Goal: Task Accomplishment & Management: Manage account settings

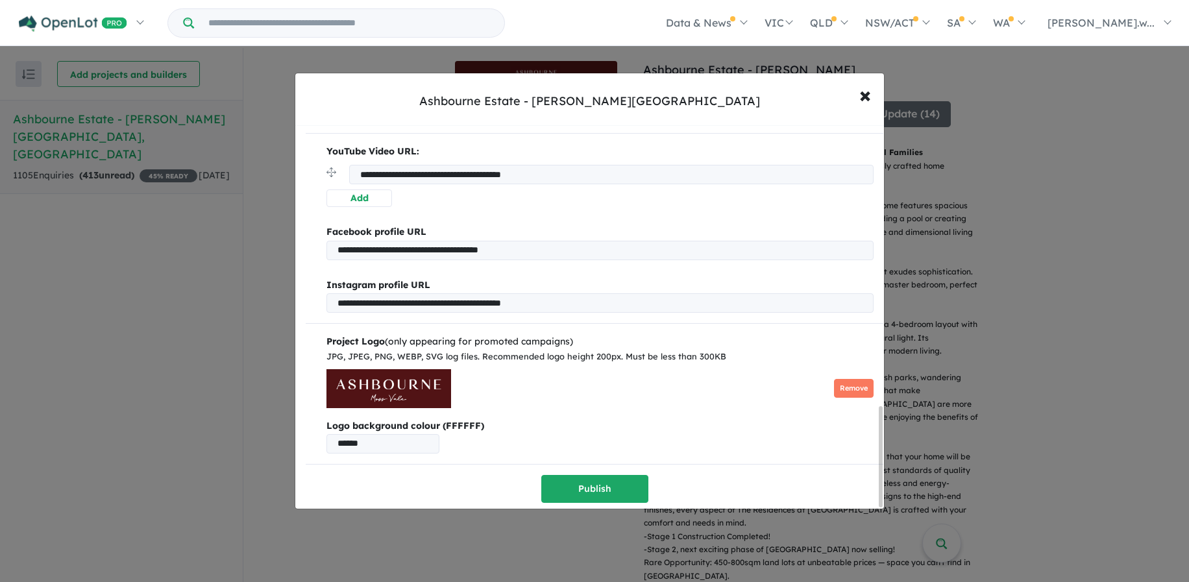
scroll to position [1070, 0]
click at [378, 442] on input "******" at bounding box center [382, 443] width 113 height 19
type input "******"
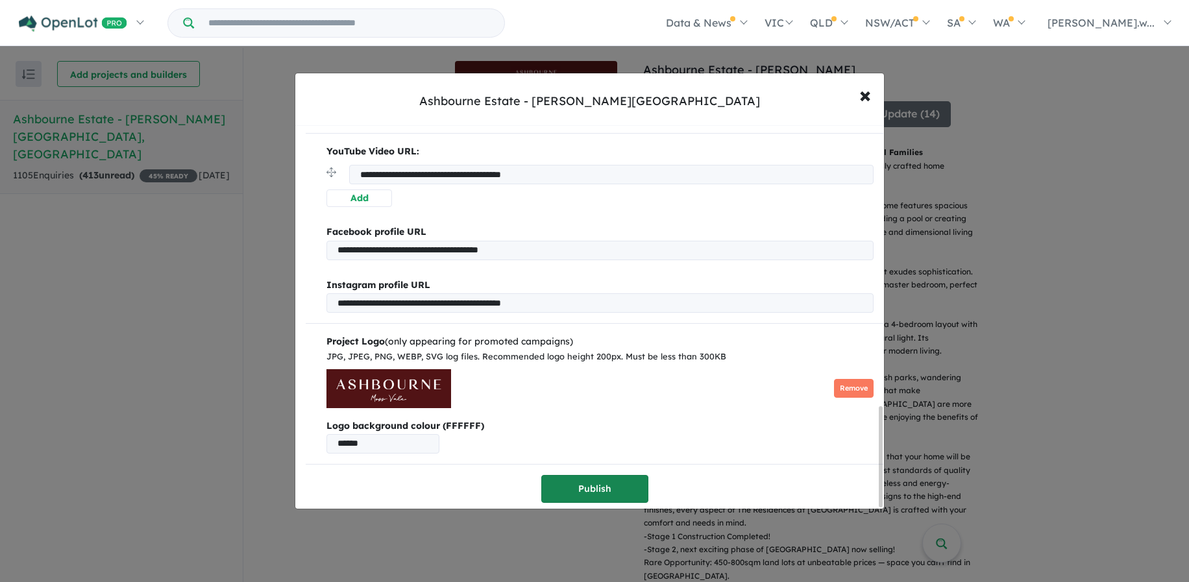
click at [572, 490] on button "Publish" at bounding box center [594, 489] width 107 height 28
click at [834, 379] on button "Remove" at bounding box center [854, 388] width 40 height 19
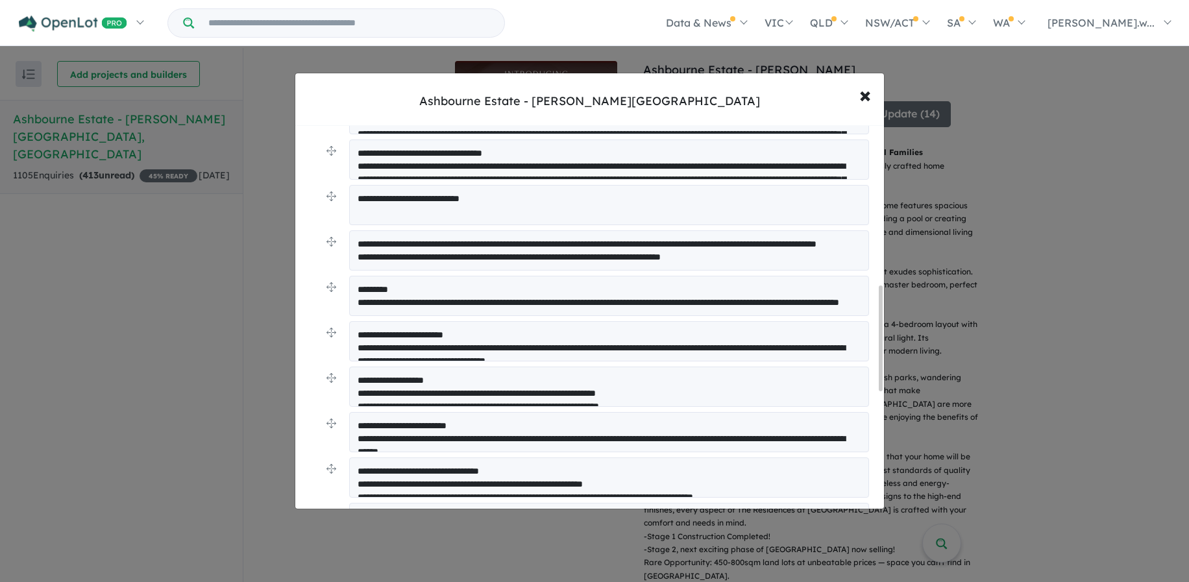
scroll to position [1012, 0]
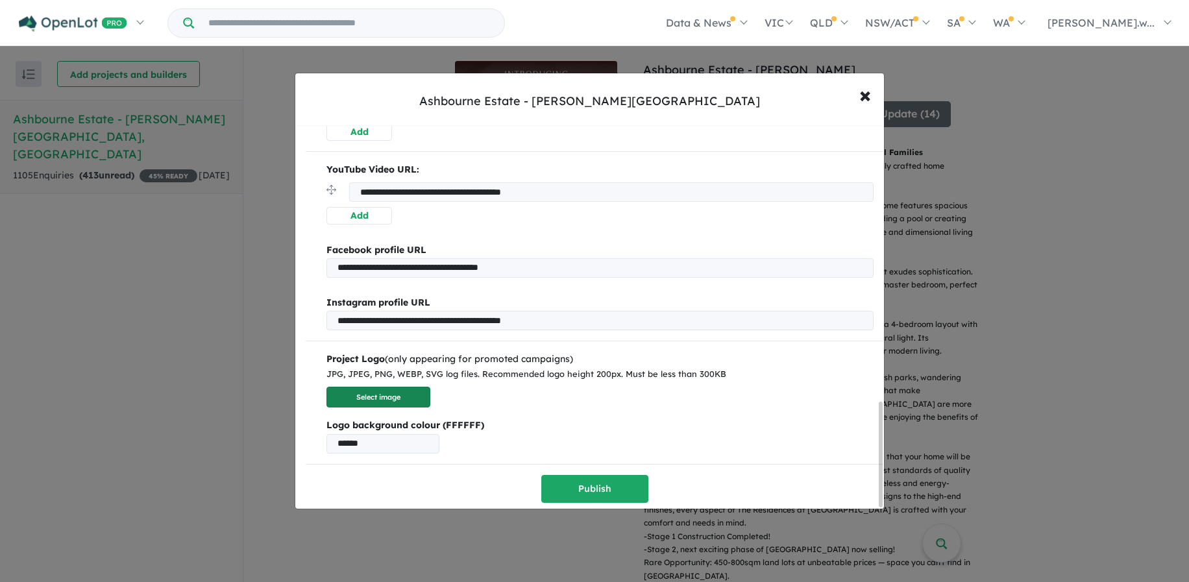
click at [409, 396] on button "Select image" at bounding box center [378, 397] width 104 height 21
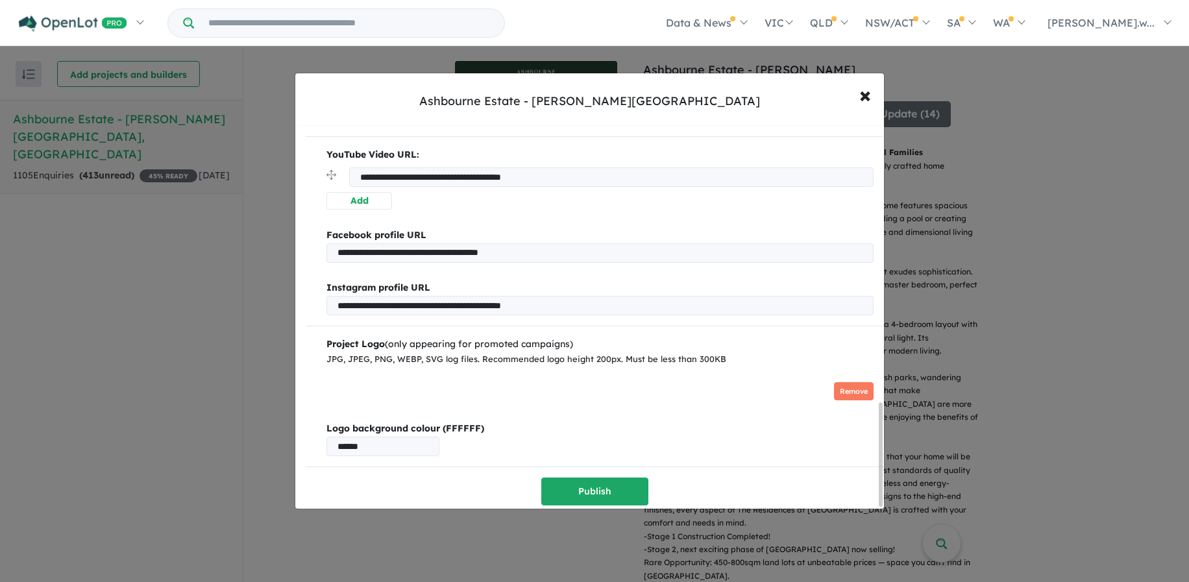
scroll to position [1030, 0]
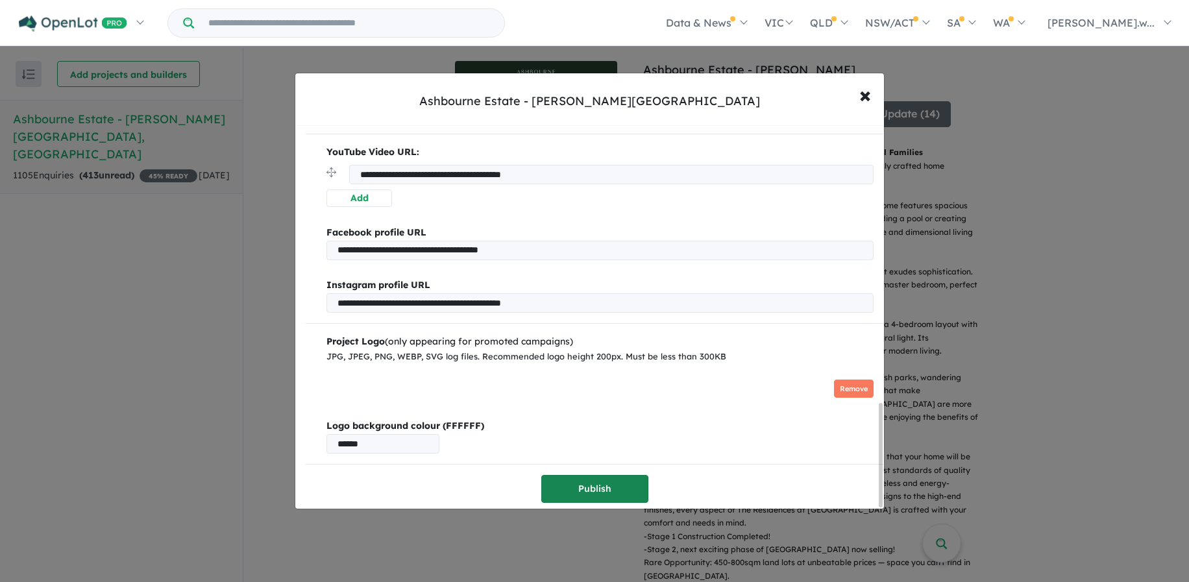
click at [598, 487] on button "Publish" at bounding box center [594, 489] width 107 height 28
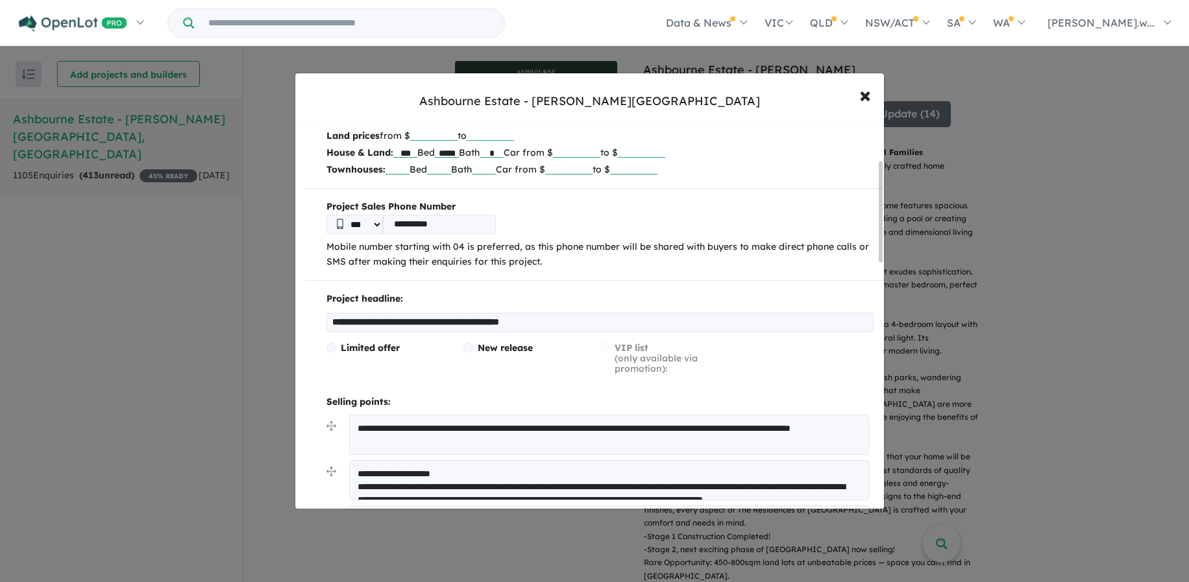
scroll to position [130, 0]
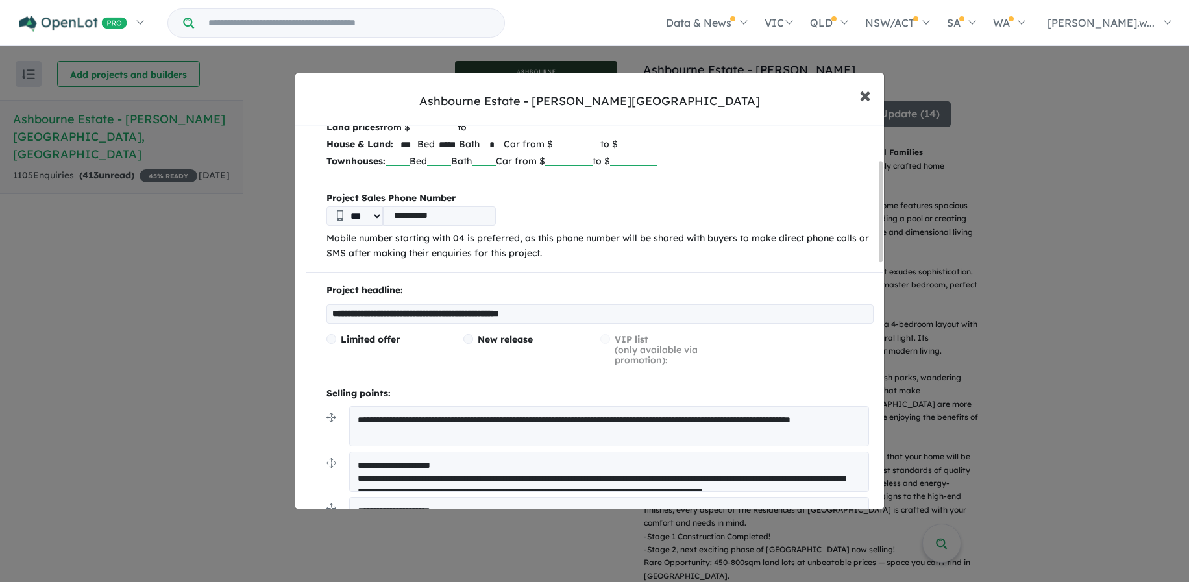
click at [862, 88] on span "×" at bounding box center [865, 94] width 12 height 28
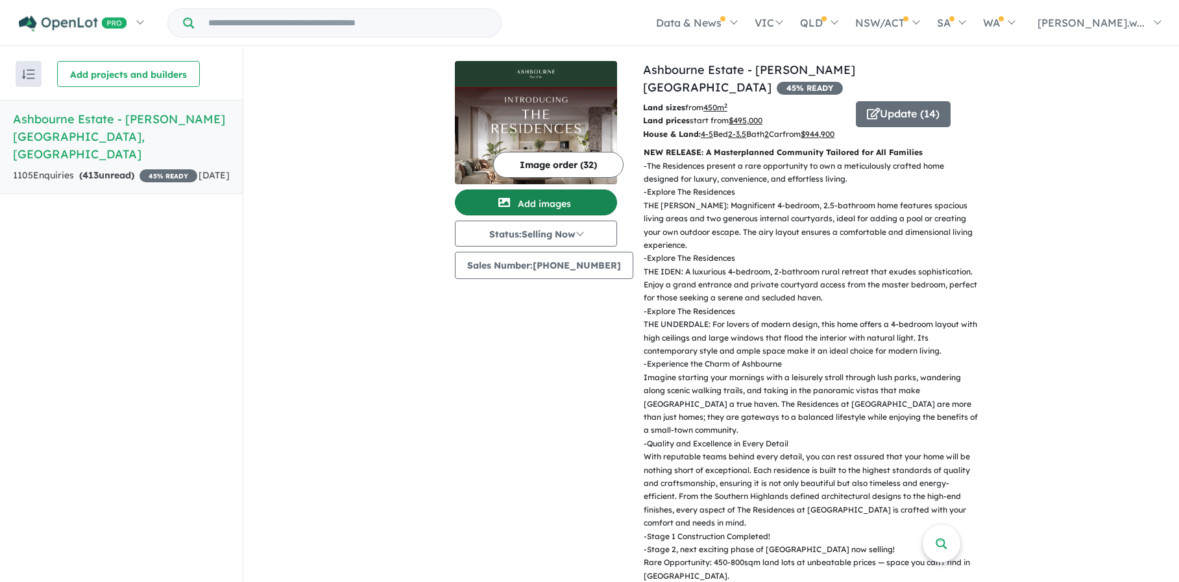
click at [564, 210] on button "Add images" at bounding box center [536, 202] width 162 height 26
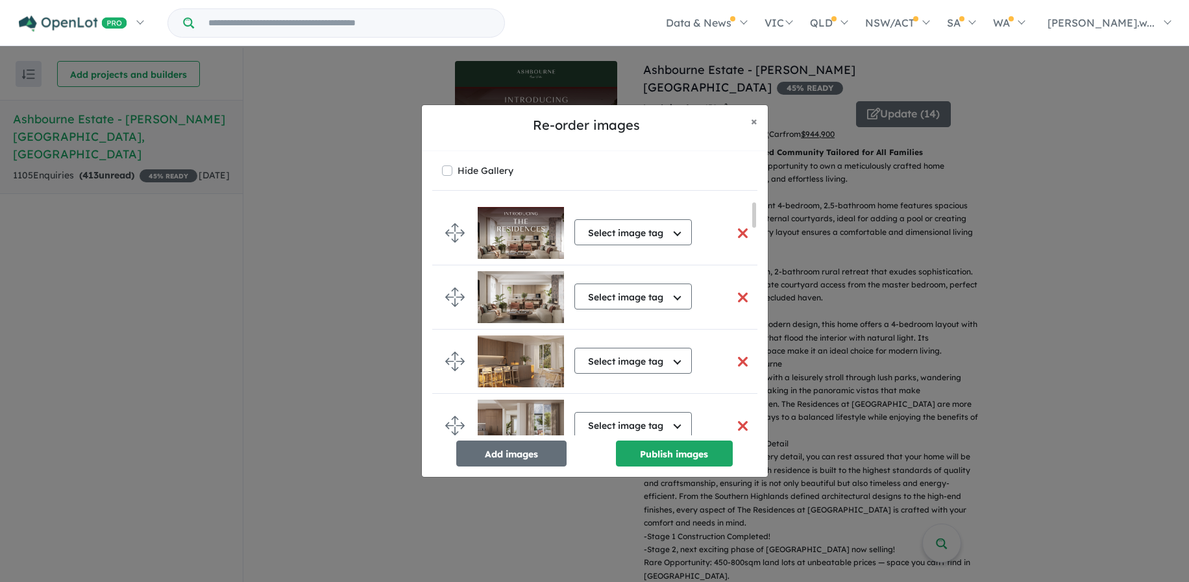
click at [740, 231] on button "button" at bounding box center [742, 233] width 27 height 28
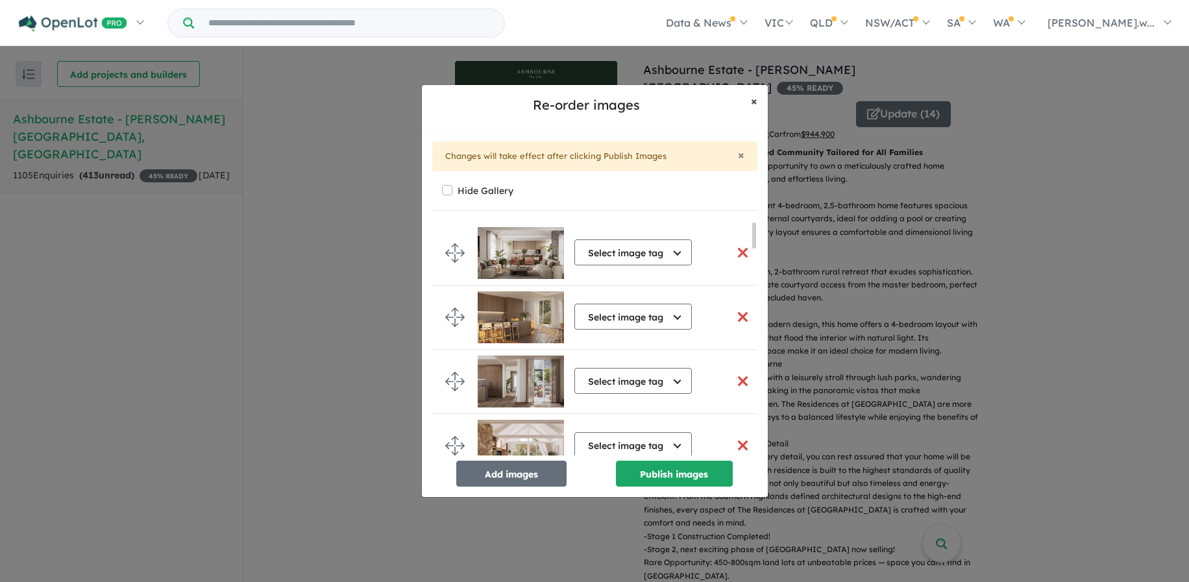
click at [755, 108] on span "×" at bounding box center [754, 100] width 6 height 15
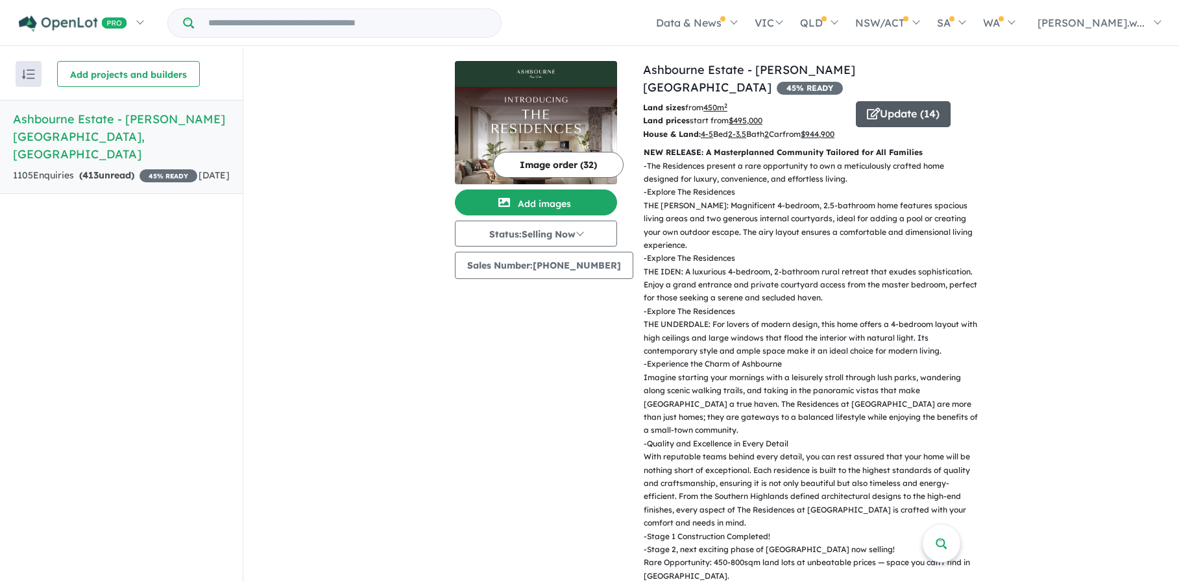
click at [862, 108] on button "Update ( 14 )" at bounding box center [903, 114] width 95 height 26
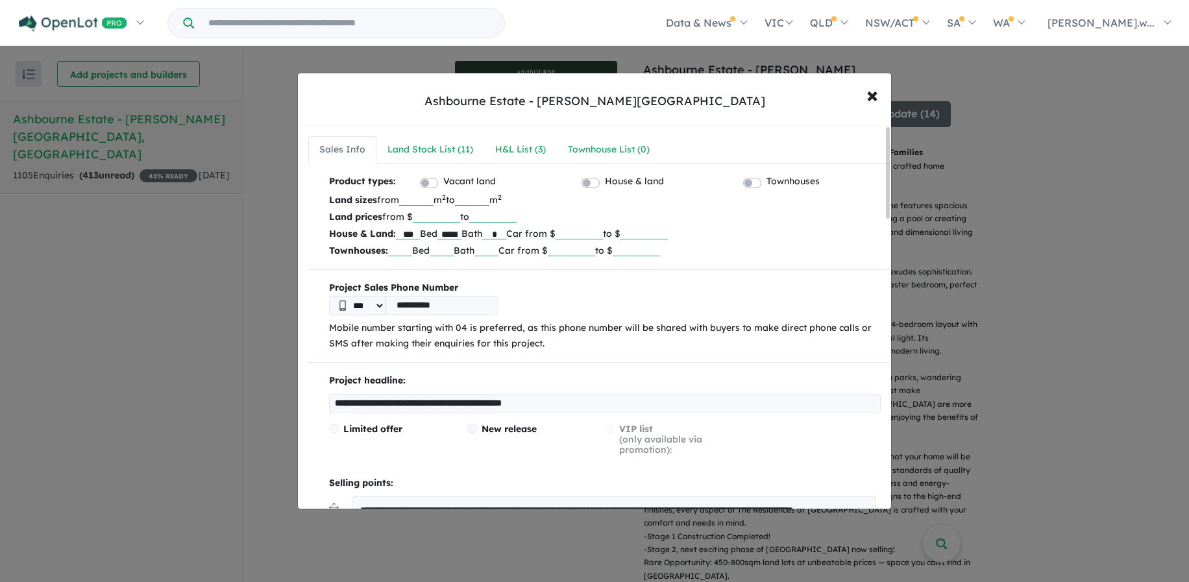
click at [420, 232] on input "***" at bounding box center [408, 232] width 24 height 13
type input "*"
drag, startPoint x: 456, startPoint y: 235, endPoint x: 472, endPoint y: 235, distance: 16.2
click at [472, 235] on p "House & Land: * Bed ***** Bath * Car from $ ****** to $ *******" at bounding box center [604, 233] width 551 height 17
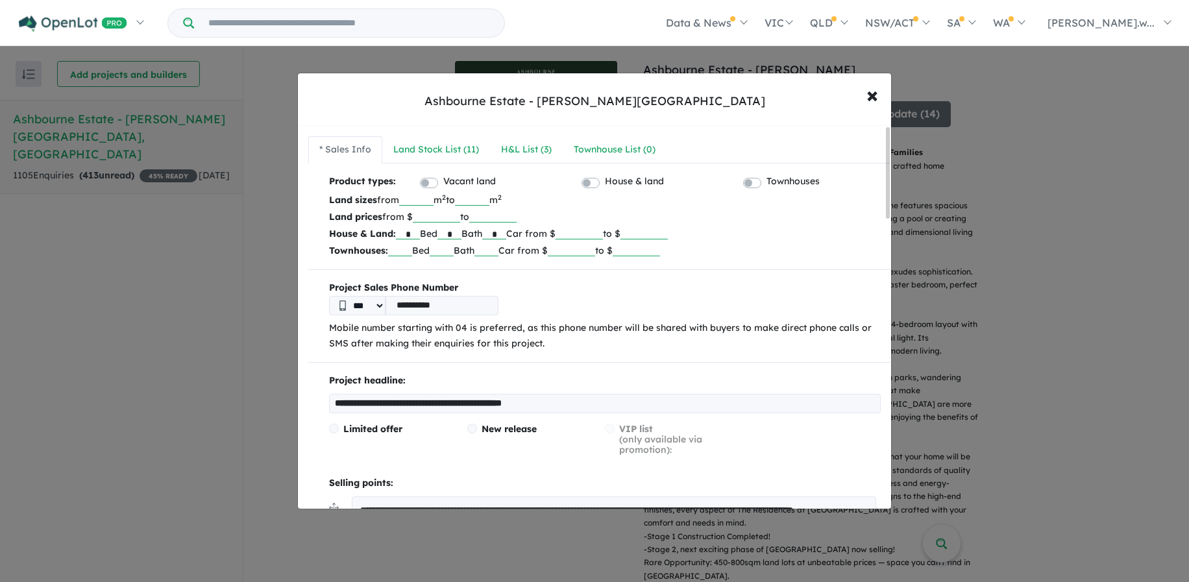
scroll to position [0, 0]
type input "*"
click at [729, 231] on p "House & Land: * Bed * Bath * Car from $ ****** to $ *******" at bounding box center [604, 233] width 551 height 17
click at [690, 230] on p "House & Land: * Bed * Bath * Car from $ ****** to $ *******" at bounding box center [604, 233] width 551 height 17
drag, startPoint x: 689, startPoint y: 230, endPoint x: 655, endPoint y: 235, distance: 34.0
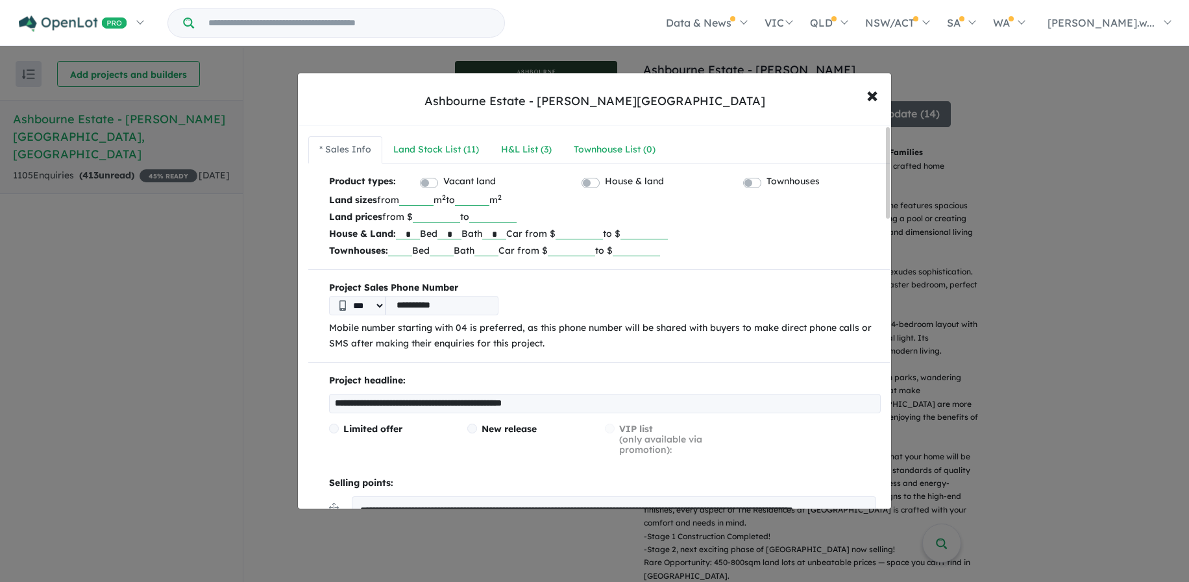
click at [655, 235] on input "*******" at bounding box center [643, 232] width 47 height 13
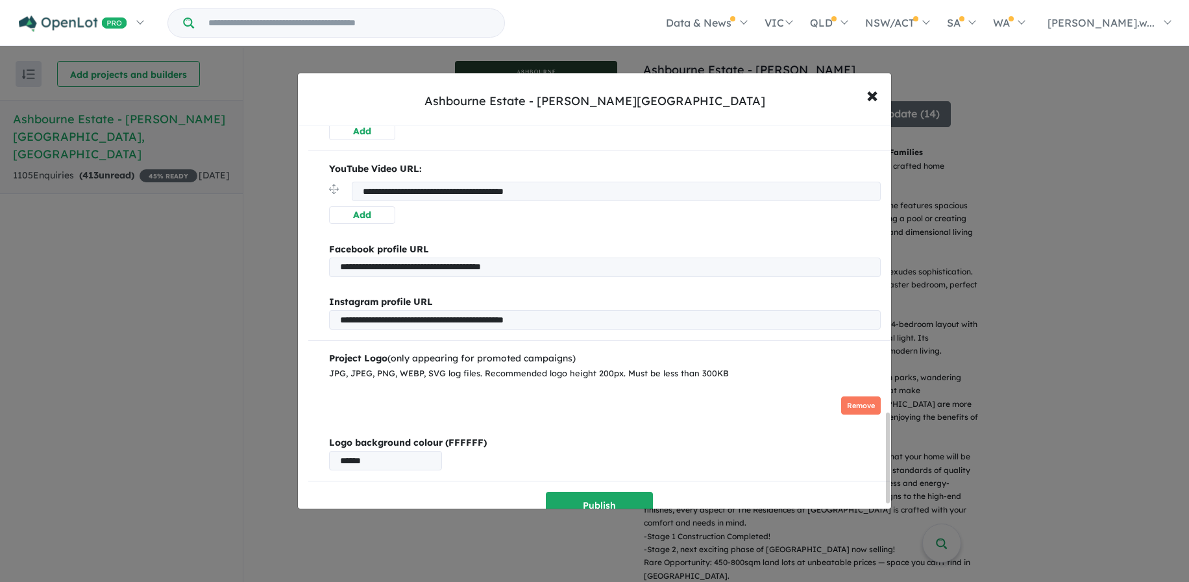
scroll to position [1245, 0]
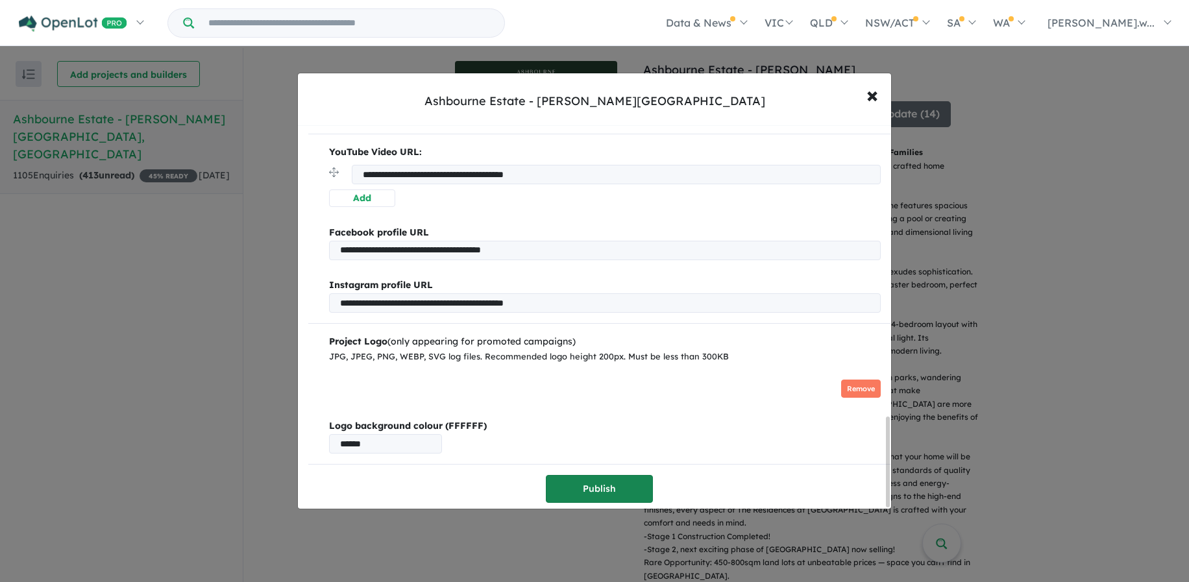
click at [626, 483] on button "Publish" at bounding box center [599, 489] width 107 height 28
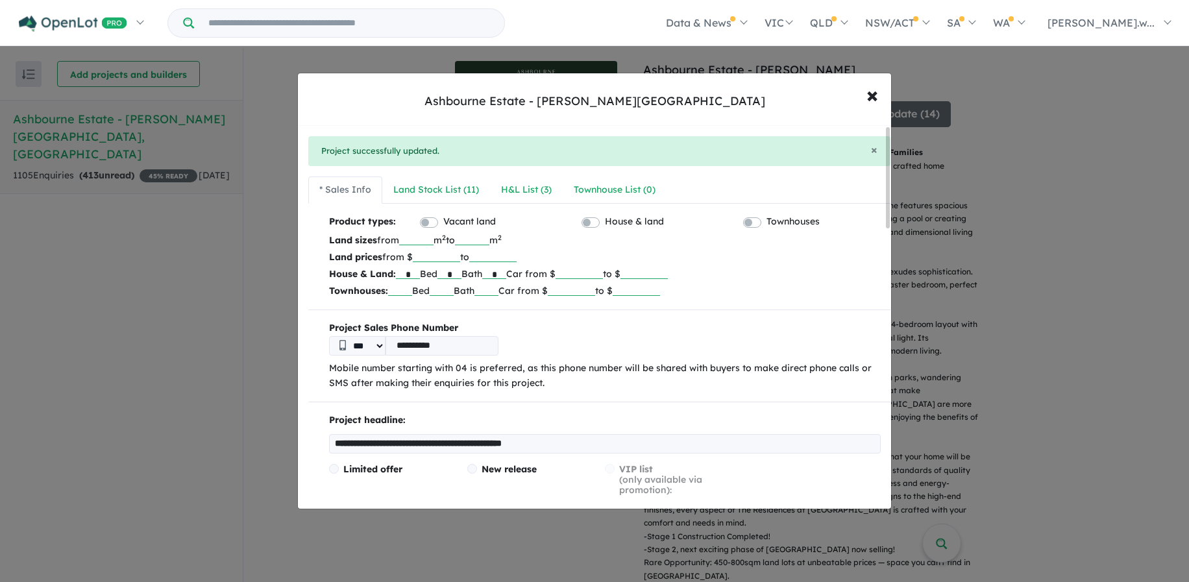
click at [171, 485] on div "**********" at bounding box center [594, 291] width 1189 height 582
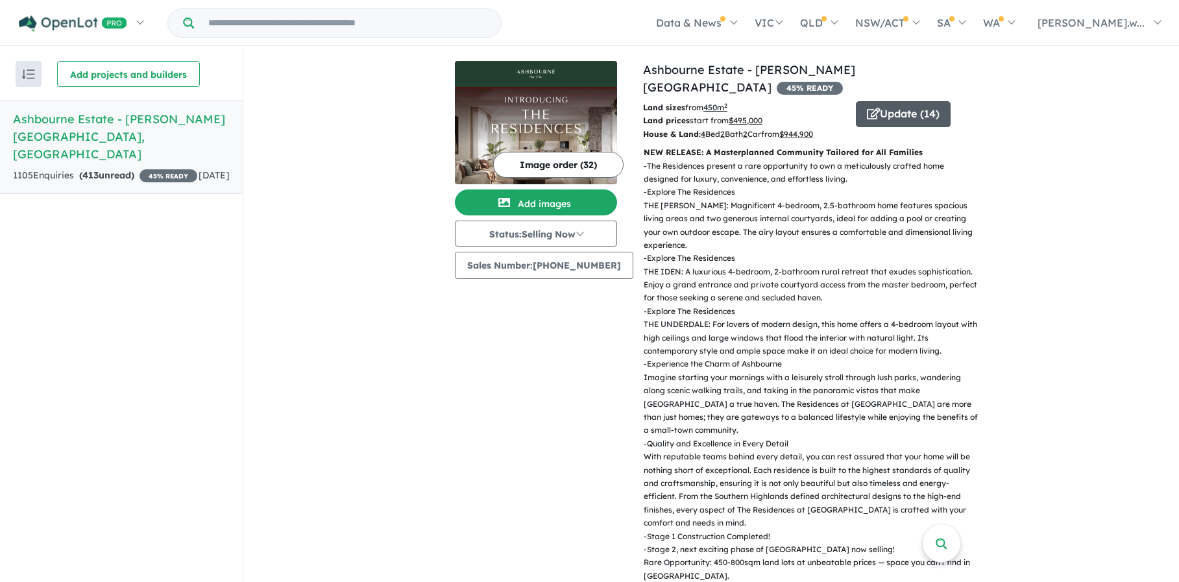
click at [908, 104] on button "Update ( 14 )" at bounding box center [903, 114] width 95 height 26
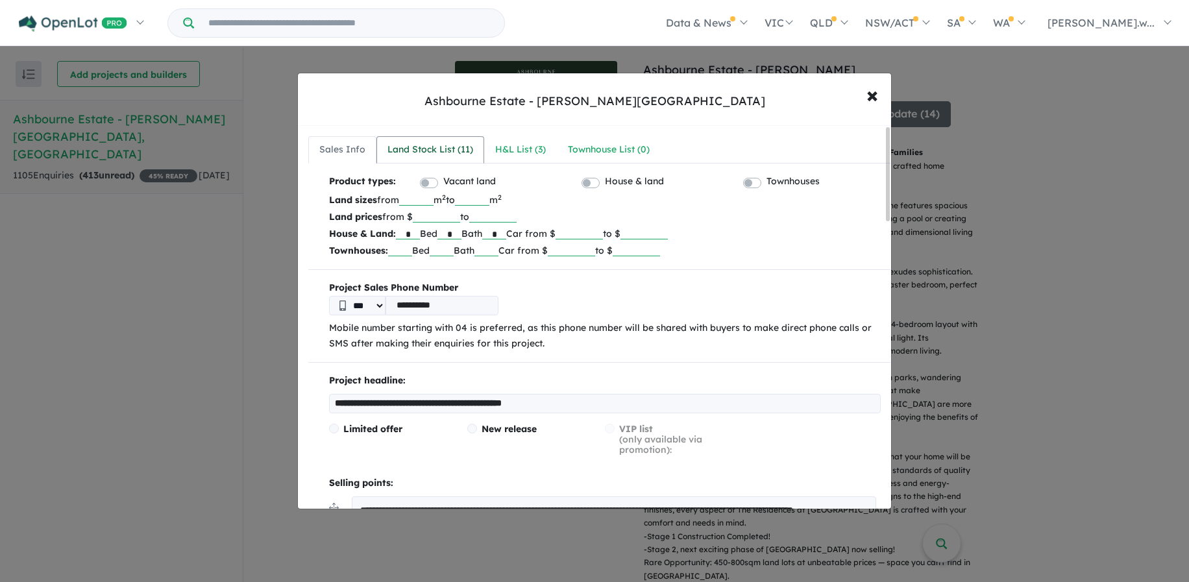
click at [448, 147] on div "Land Stock List ( 11 )" at bounding box center [430, 150] width 86 height 16
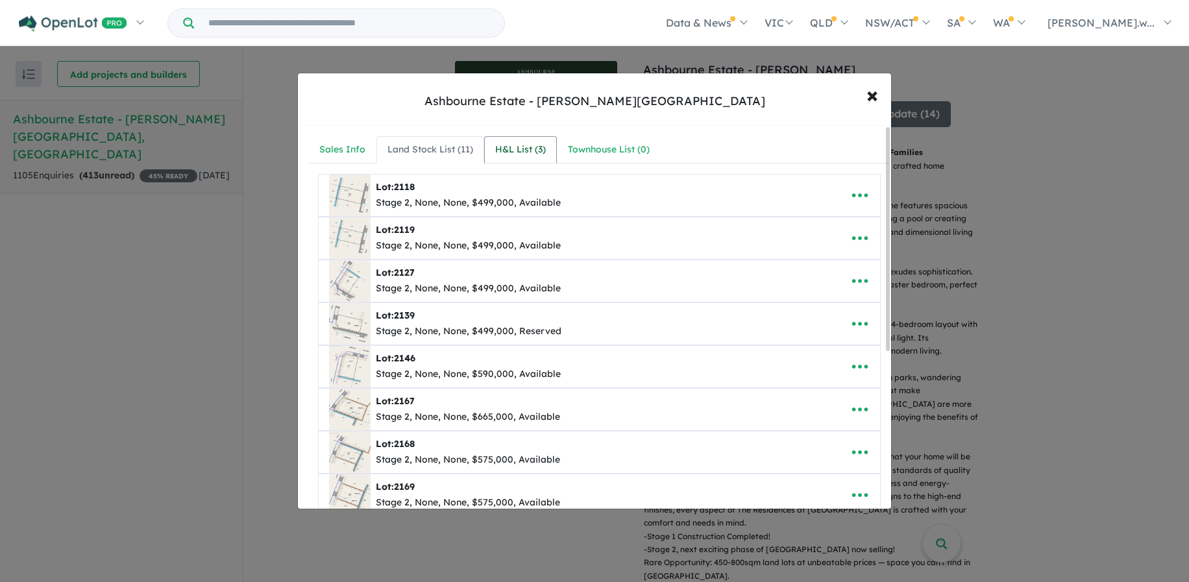
click at [537, 147] on div "H&L List ( 3 )" at bounding box center [520, 150] width 51 height 16
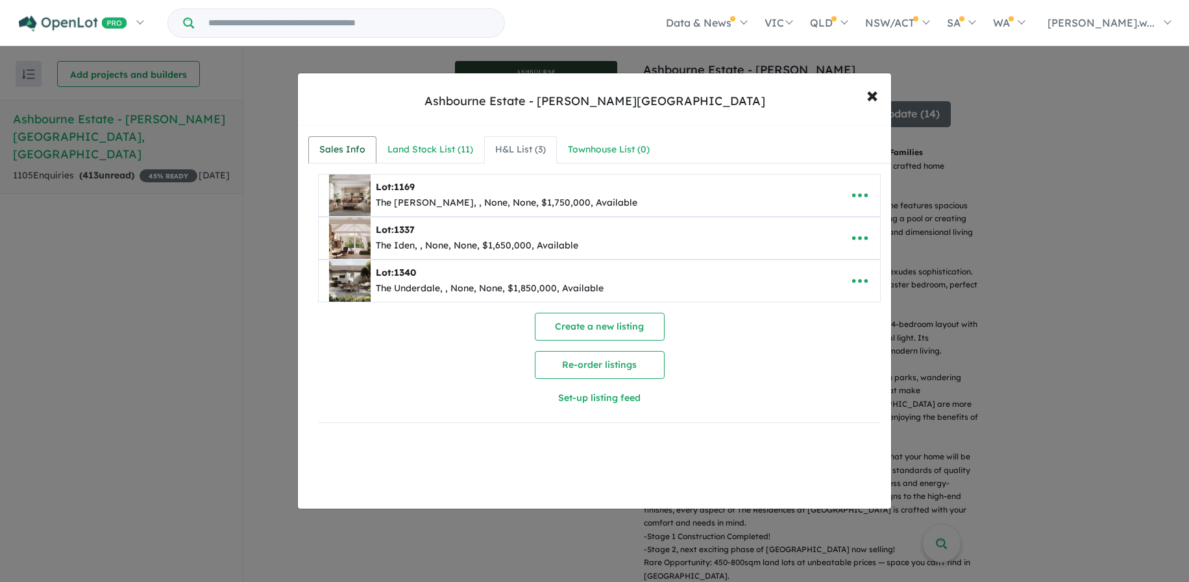
click at [369, 149] on link "Sales Info" at bounding box center [342, 149] width 68 height 27
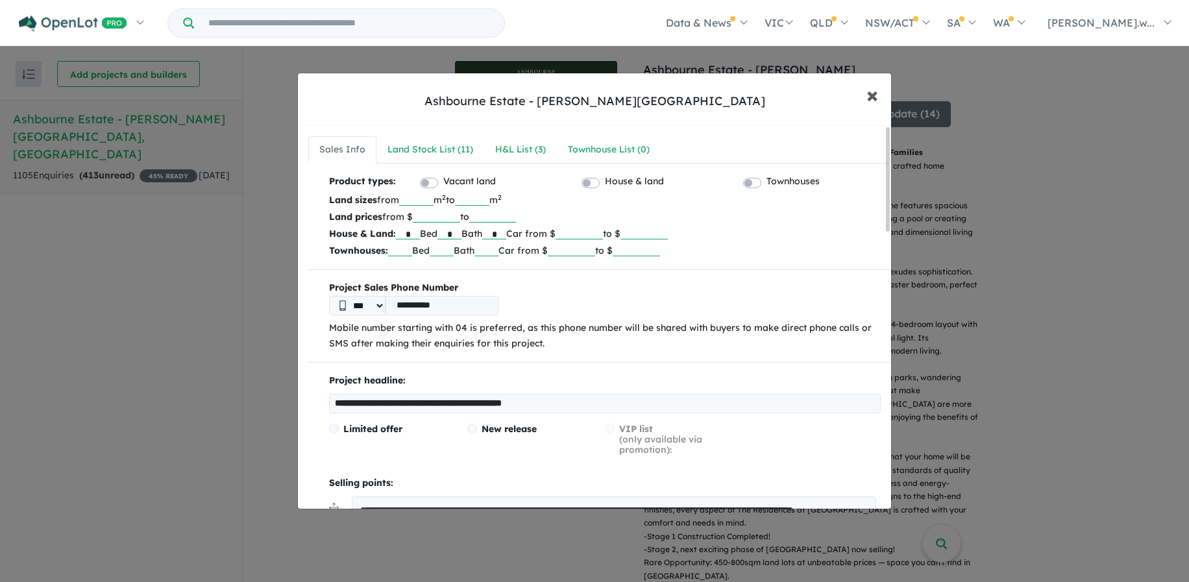
click at [871, 95] on span "×" at bounding box center [872, 94] width 12 height 28
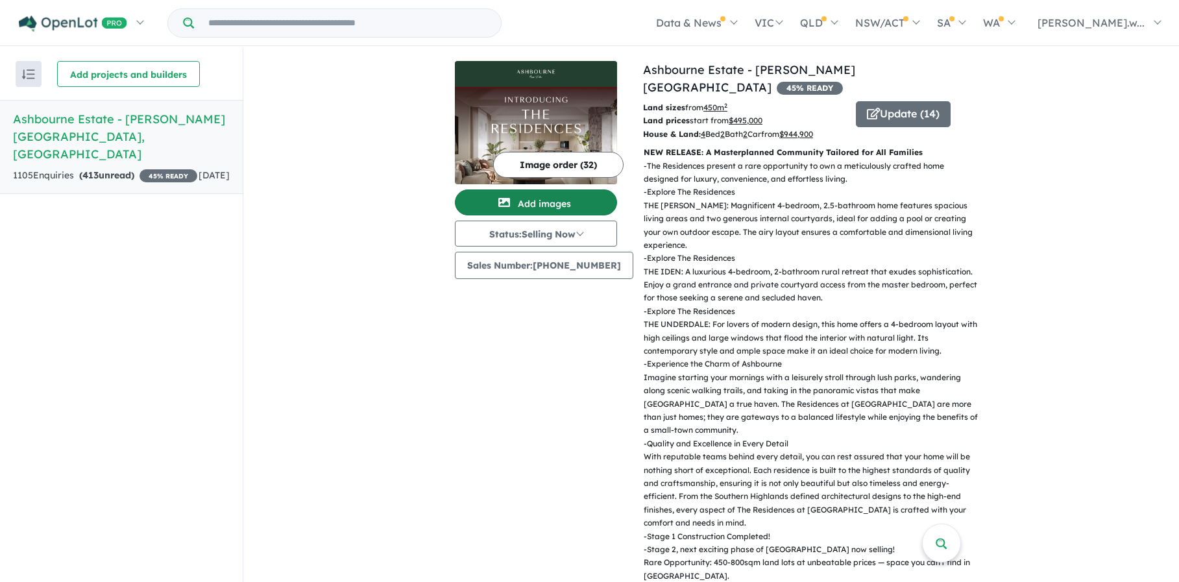
click at [570, 210] on button "Add images" at bounding box center [536, 202] width 162 height 26
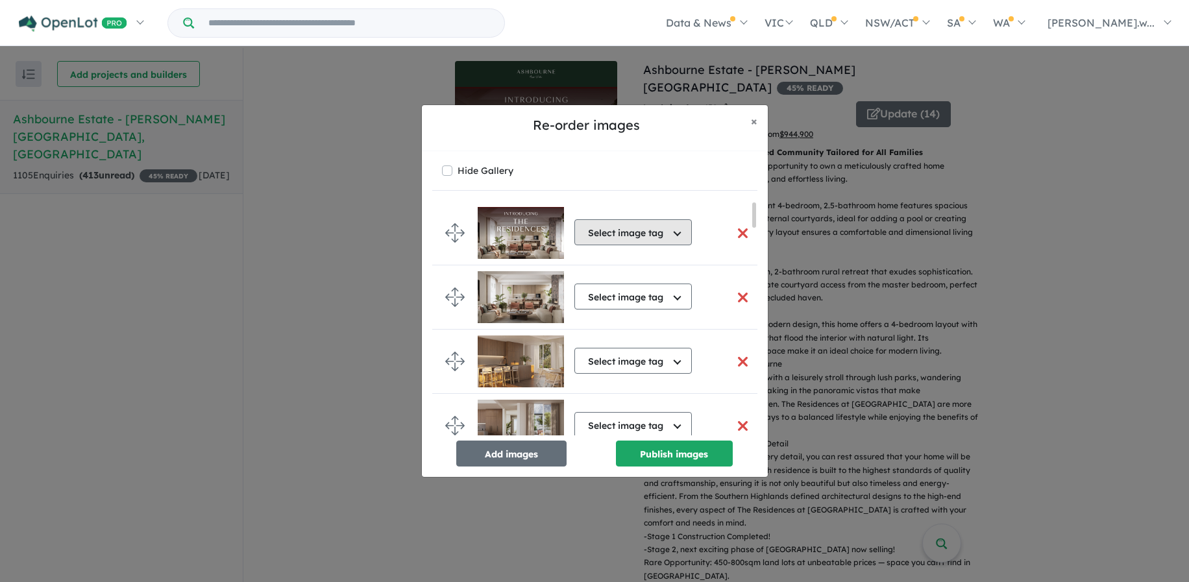
click at [677, 229] on button "Select image tag" at bounding box center [632, 232] width 117 height 26
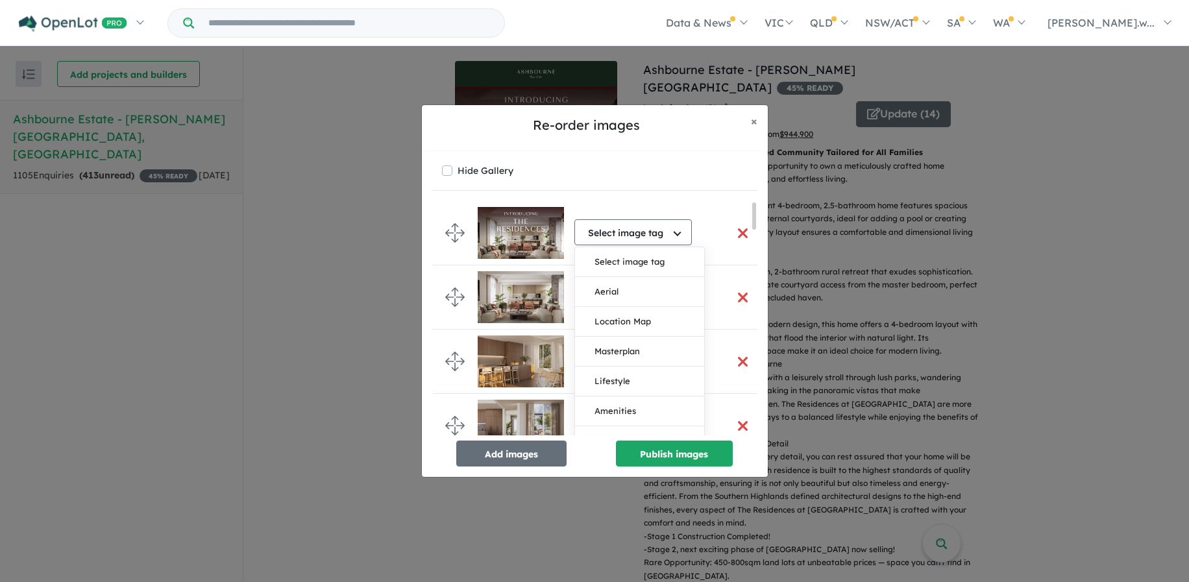
click at [738, 226] on button "button" at bounding box center [742, 233] width 27 height 28
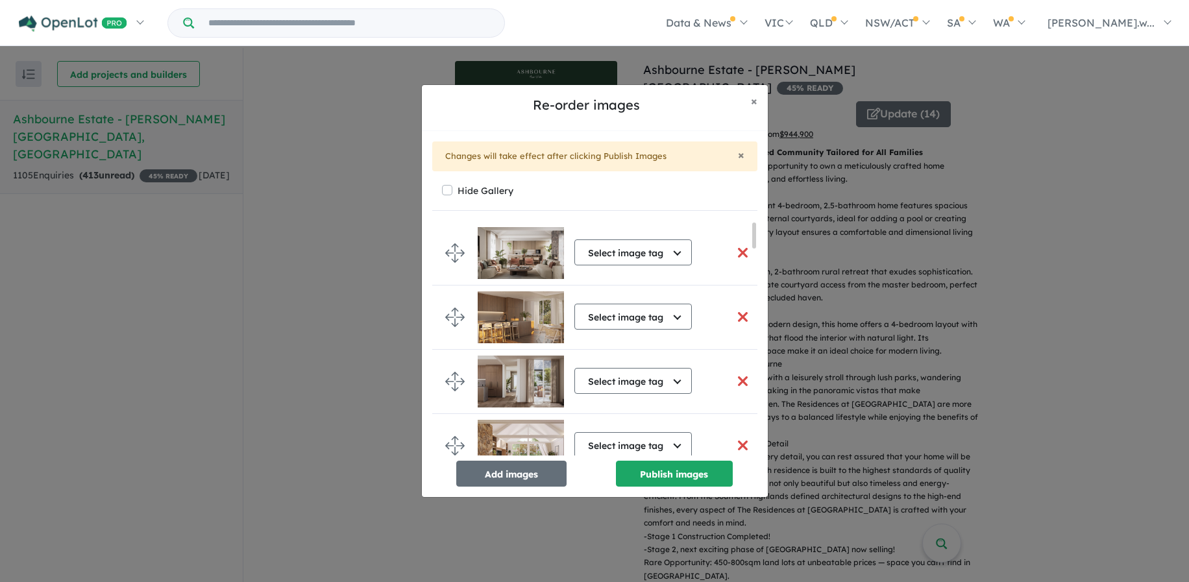
click at [737, 252] on button "button" at bounding box center [742, 253] width 27 height 28
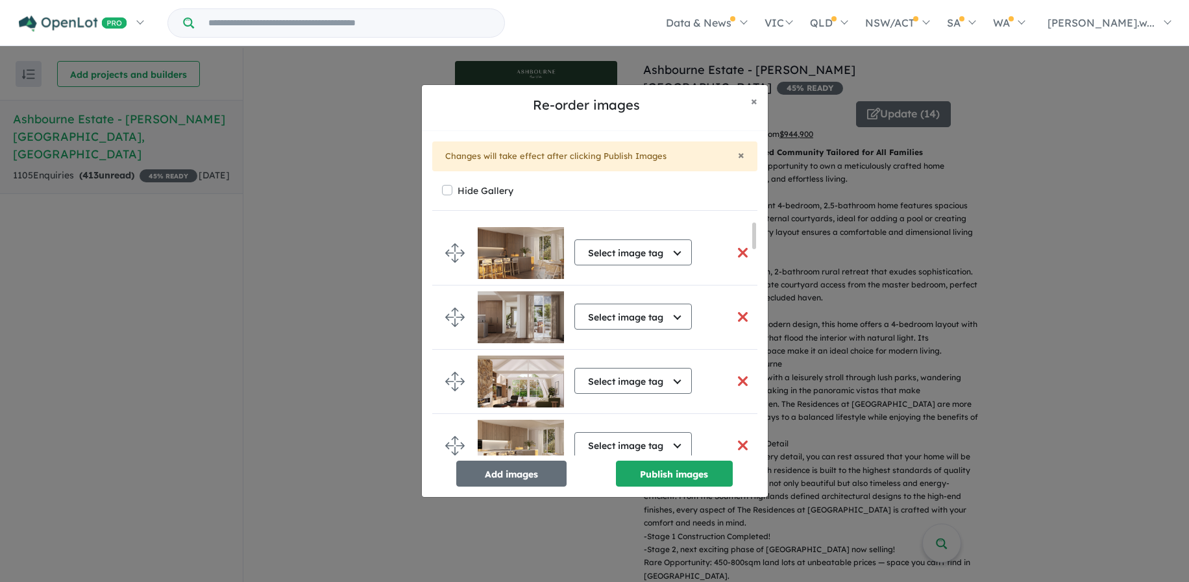
click at [737, 252] on button "button" at bounding box center [742, 253] width 27 height 28
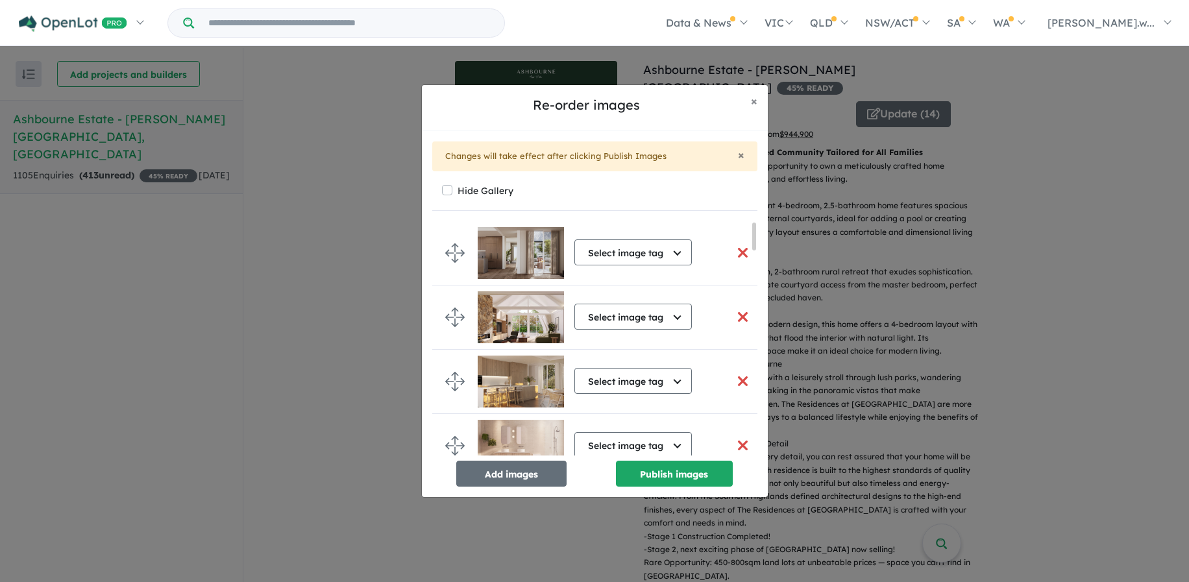
click at [737, 252] on button "button" at bounding box center [742, 253] width 27 height 28
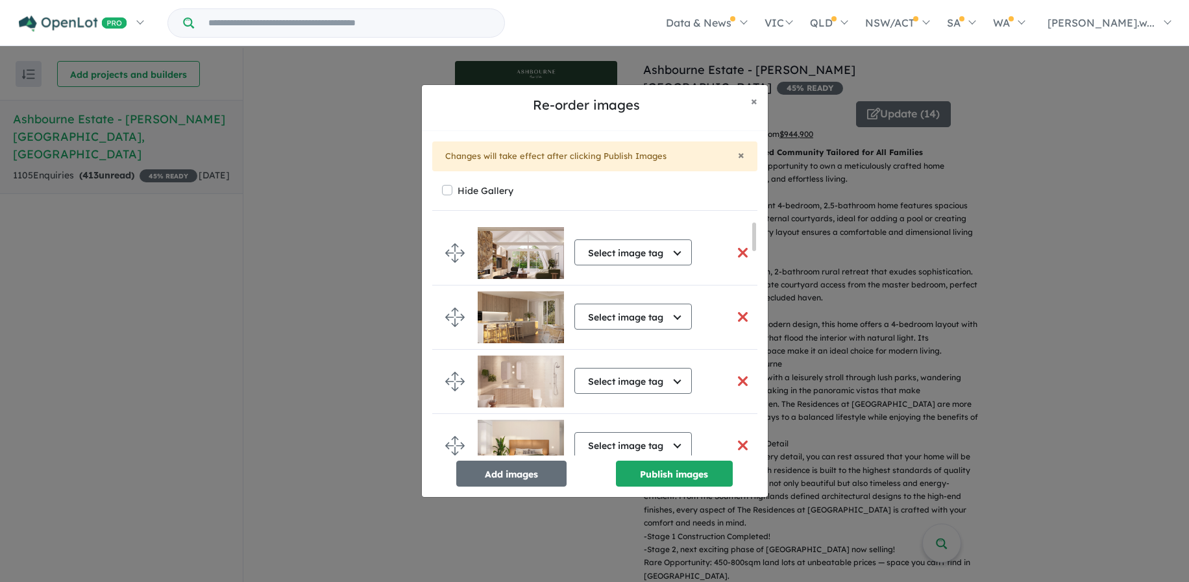
click at [737, 252] on button "button" at bounding box center [742, 253] width 27 height 28
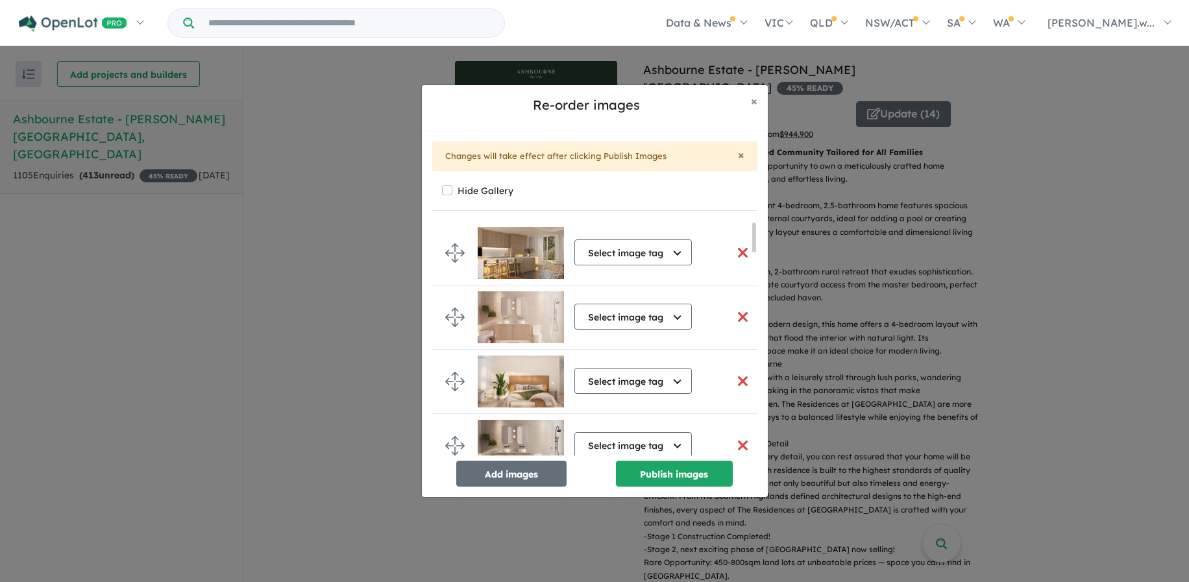
click at [737, 252] on button "button" at bounding box center [742, 253] width 27 height 28
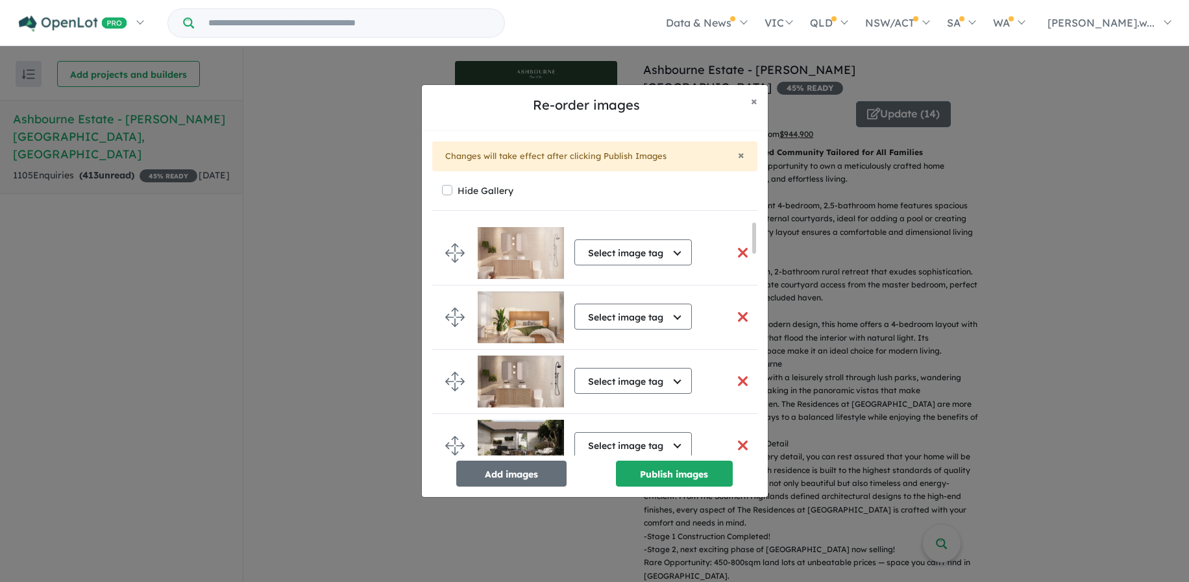
click at [737, 252] on button "button" at bounding box center [742, 253] width 27 height 28
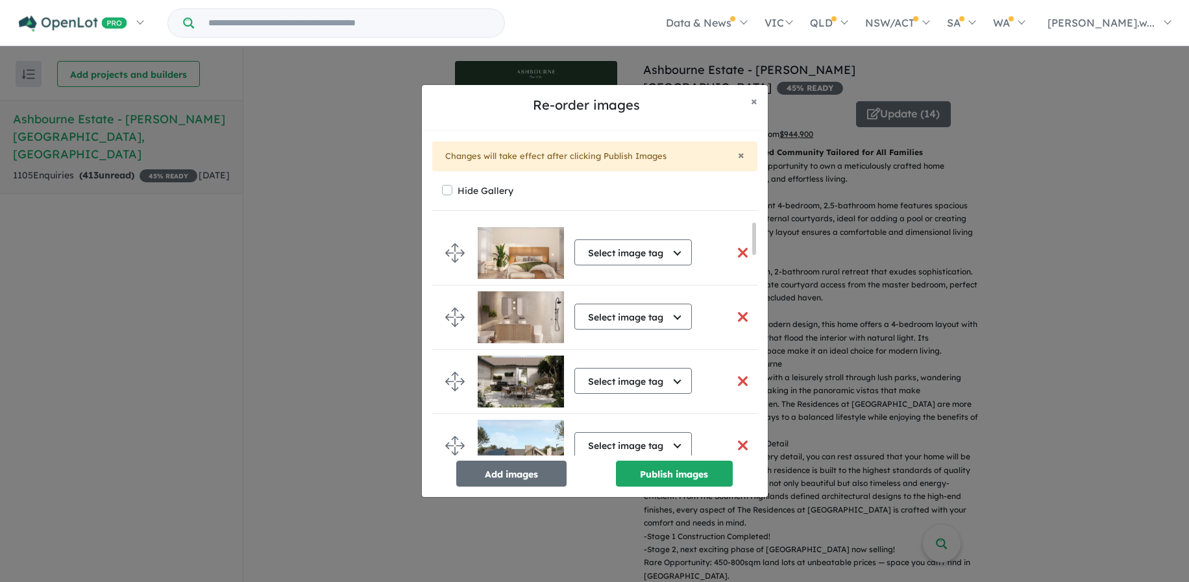
click at [737, 252] on button "button" at bounding box center [742, 253] width 27 height 28
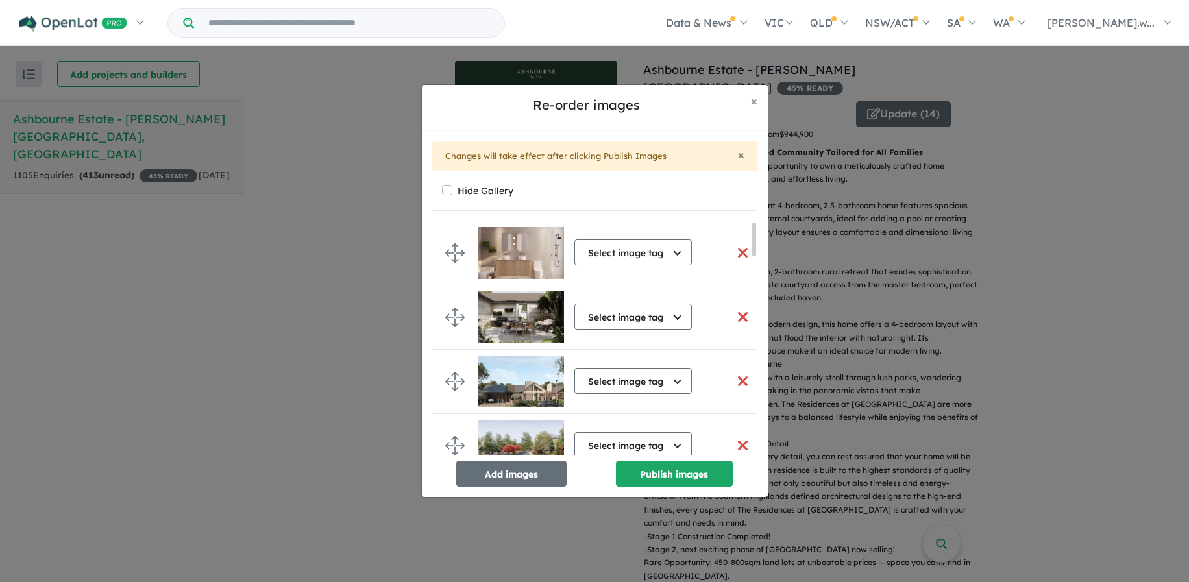
click at [737, 252] on button "button" at bounding box center [742, 253] width 27 height 28
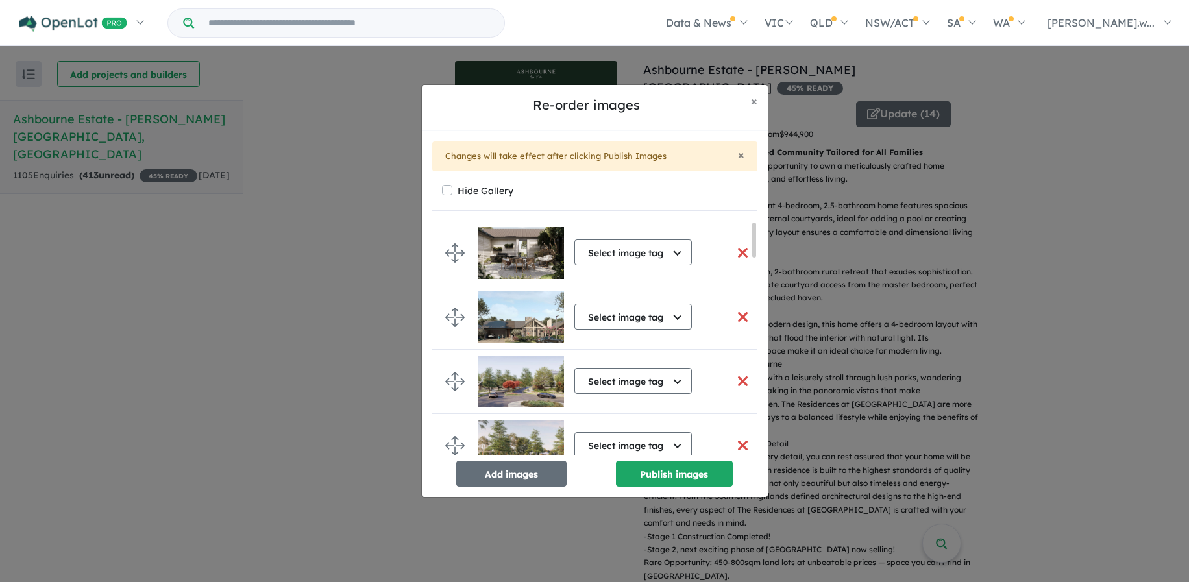
click at [737, 252] on button "button" at bounding box center [742, 253] width 27 height 28
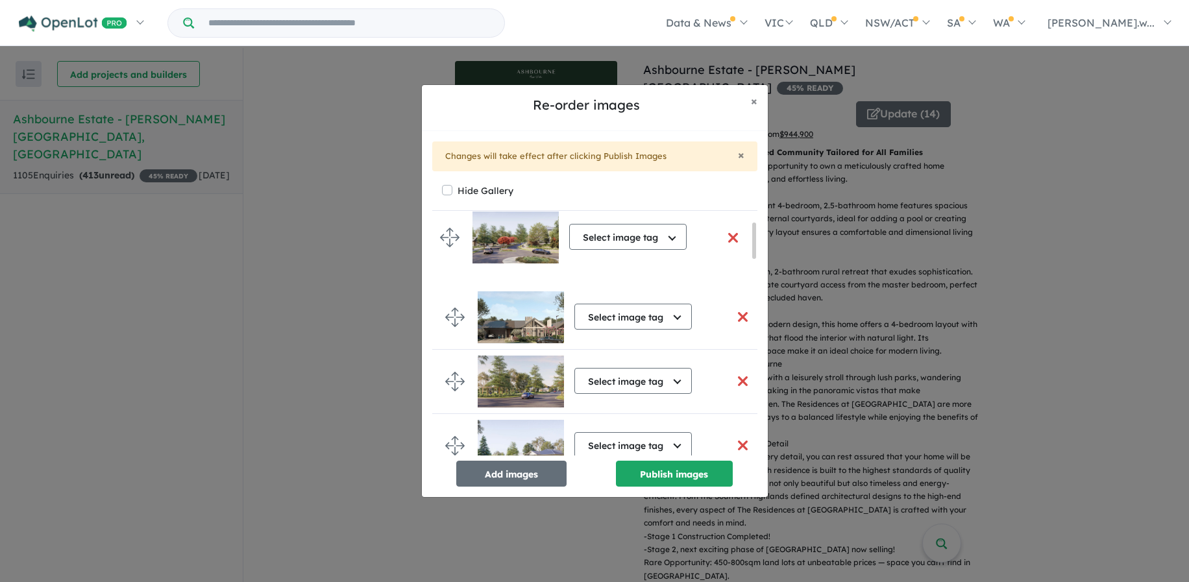
drag, startPoint x: 460, startPoint y: 320, endPoint x: 455, endPoint y: 241, distance: 79.9
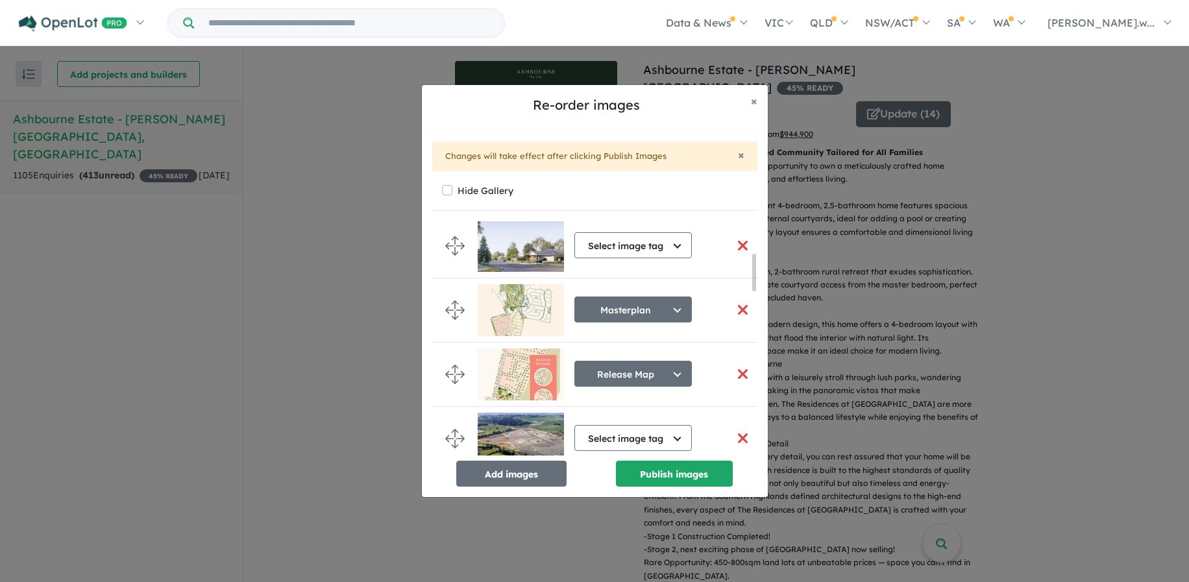
scroll to position [195, 0]
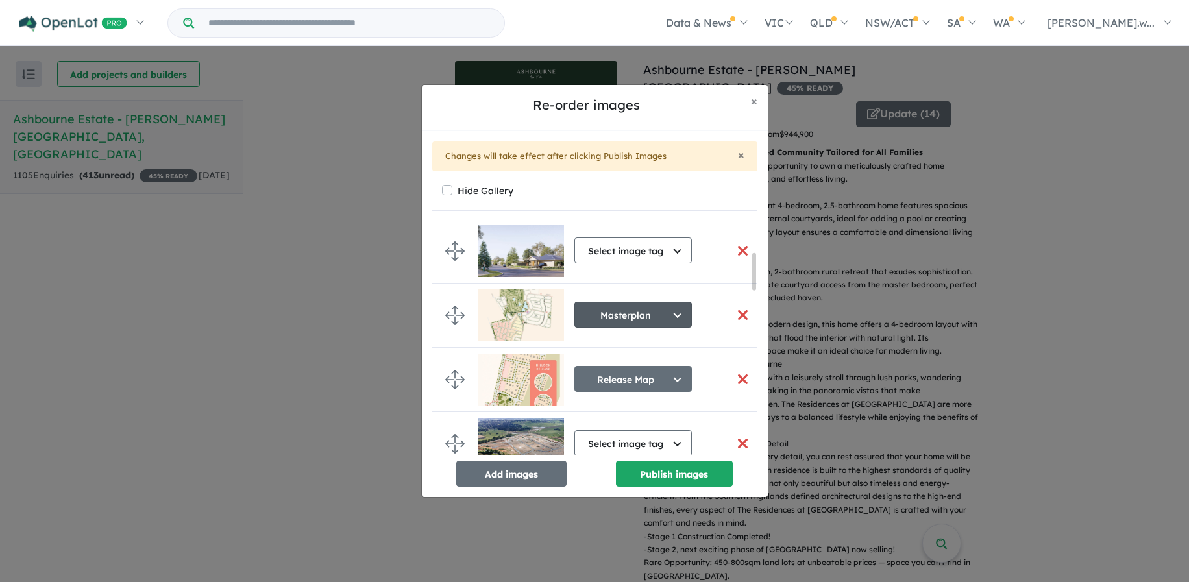
click at [665, 312] on button "Masterplan" at bounding box center [632, 315] width 117 height 26
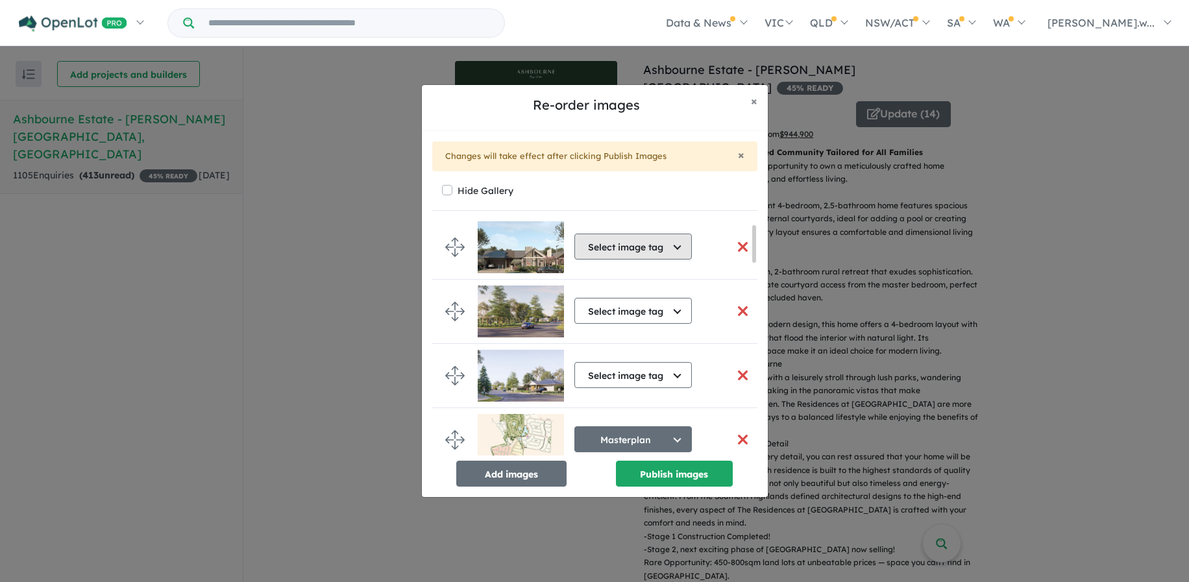
scroll to position [0, 0]
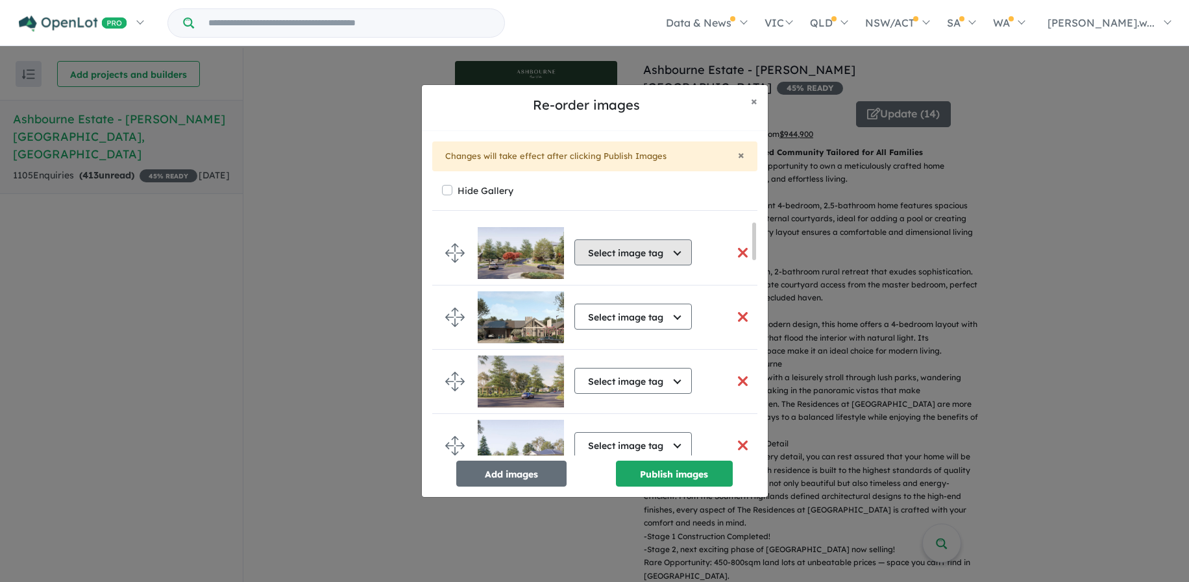
click at [668, 248] on button "Select image tag" at bounding box center [632, 252] width 117 height 26
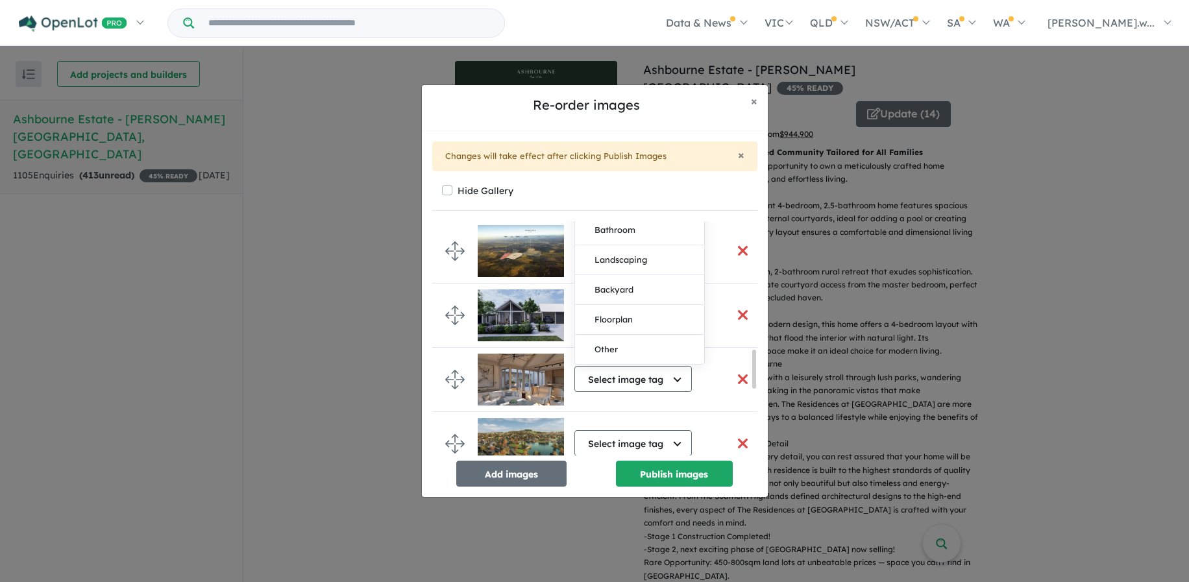
scroll to position [843, 0]
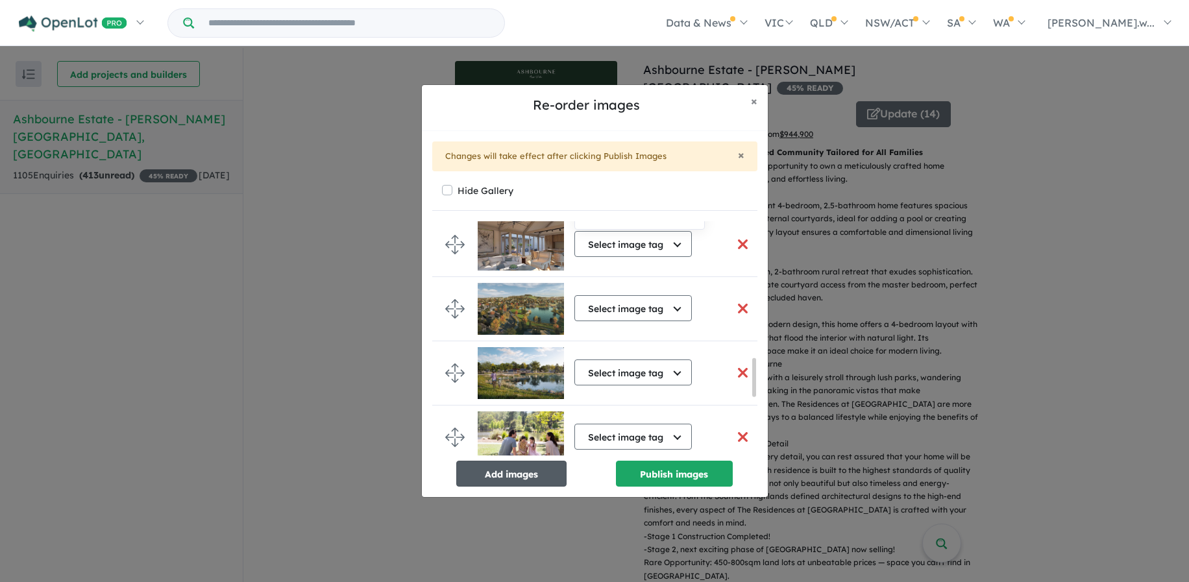
click at [542, 473] on button "Add images" at bounding box center [511, 474] width 110 height 26
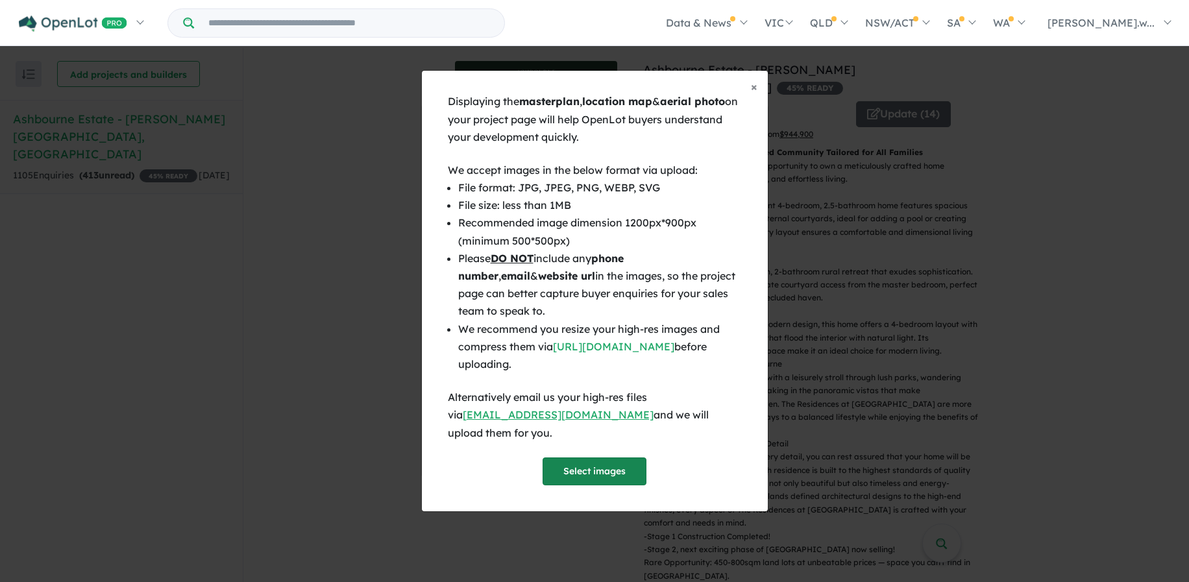
click at [562, 457] on button "Select images" at bounding box center [594, 471] width 104 height 28
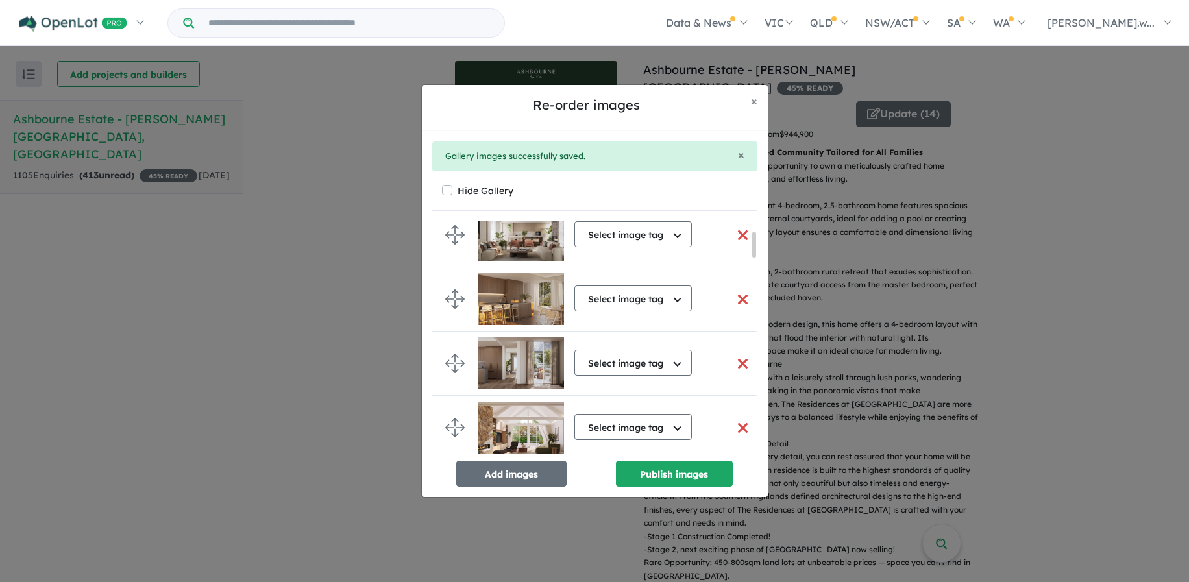
scroll to position [0, 0]
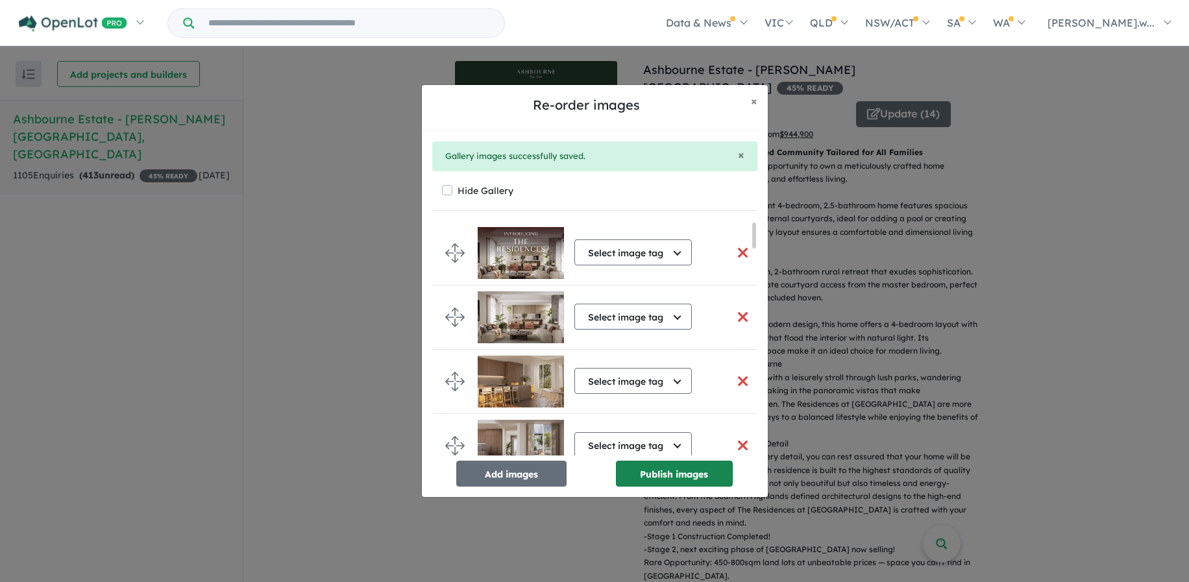
click at [640, 479] on button "Publish images" at bounding box center [674, 474] width 117 height 26
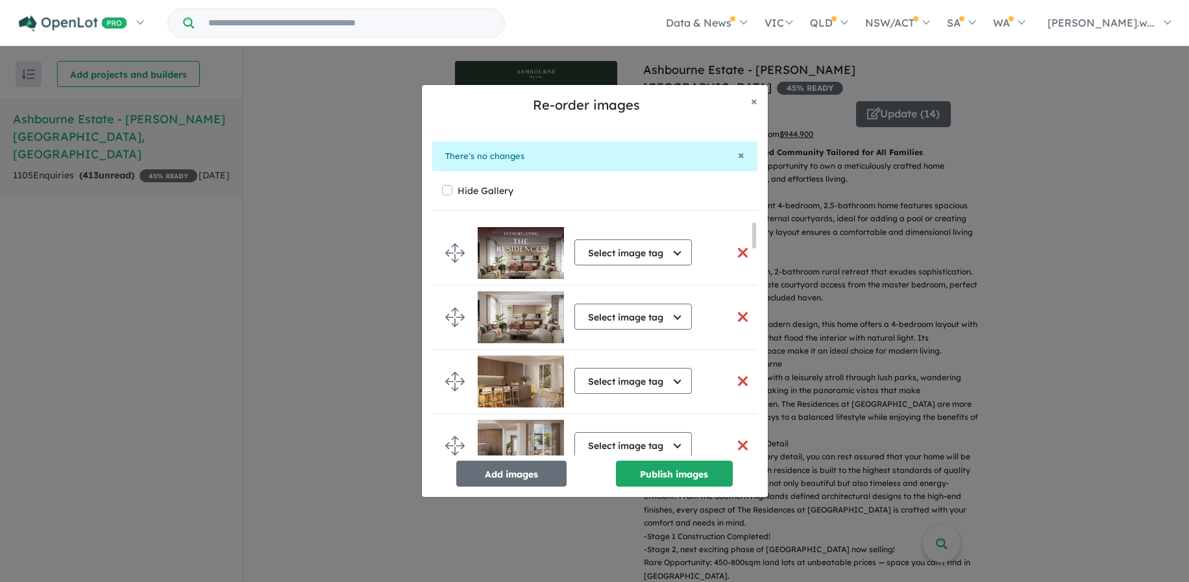
click at [740, 254] on button "button" at bounding box center [742, 253] width 27 height 28
click at [311, 276] on div "Re-order images × Close × There's no changes Hide Gallery Select image tag Sele…" at bounding box center [594, 291] width 1189 height 582
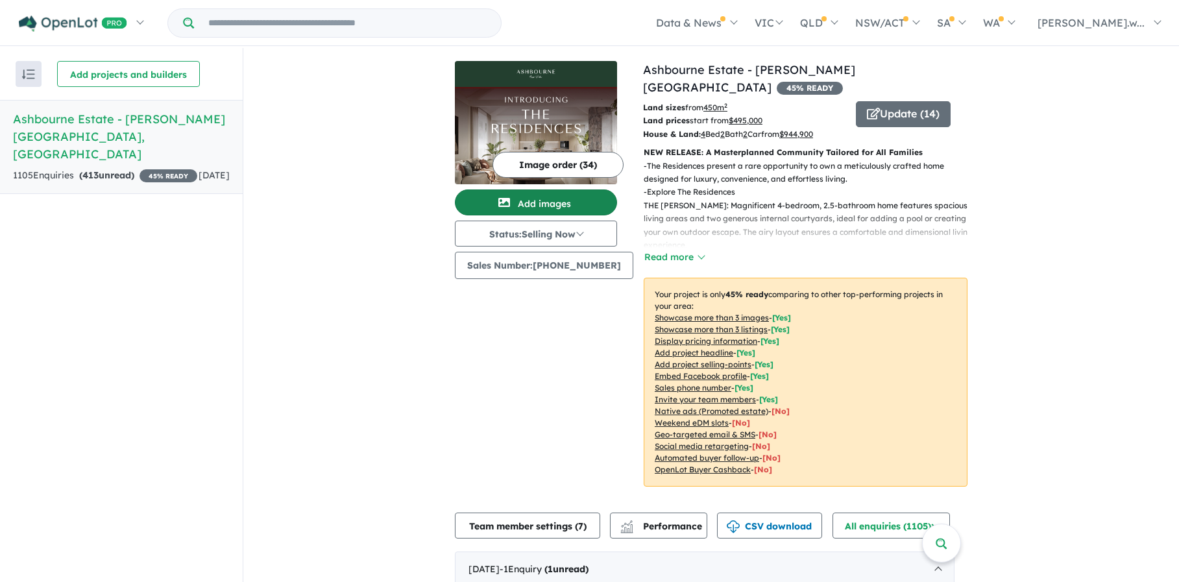
click at [533, 196] on button "Add images" at bounding box center [536, 202] width 162 height 26
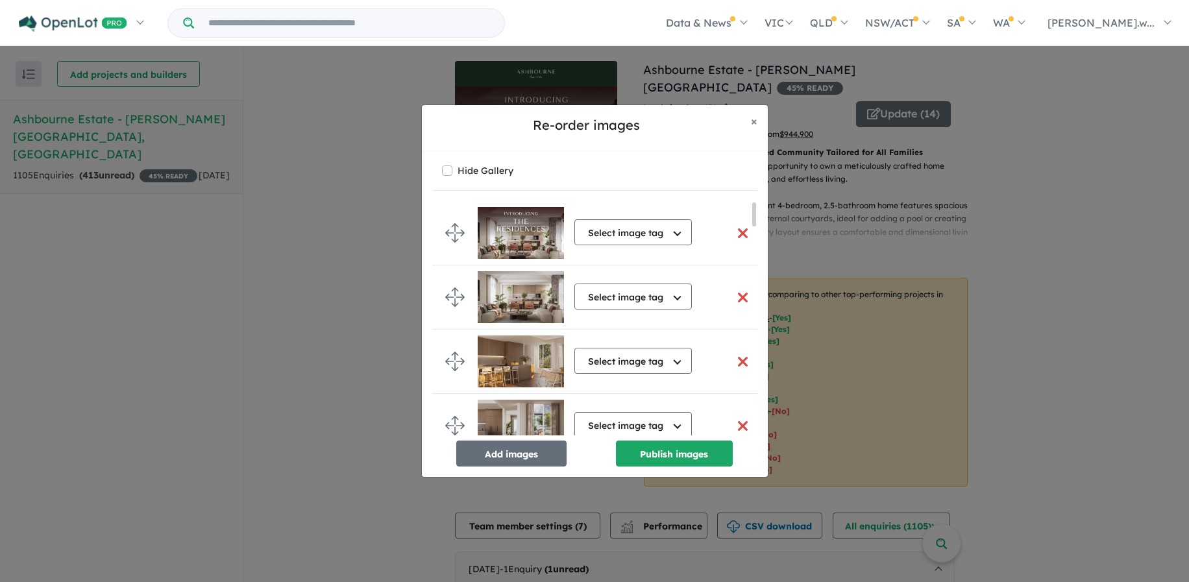
click at [732, 234] on button "button" at bounding box center [742, 233] width 27 height 28
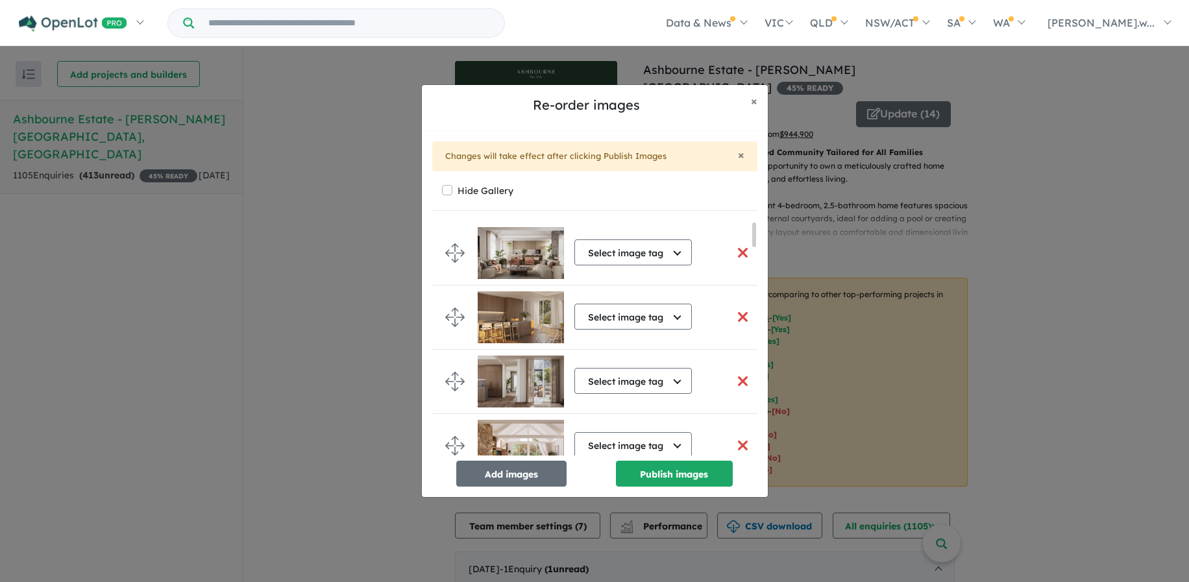
click at [736, 256] on button "button" at bounding box center [742, 253] width 27 height 28
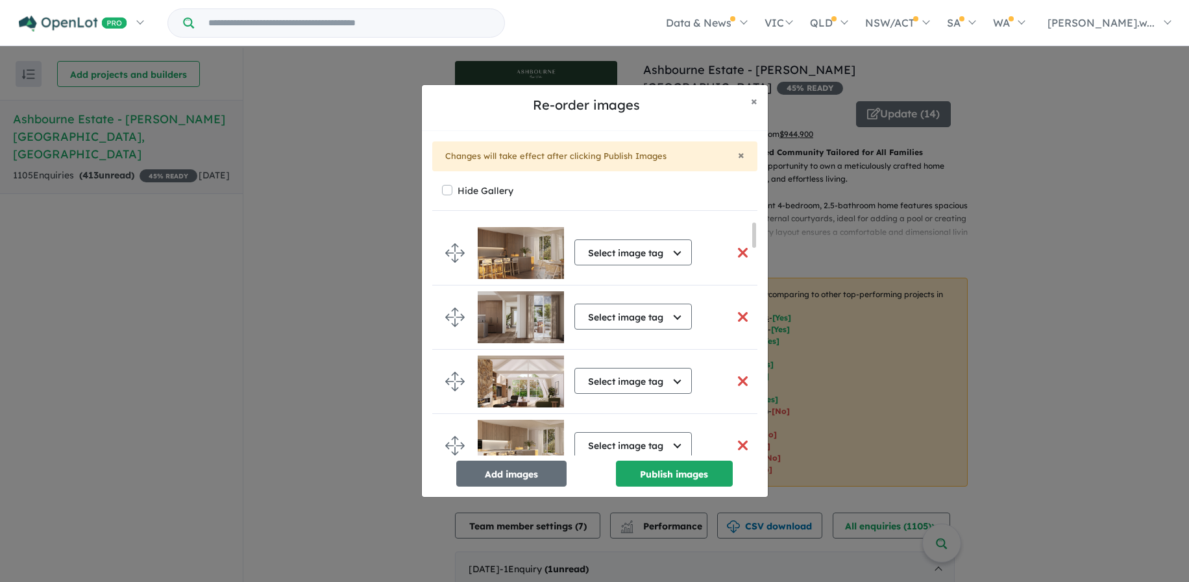
click at [736, 256] on button "button" at bounding box center [742, 253] width 27 height 28
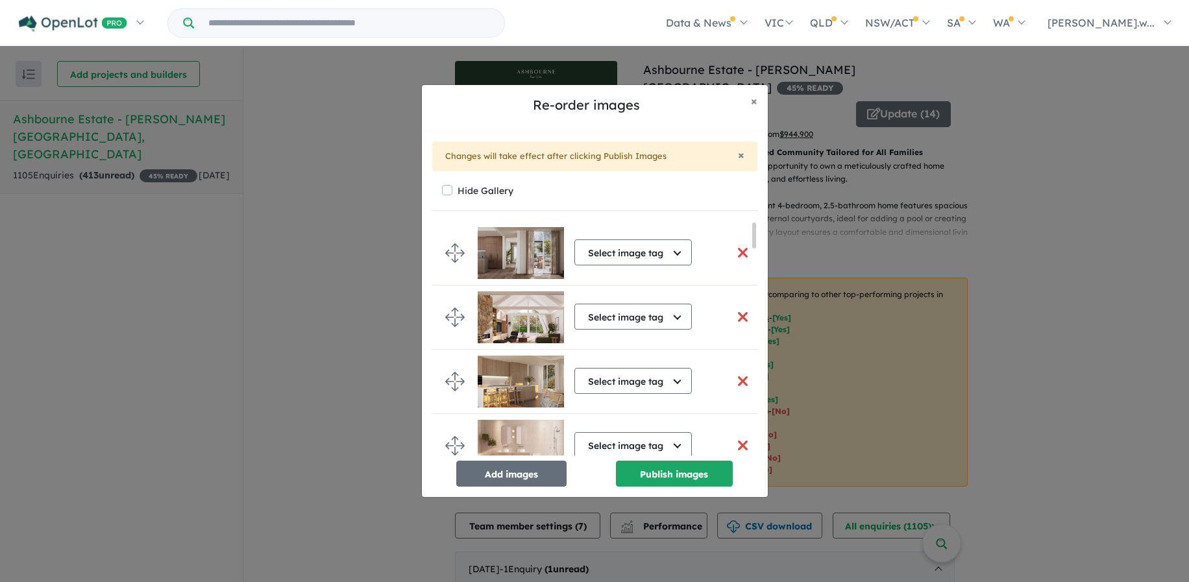
click at [736, 256] on button "button" at bounding box center [742, 253] width 27 height 28
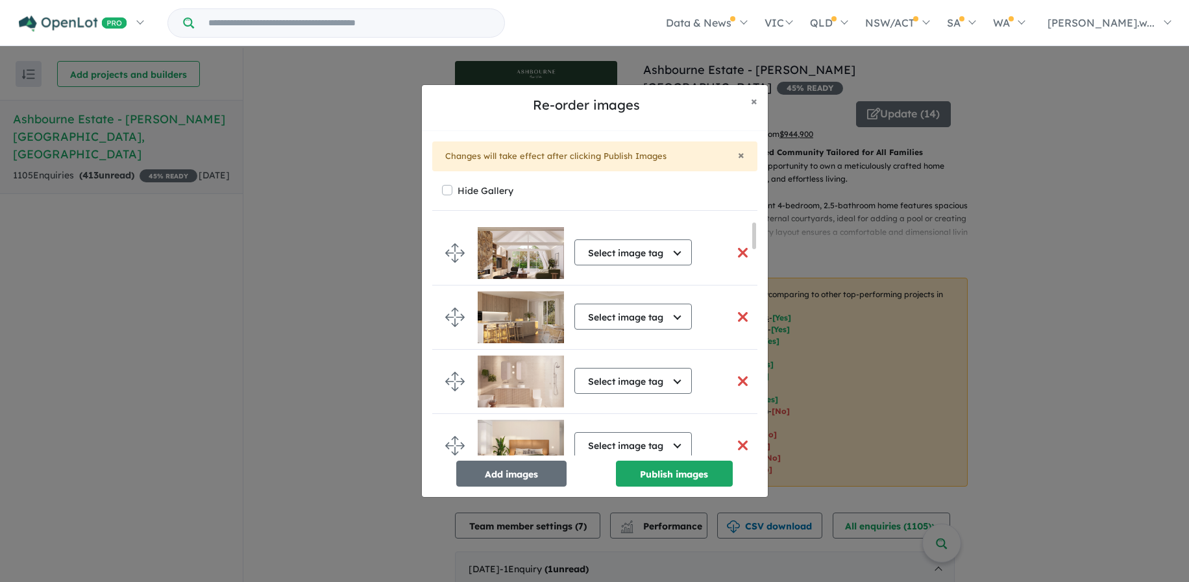
click at [736, 256] on button "button" at bounding box center [742, 253] width 27 height 28
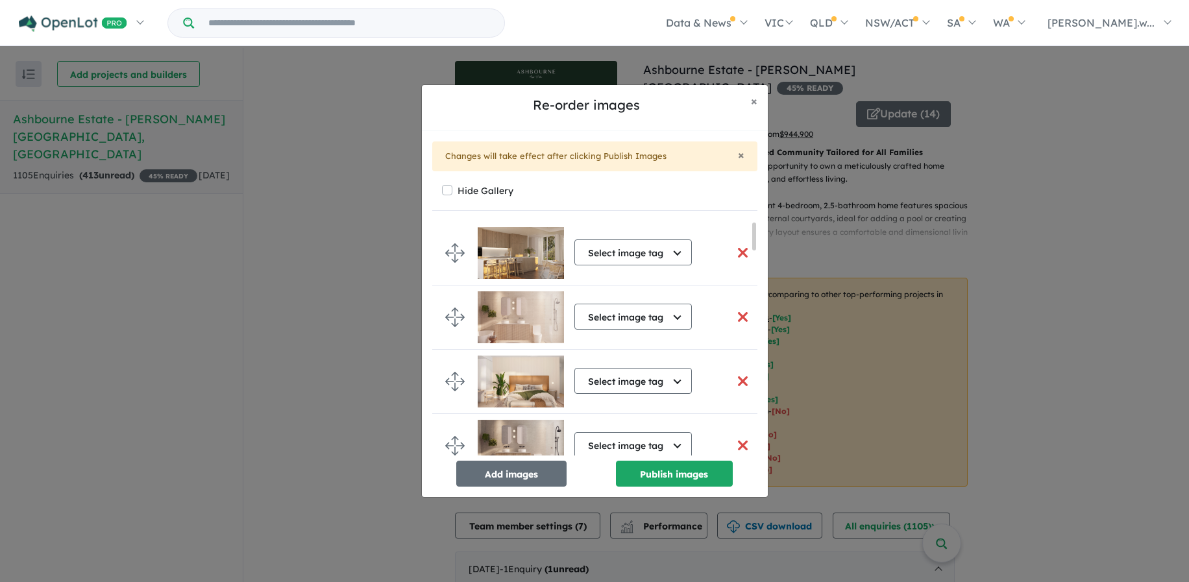
click at [736, 256] on button "button" at bounding box center [742, 253] width 27 height 28
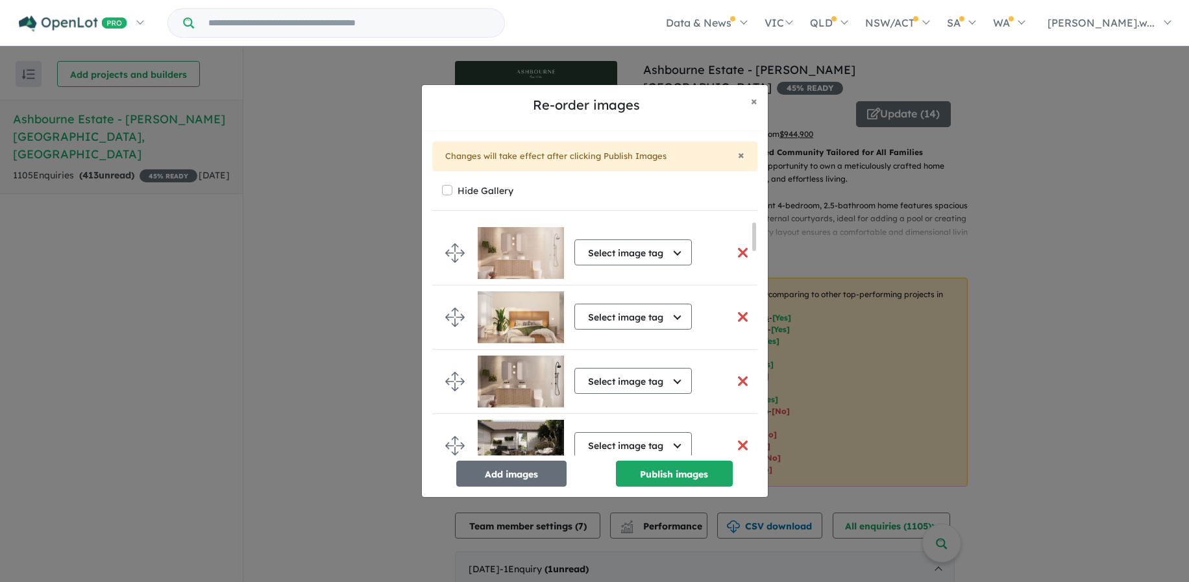
click at [736, 256] on button "button" at bounding box center [742, 253] width 27 height 28
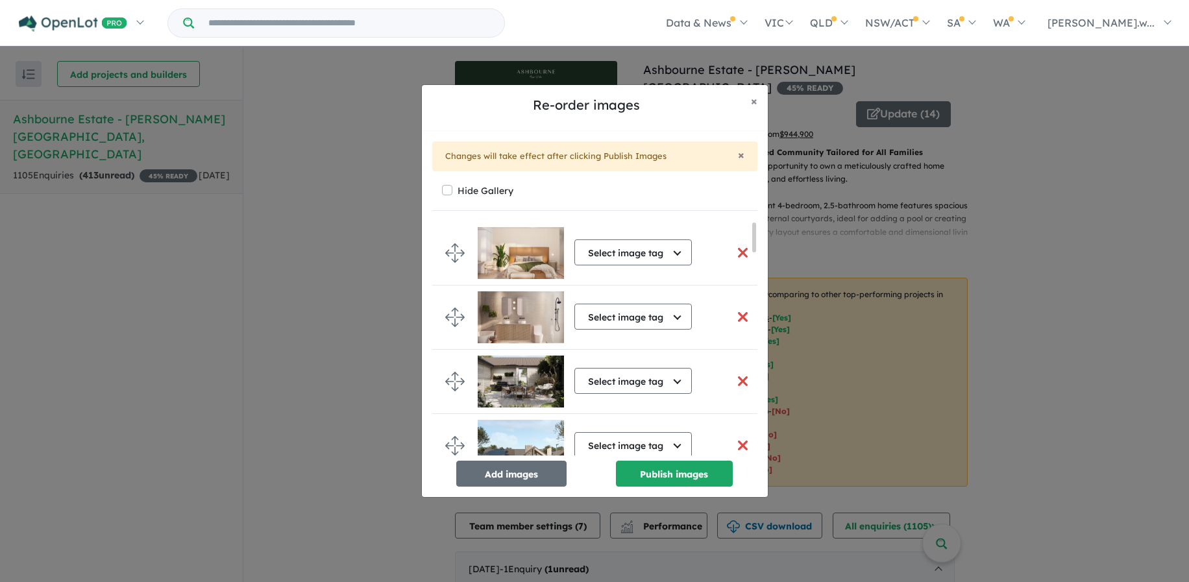
click at [736, 256] on button "button" at bounding box center [742, 253] width 27 height 28
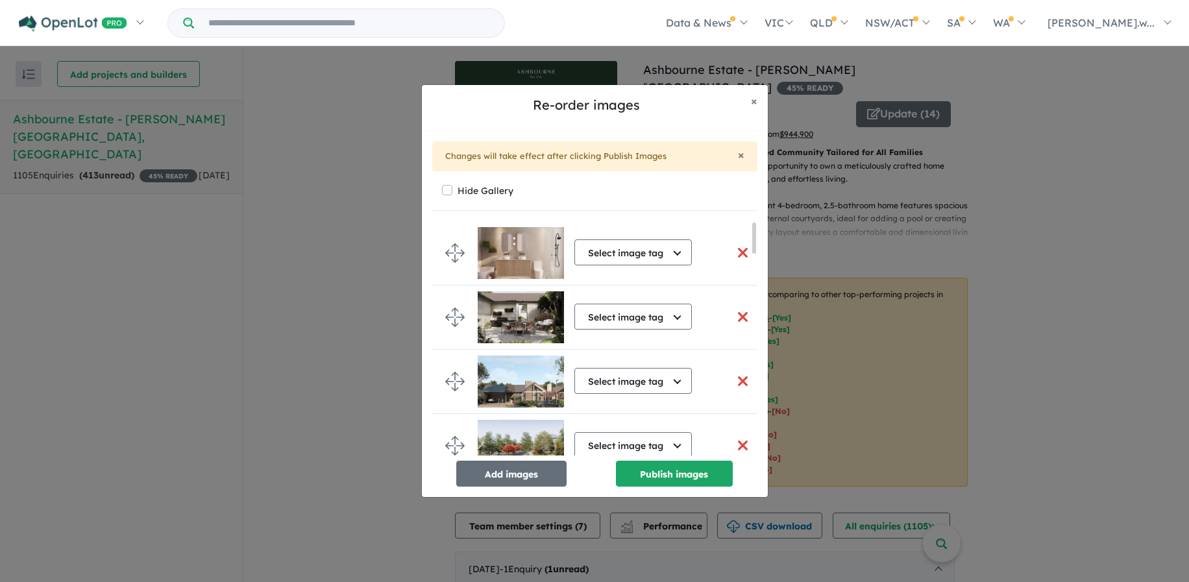
click at [736, 256] on button "button" at bounding box center [742, 253] width 27 height 28
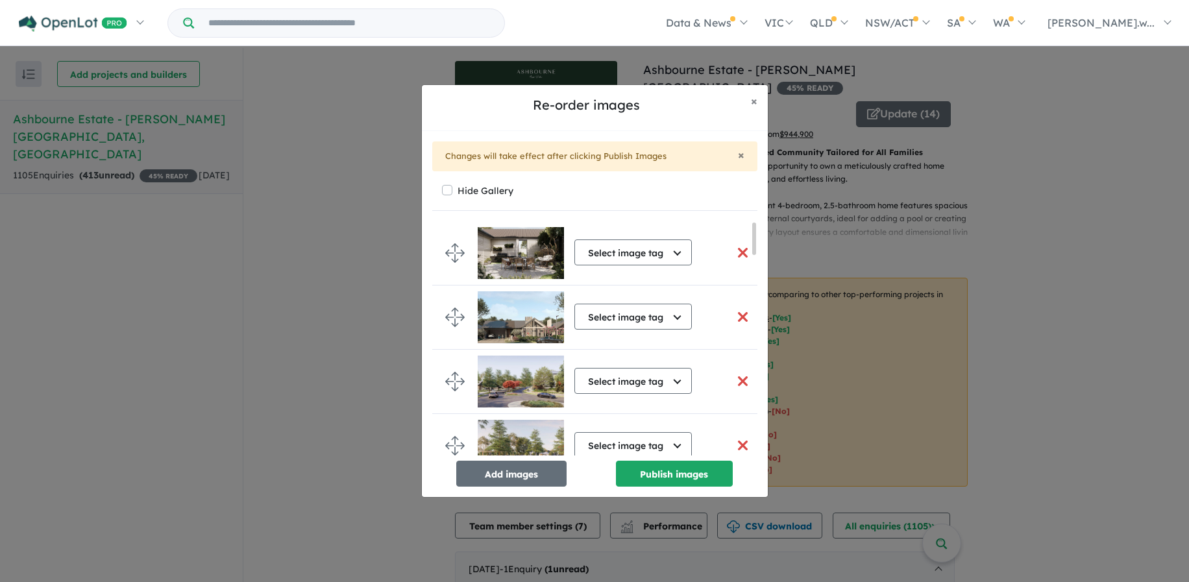
click at [736, 256] on button "button" at bounding box center [742, 253] width 27 height 28
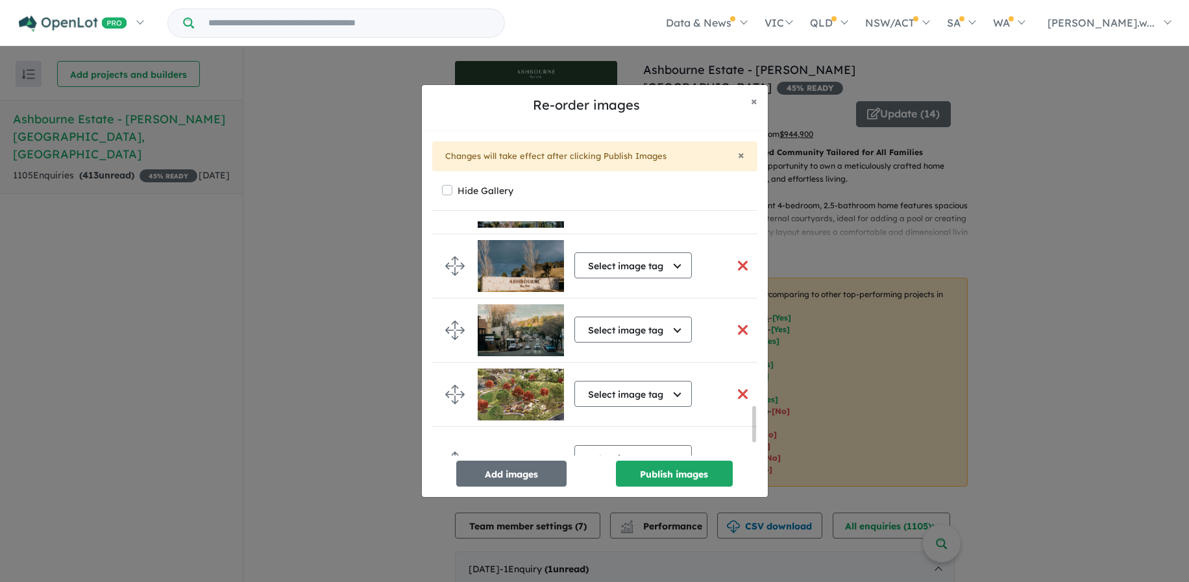
scroll to position [1302, 0]
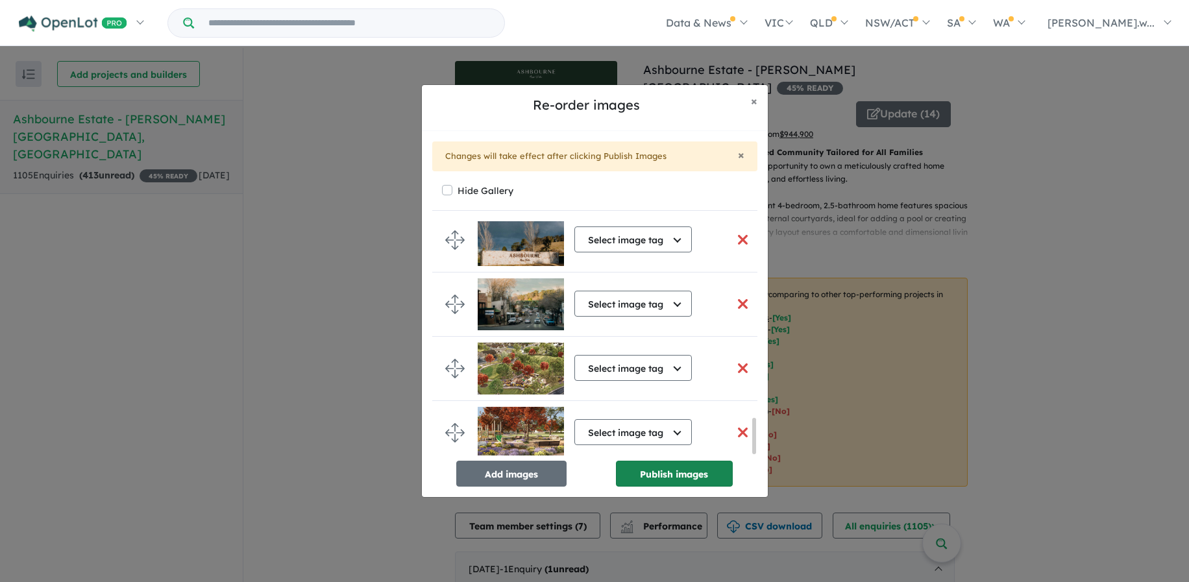
click at [676, 479] on button "Publish images" at bounding box center [674, 474] width 117 height 26
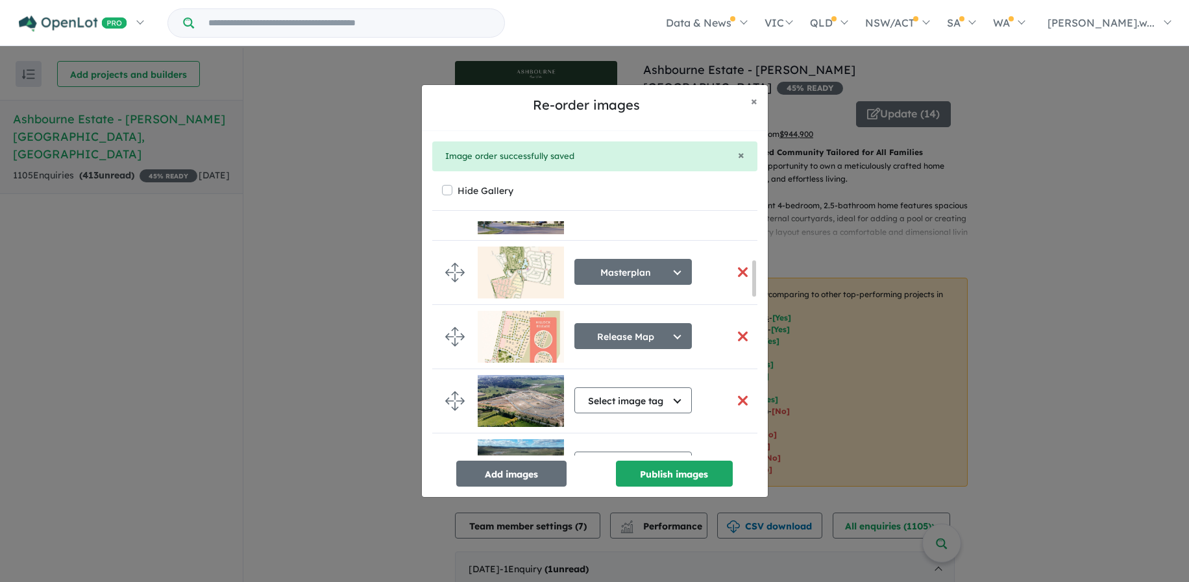
scroll to position [260, 0]
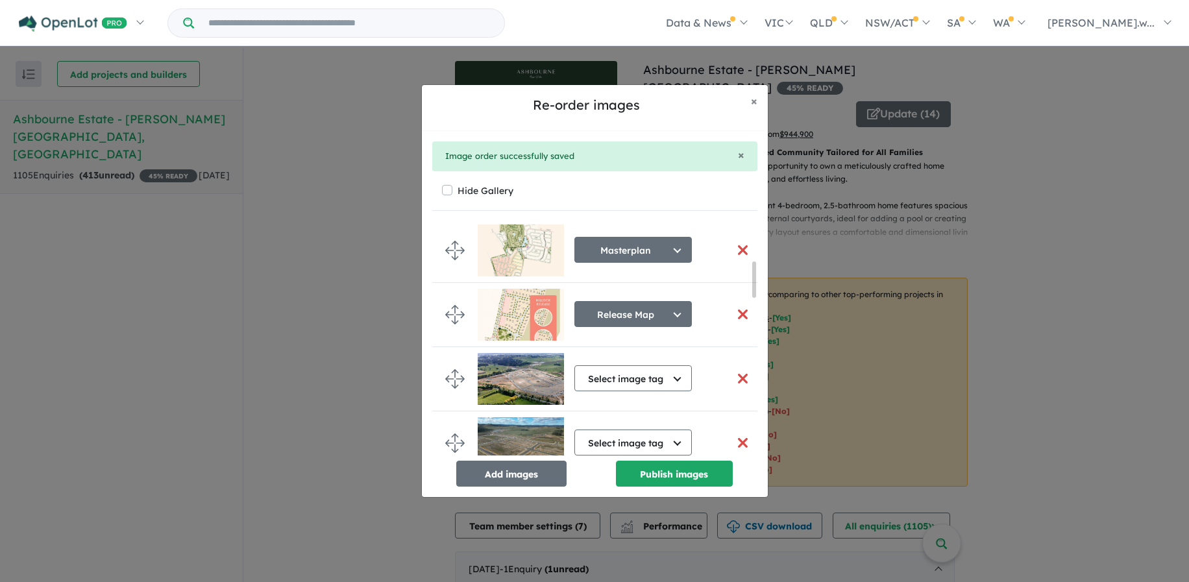
click at [738, 311] on button "button" at bounding box center [742, 314] width 27 height 28
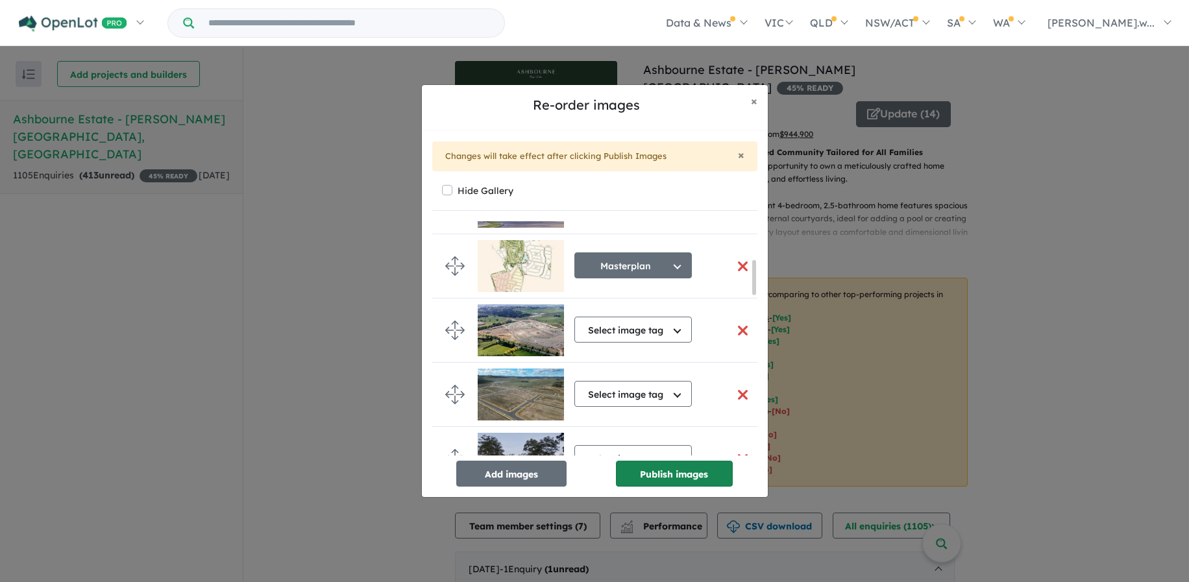
click at [706, 466] on button "Publish images" at bounding box center [674, 474] width 117 height 26
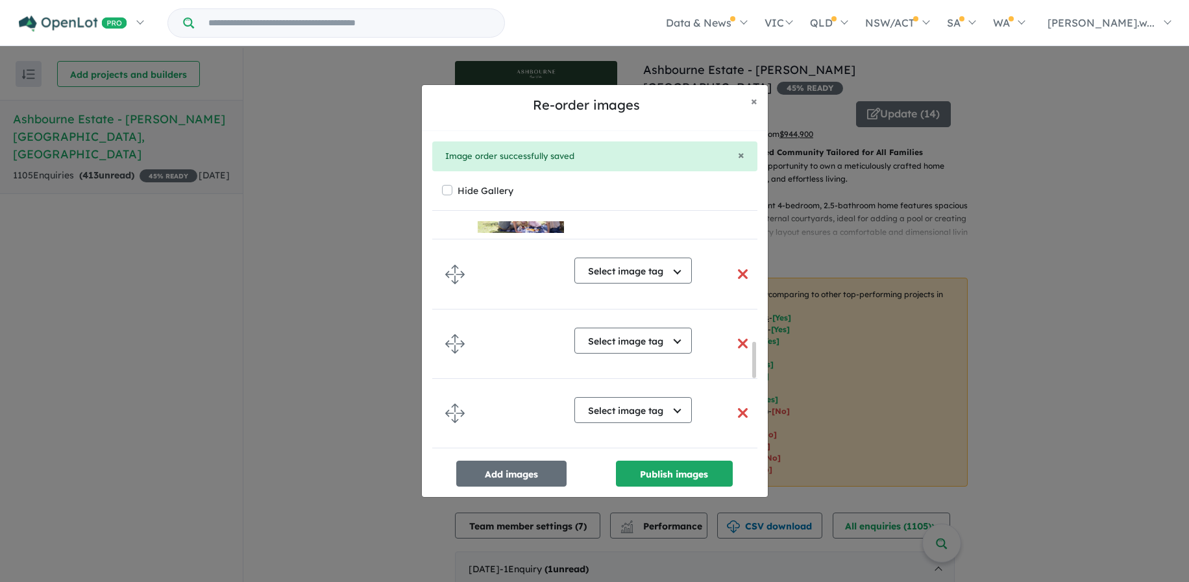
scroll to position [1168, 0]
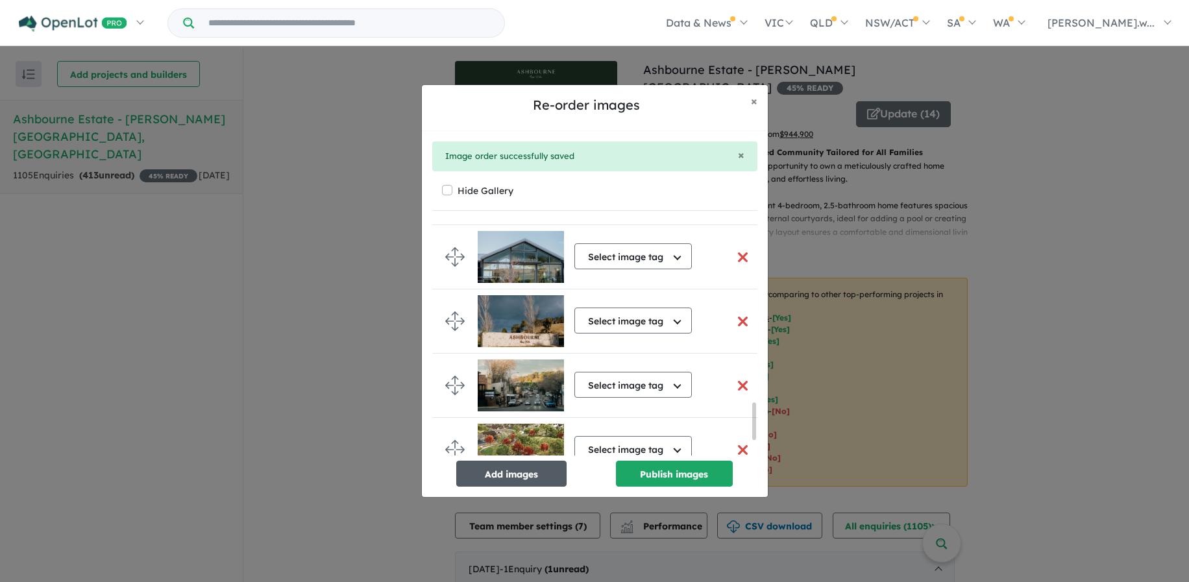
click at [524, 475] on button "Add images" at bounding box center [511, 474] width 110 height 26
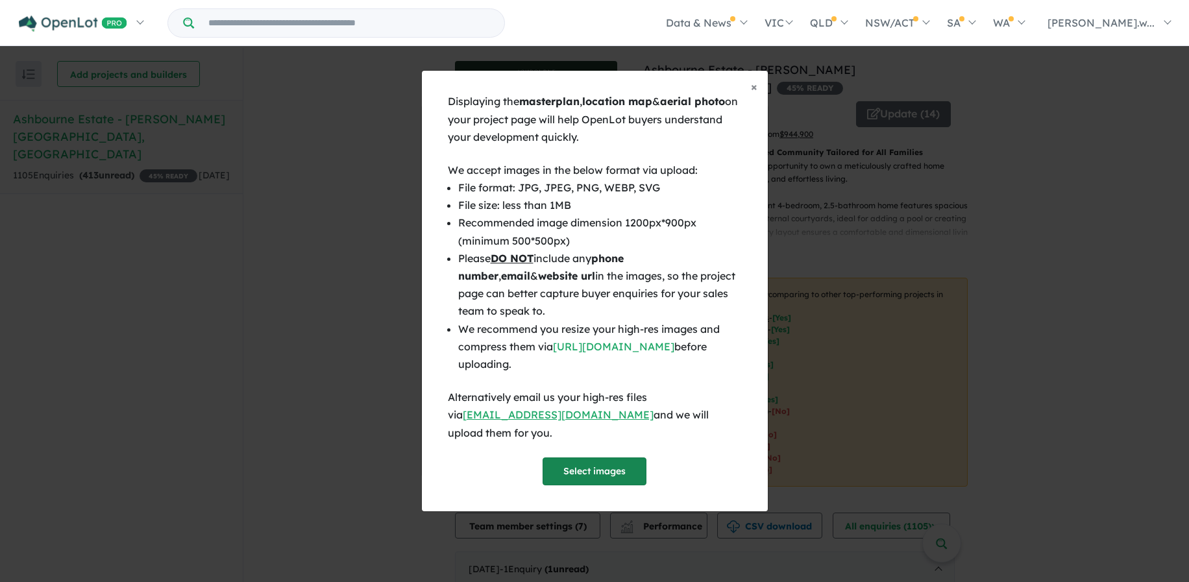
click at [562, 457] on button "Select images" at bounding box center [594, 471] width 104 height 28
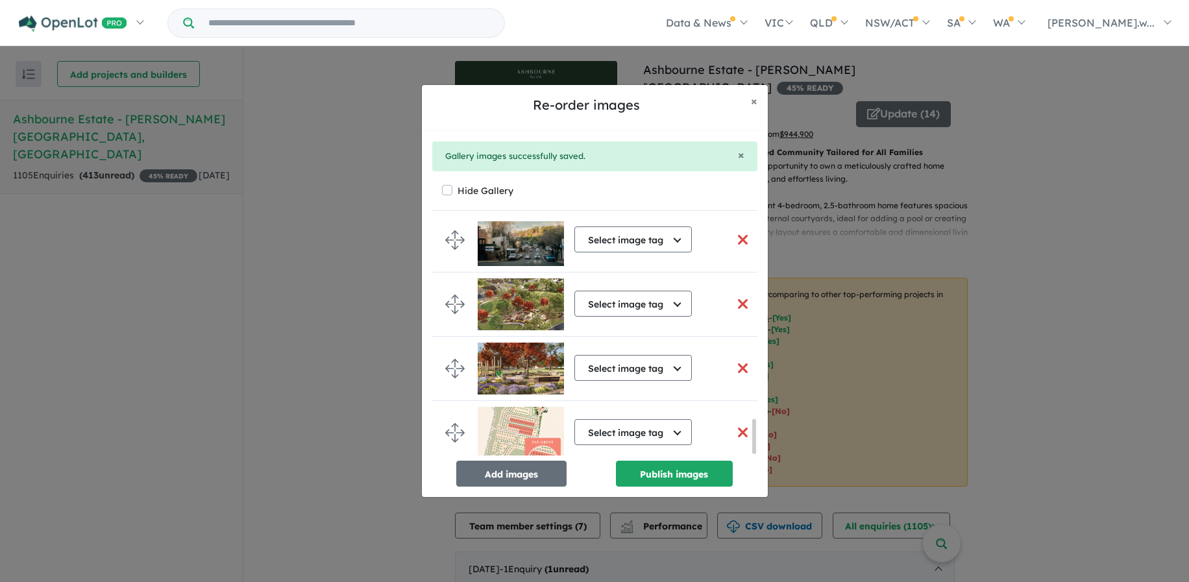
scroll to position [1360, 0]
click at [671, 427] on button "Select image tag" at bounding box center [632, 432] width 117 height 26
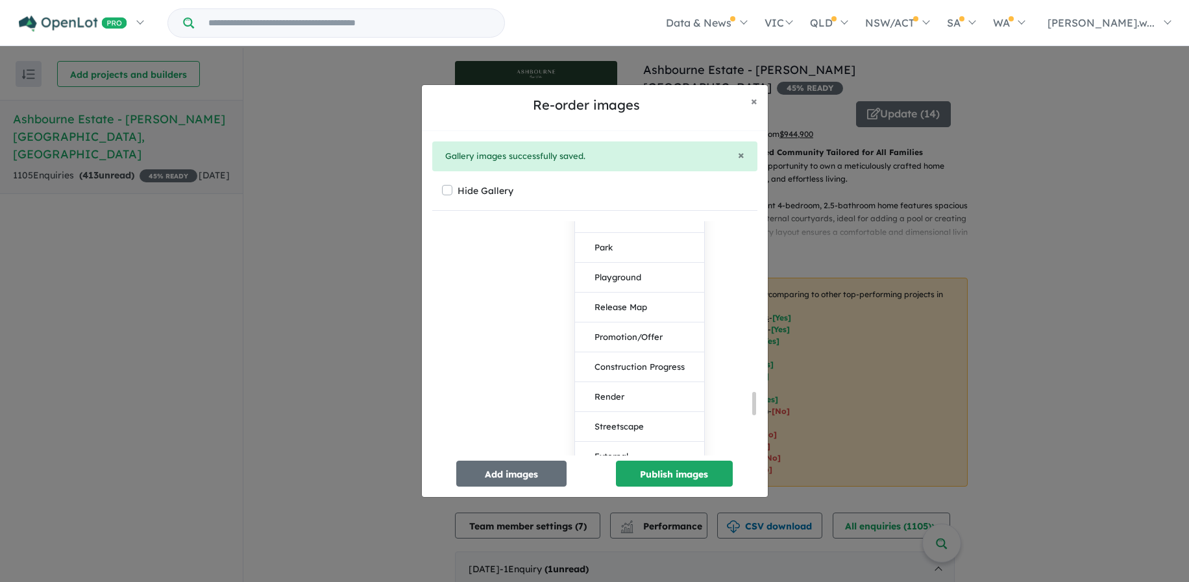
scroll to position [1750, 0]
click at [664, 311] on button "Release Map" at bounding box center [639, 307] width 129 height 30
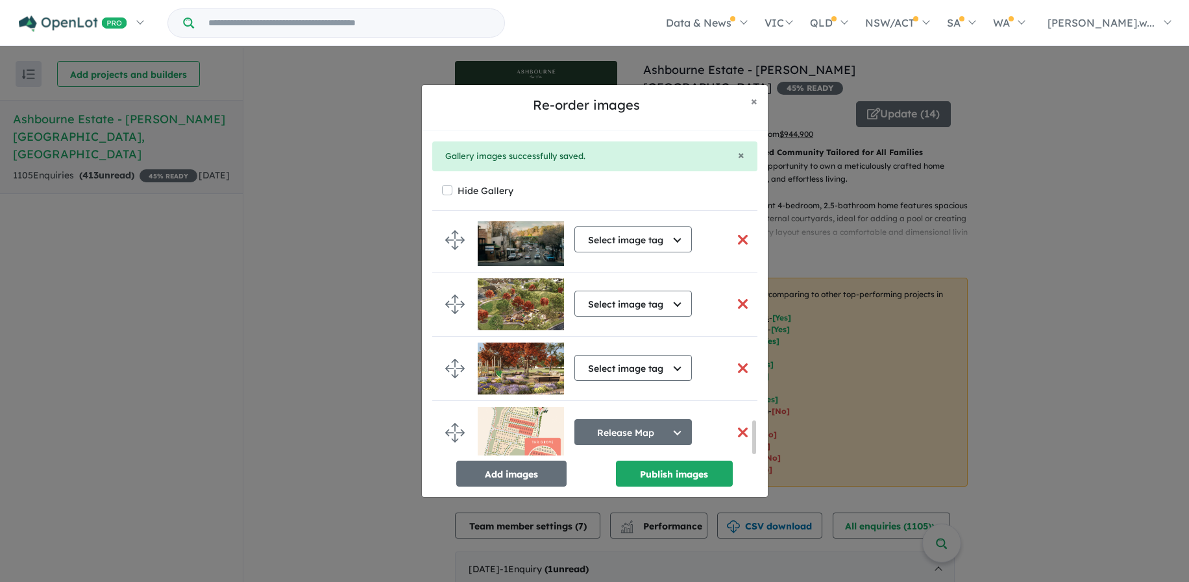
scroll to position [1408, 0]
click at [684, 362] on button "Select image tag" at bounding box center [632, 368] width 117 height 26
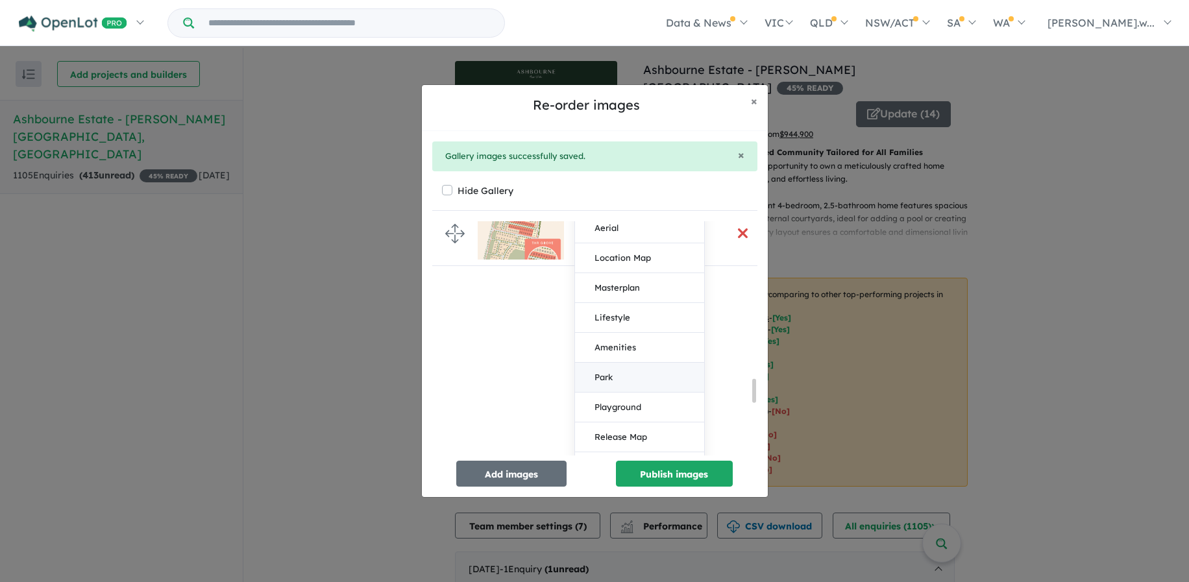
click at [672, 380] on button "Park" at bounding box center [639, 378] width 129 height 30
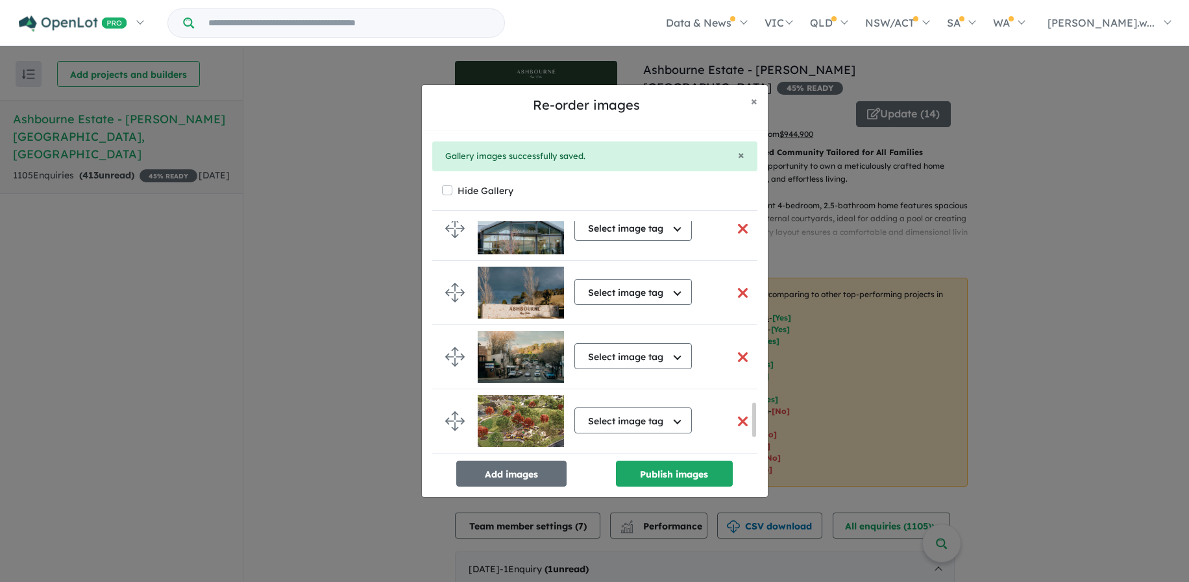
scroll to position [1336, 0]
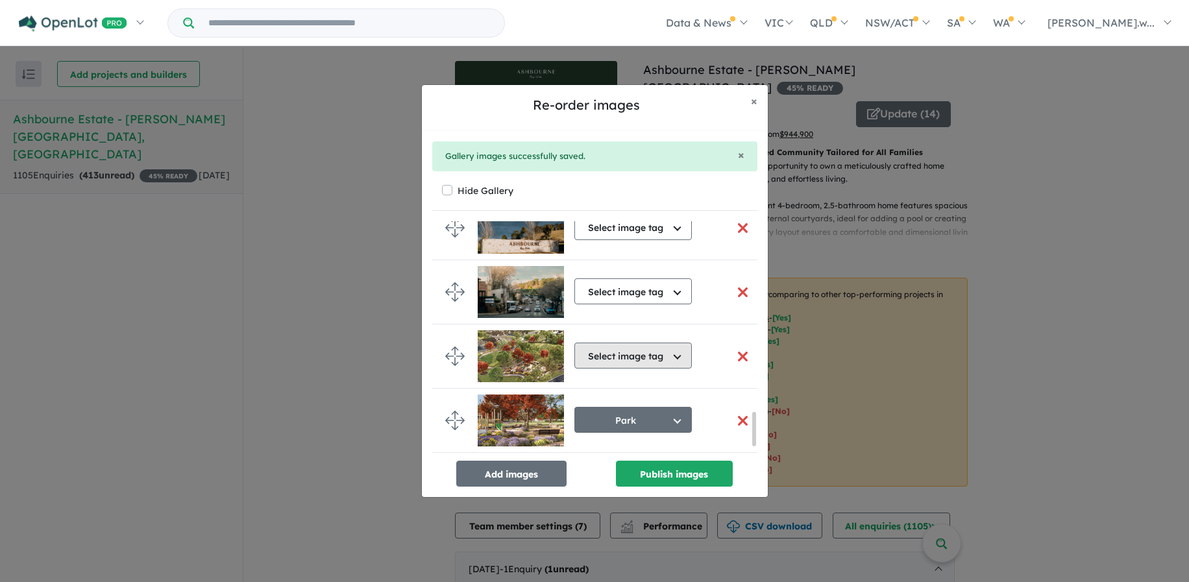
click at [684, 357] on button "Select image tag" at bounding box center [632, 356] width 117 height 26
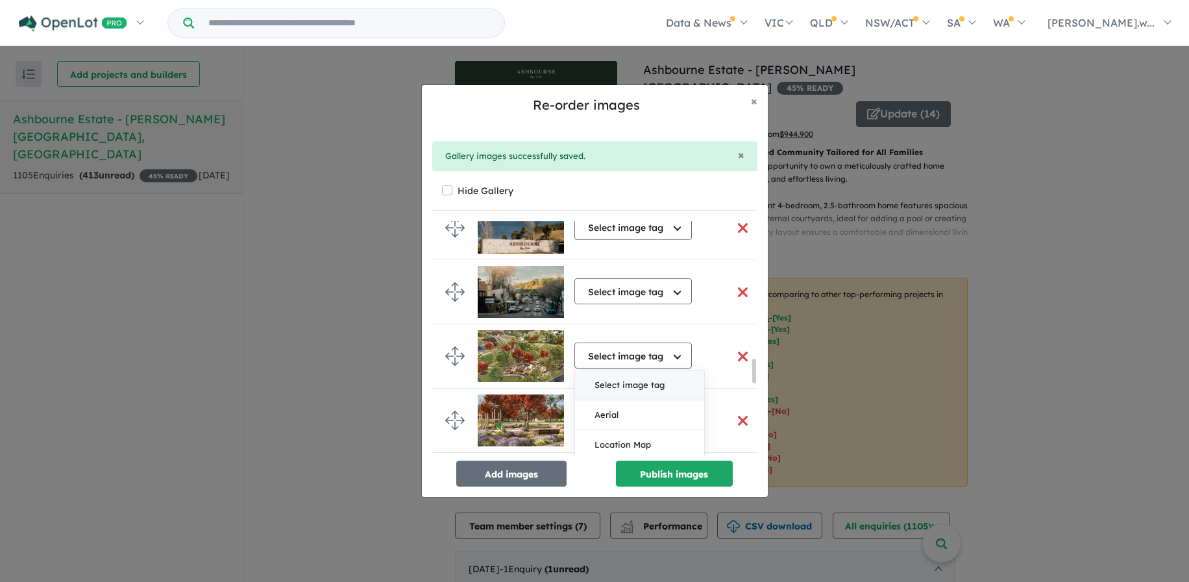
scroll to position [1466, 0]
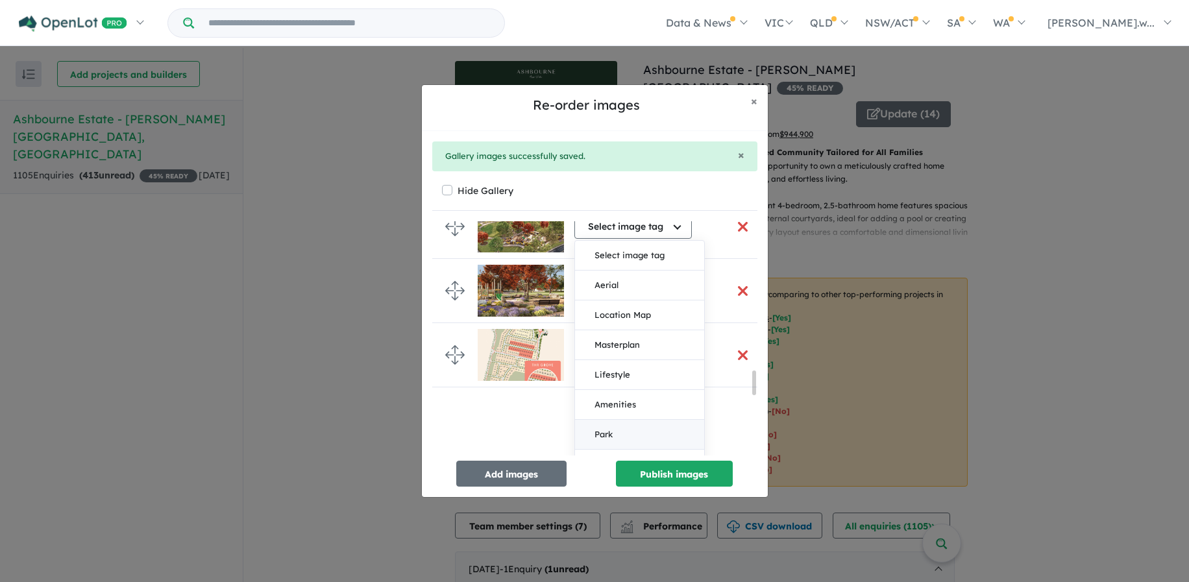
click at [619, 433] on button "Park" at bounding box center [639, 435] width 129 height 30
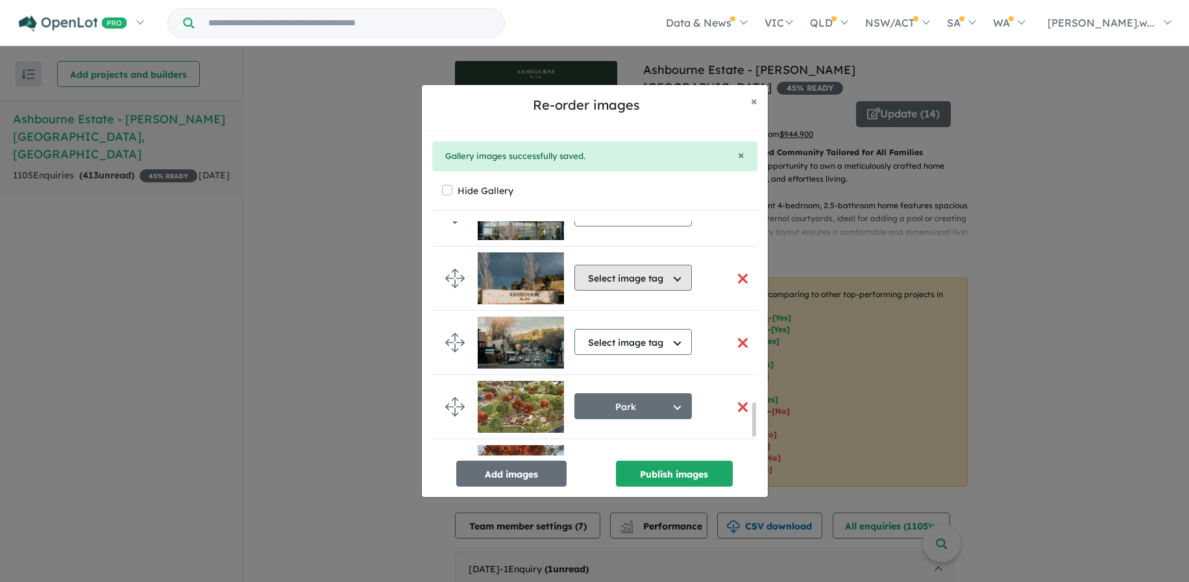
scroll to position [1263, 0]
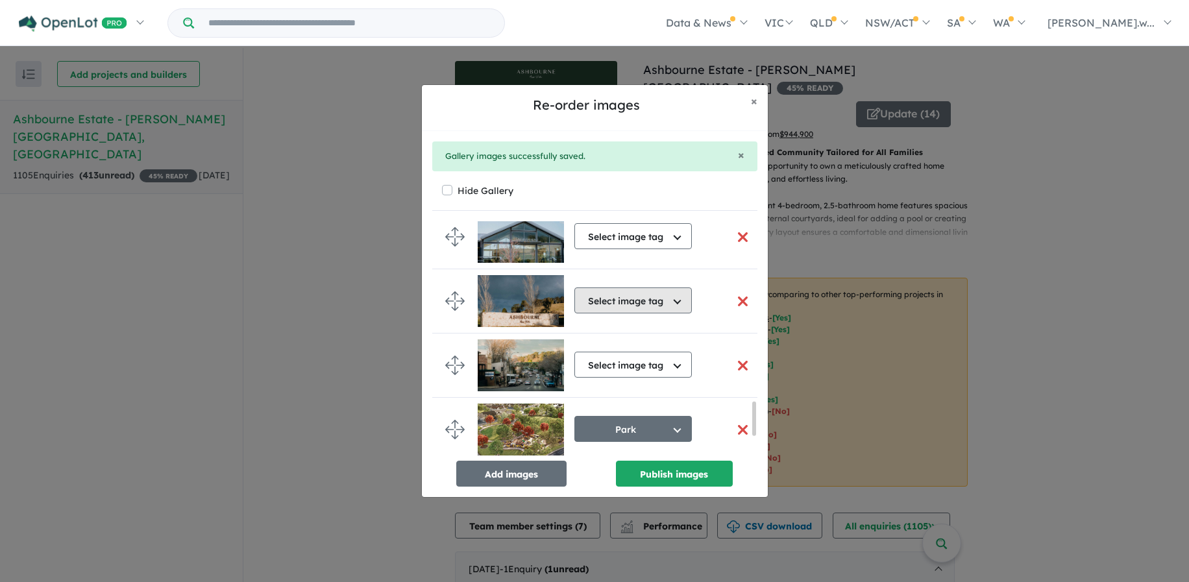
click at [677, 308] on button "Select image tag" at bounding box center [632, 300] width 117 height 26
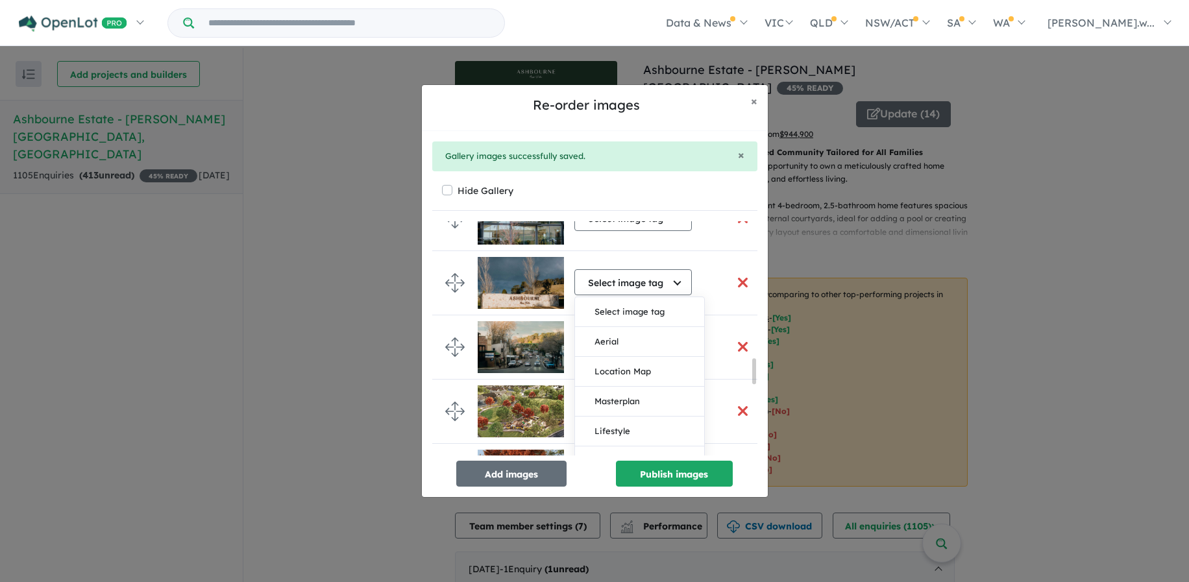
scroll to position [1269, 0]
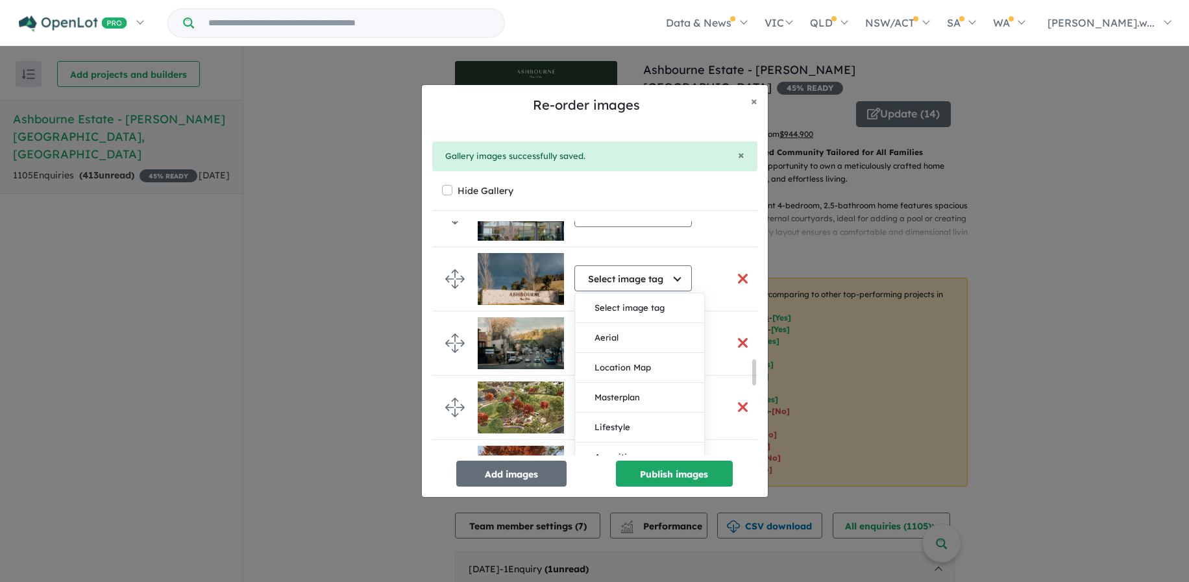
click at [704, 278] on div "Select image tag Select image tag Aerial Location Map Masterplan Lifestyle Amen…" at bounding box center [603, 279] width 252 height 64
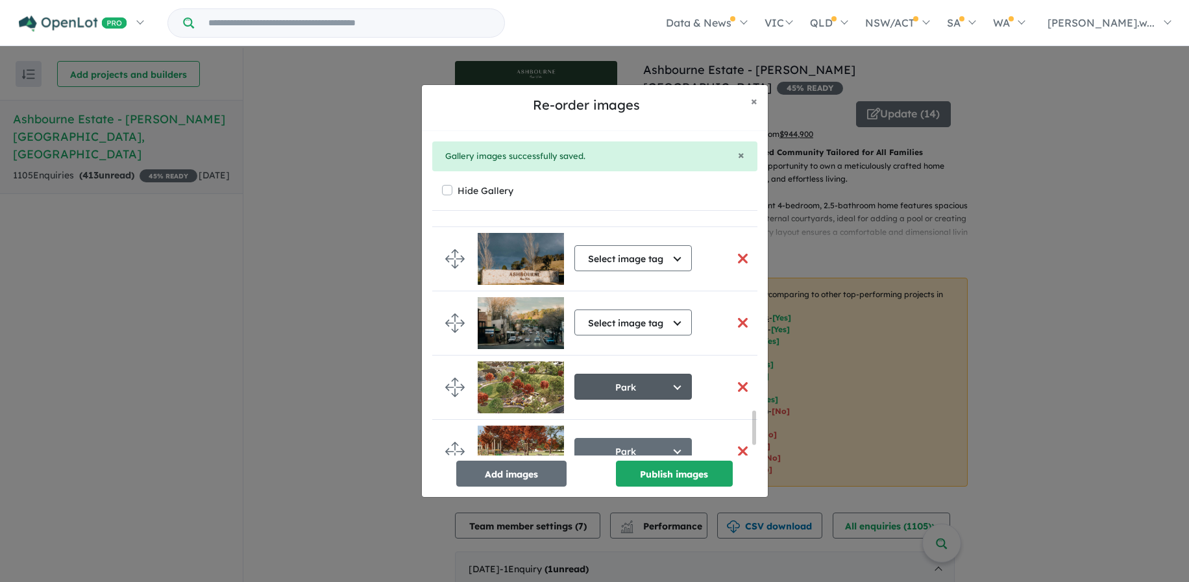
scroll to position [1312, 0]
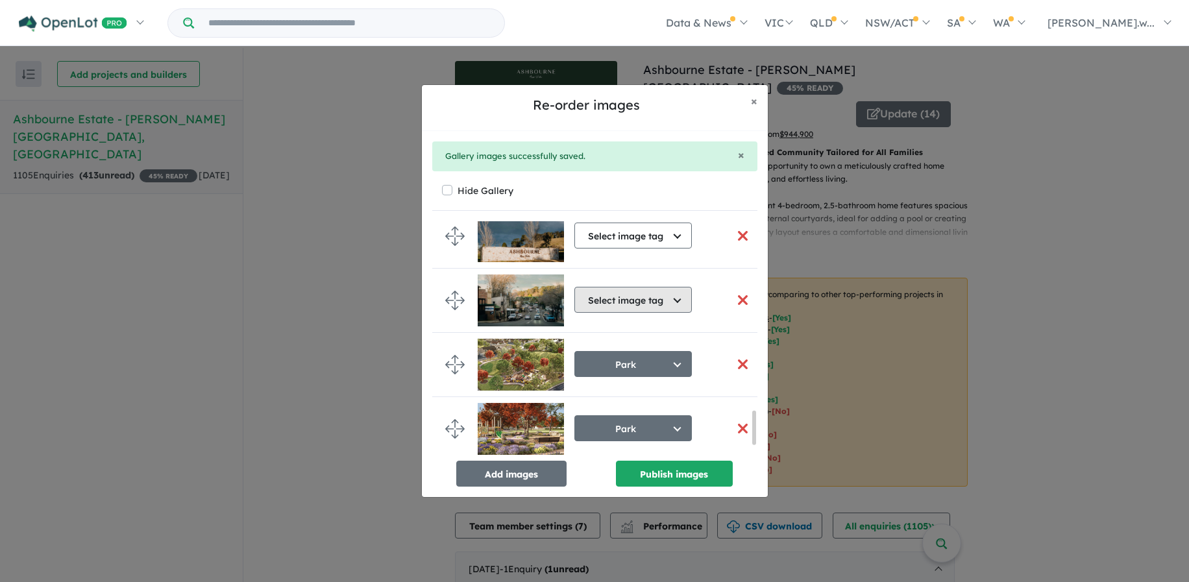
click at [681, 299] on button "Select image tag" at bounding box center [632, 300] width 117 height 26
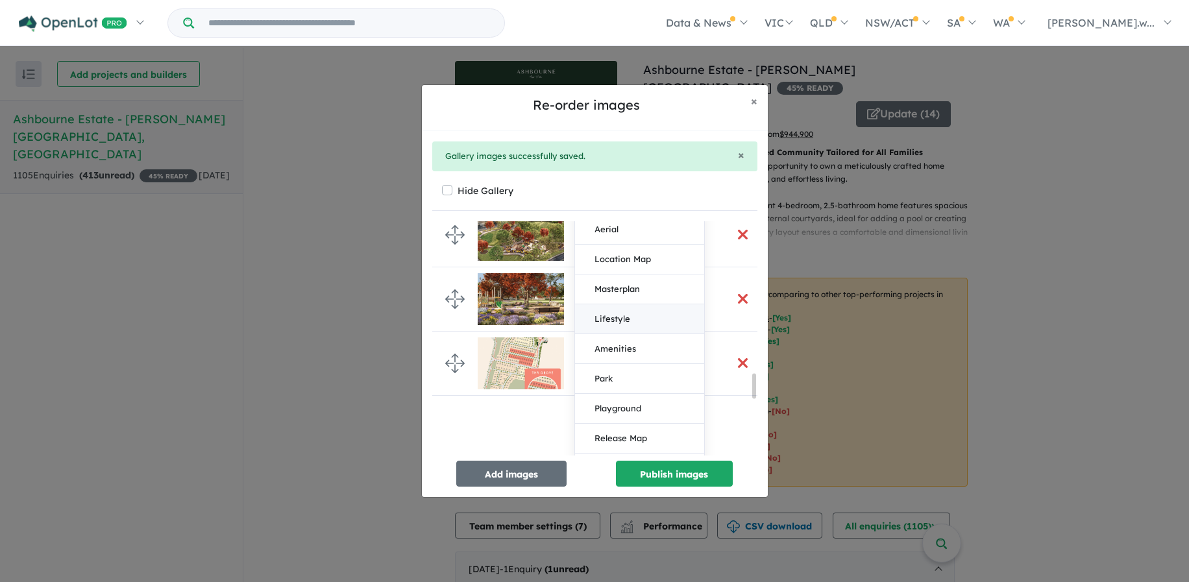
click at [620, 314] on button "Lifestyle" at bounding box center [639, 319] width 129 height 30
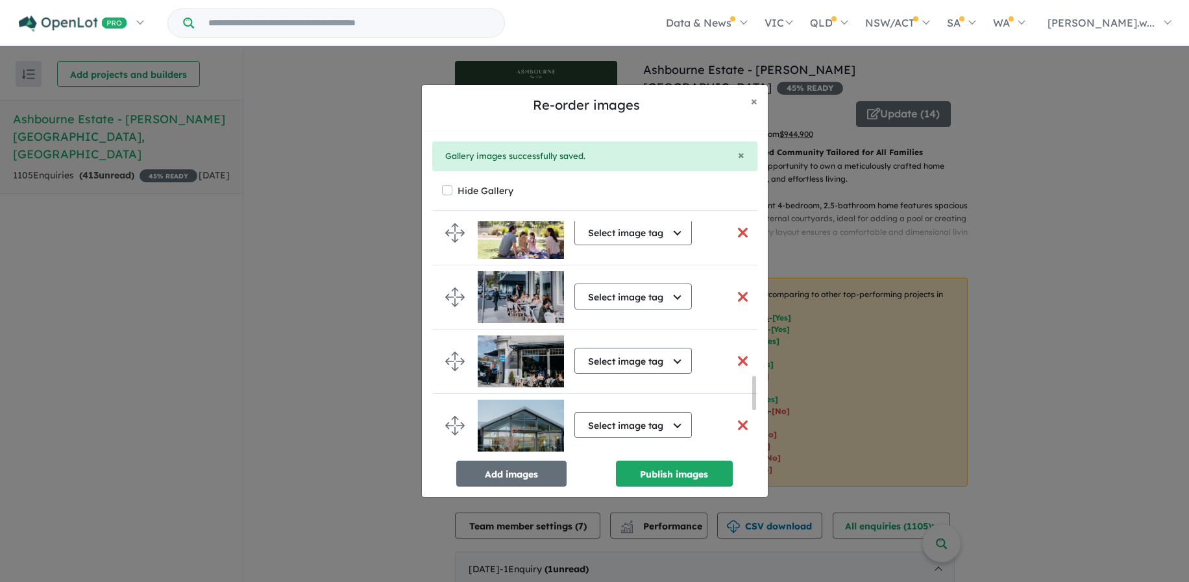
scroll to position [1052, 0]
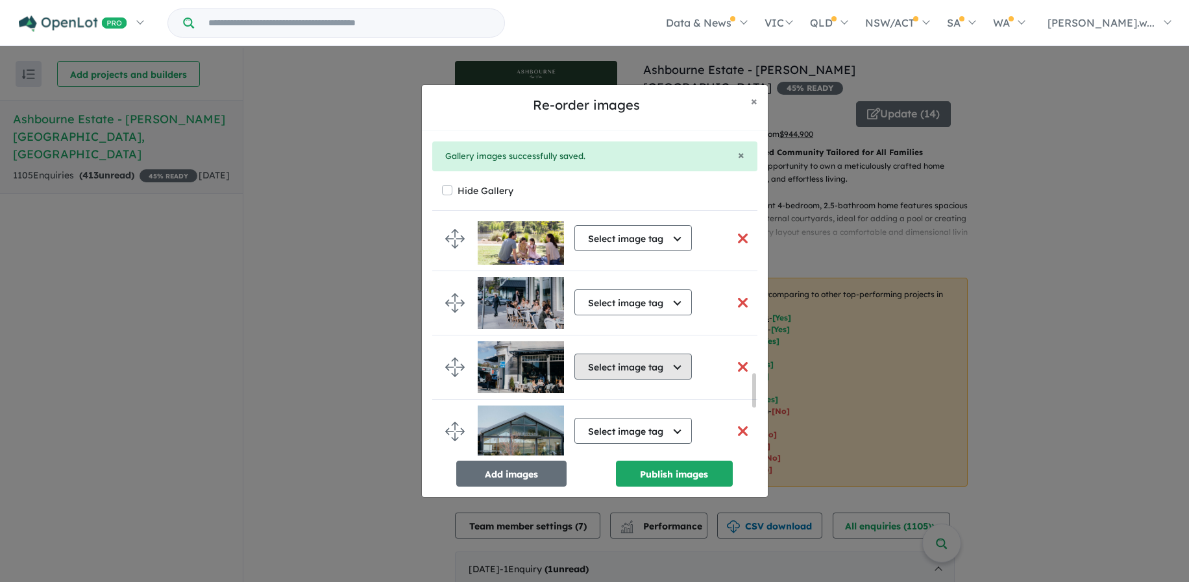
click at [683, 357] on button "Select image tag" at bounding box center [632, 367] width 117 height 26
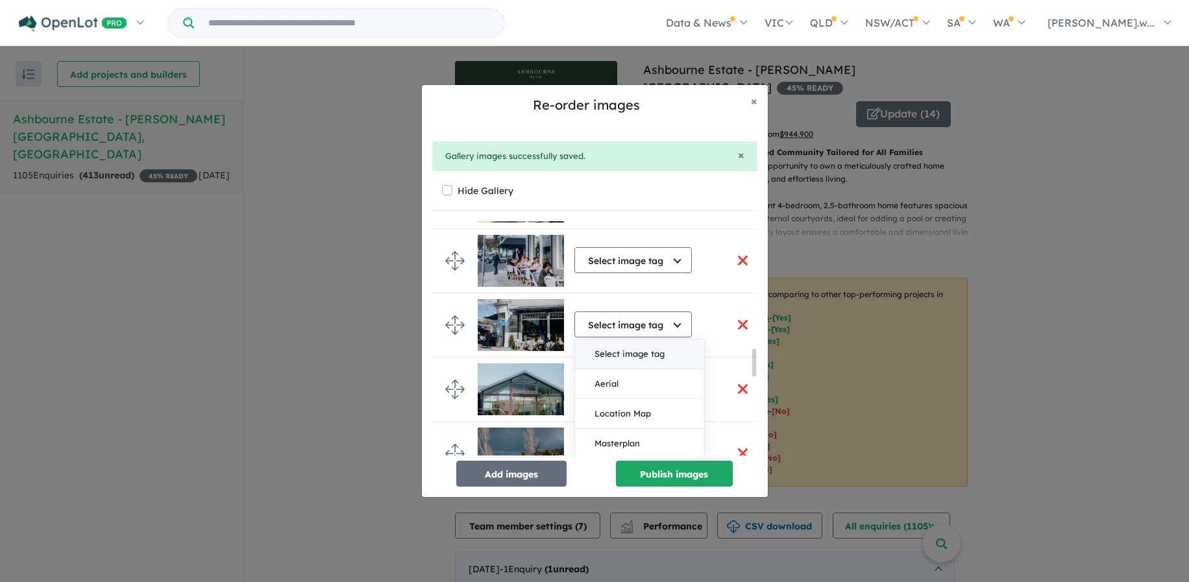
scroll to position [1117, 0]
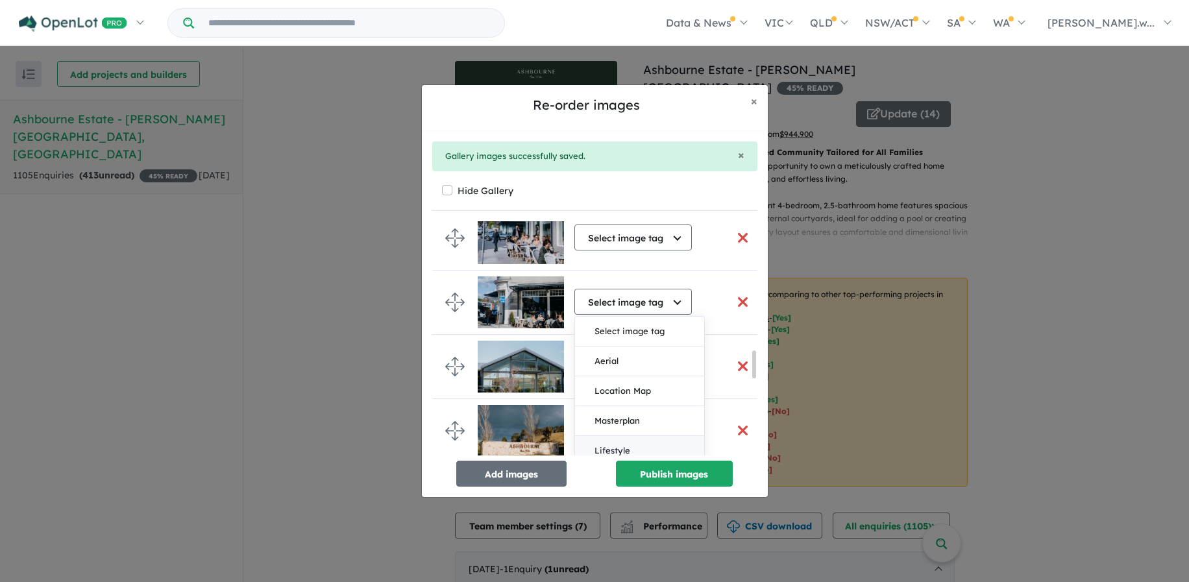
click at [612, 453] on button "Lifestyle" at bounding box center [639, 451] width 129 height 30
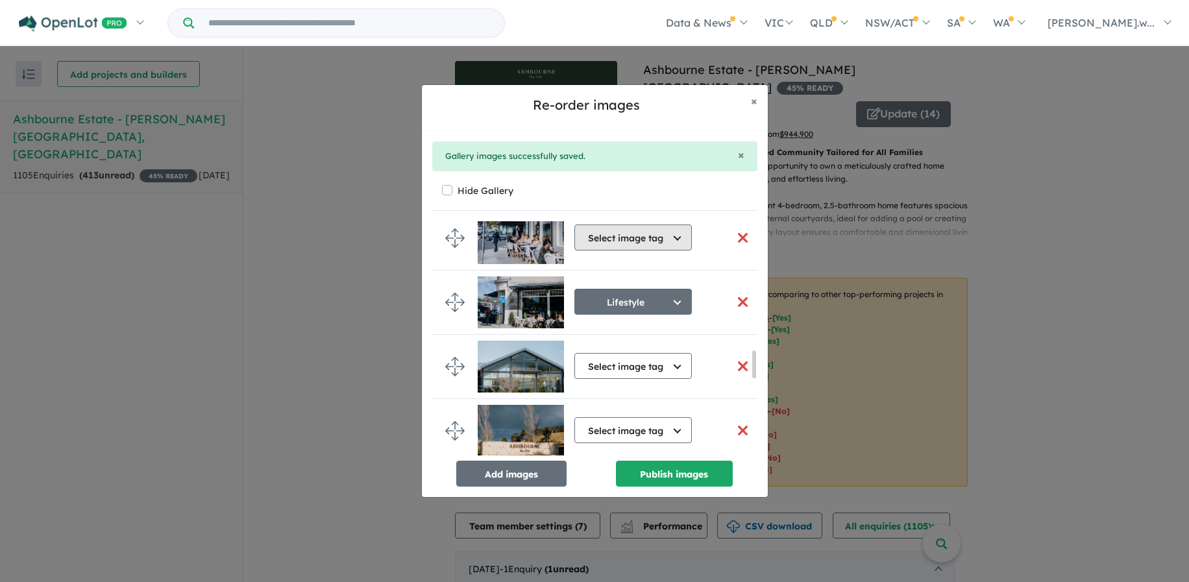
click at [675, 238] on button "Select image tag" at bounding box center [632, 237] width 117 height 26
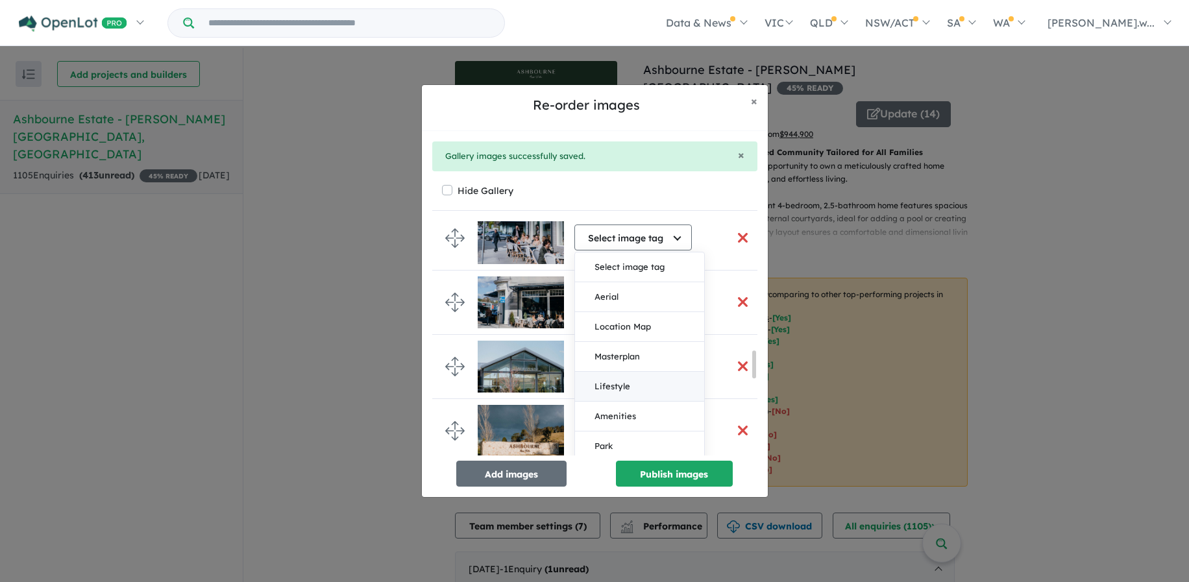
click at [619, 387] on button "Lifestyle" at bounding box center [639, 387] width 129 height 30
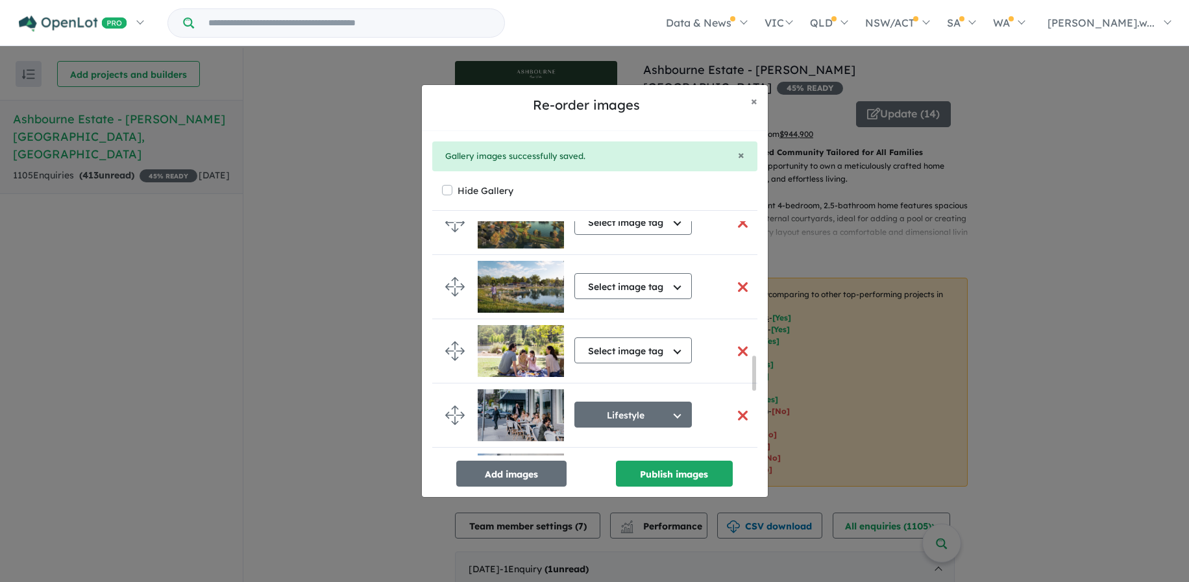
scroll to position [923, 0]
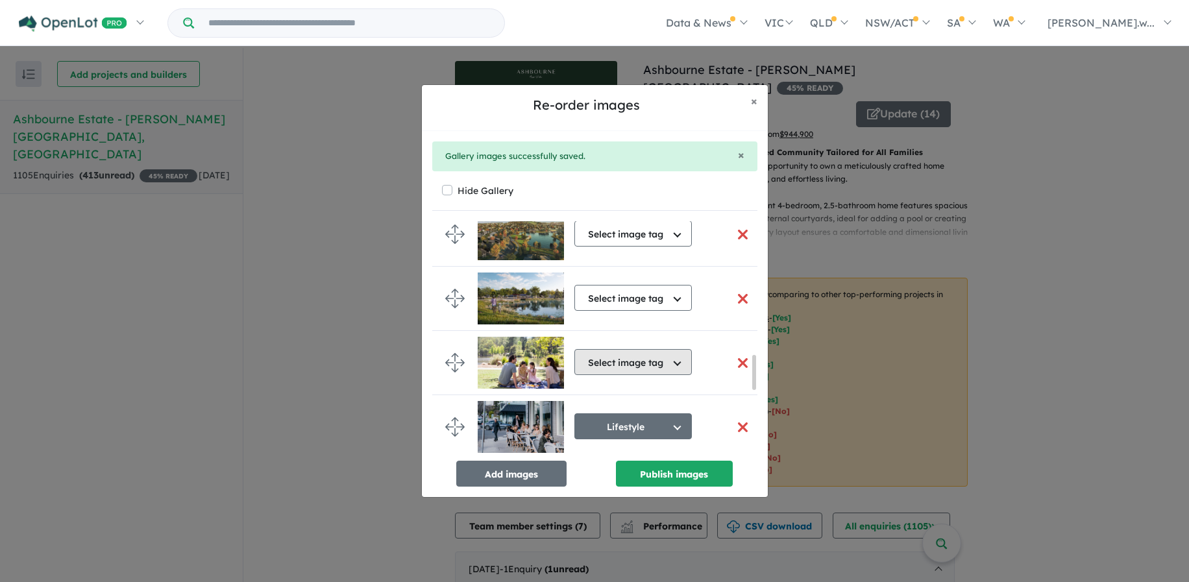
click at [677, 361] on button "Select image tag" at bounding box center [632, 362] width 117 height 26
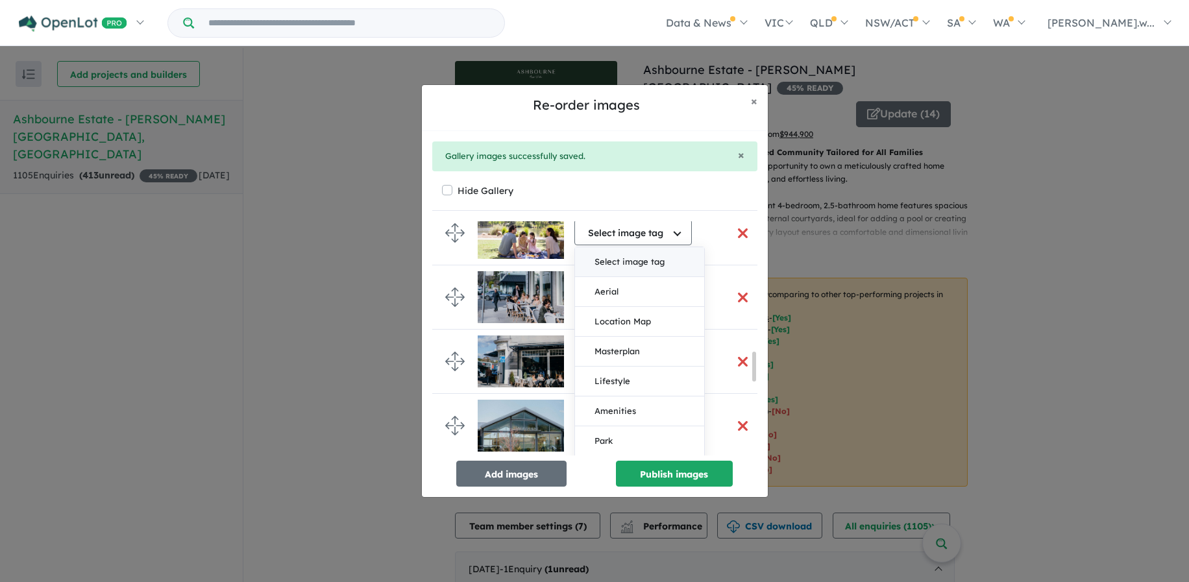
click at [668, 380] on button "Lifestyle" at bounding box center [639, 382] width 129 height 30
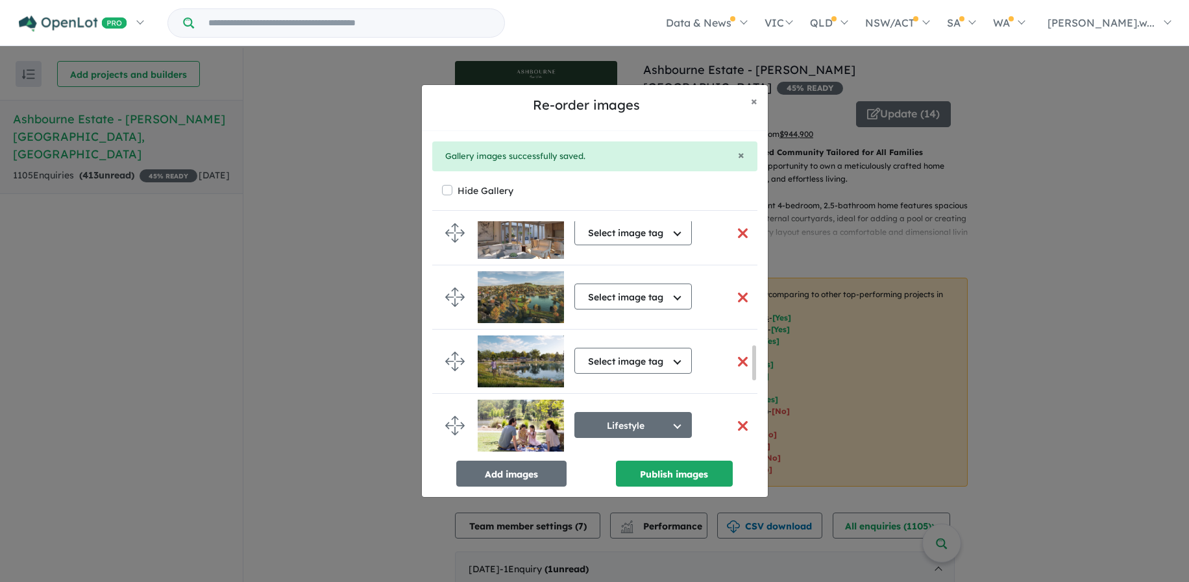
scroll to position [853, 0]
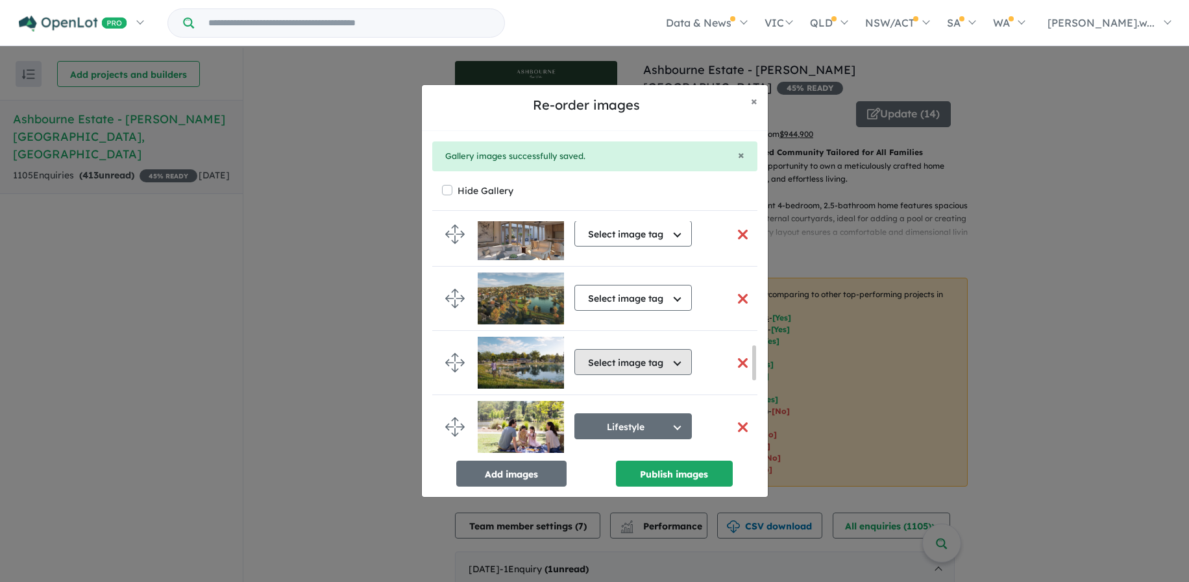
click at [683, 362] on button "Select image tag" at bounding box center [632, 362] width 117 height 26
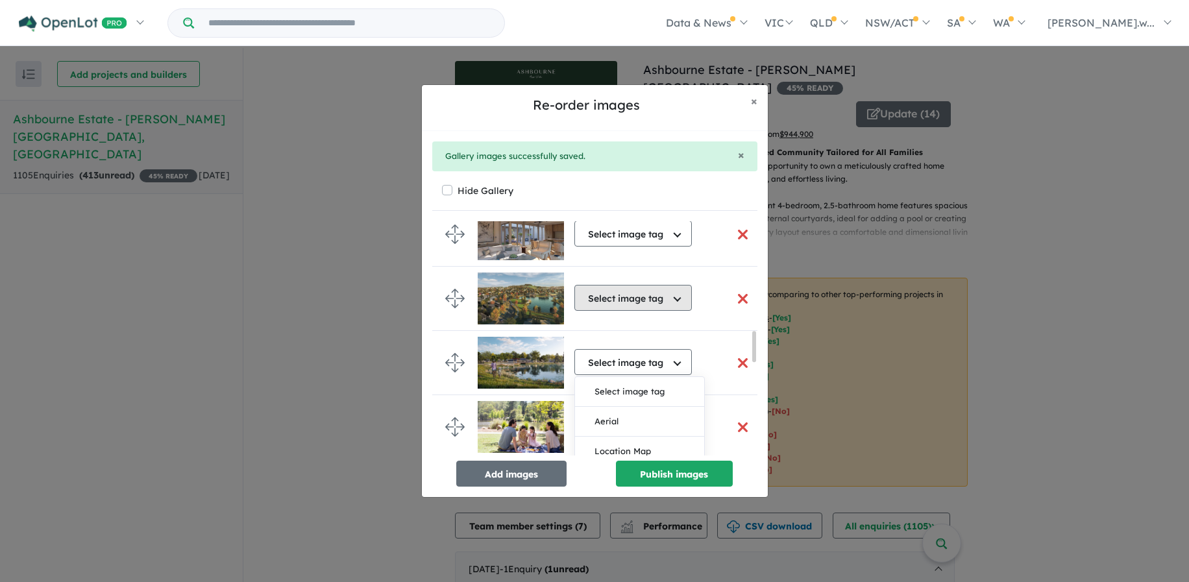
click at [671, 293] on button "Select image tag" at bounding box center [632, 298] width 117 height 26
click at [659, 360] on button "Aerial" at bounding box center [639, 358] width 129 height 30
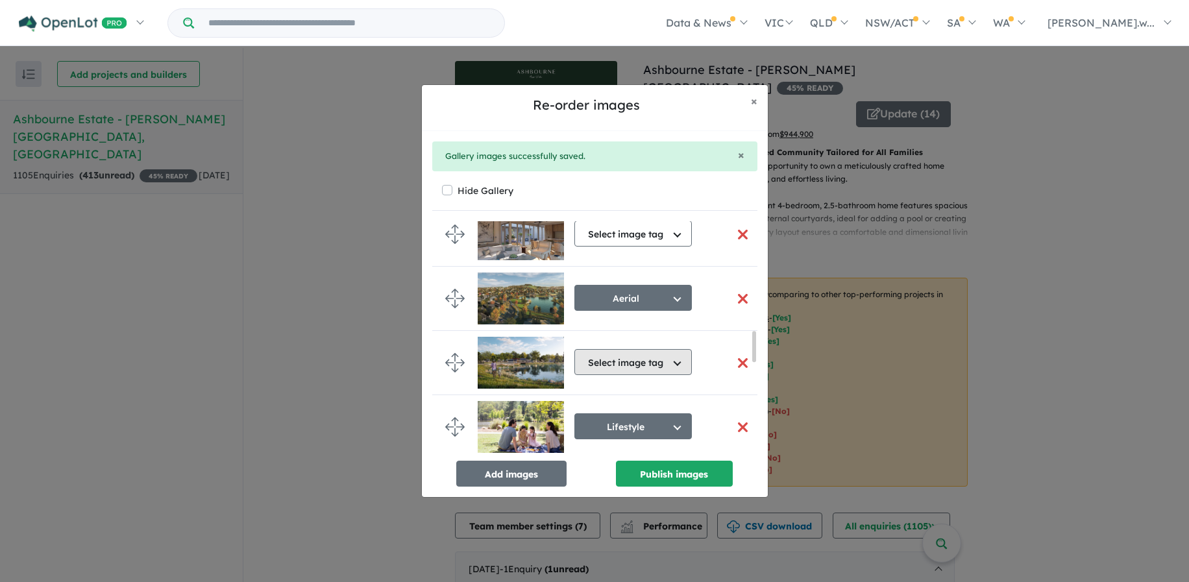
click at [675, 363] on button "Select image tag" at bounding box center [632, 362] width 117 height 26
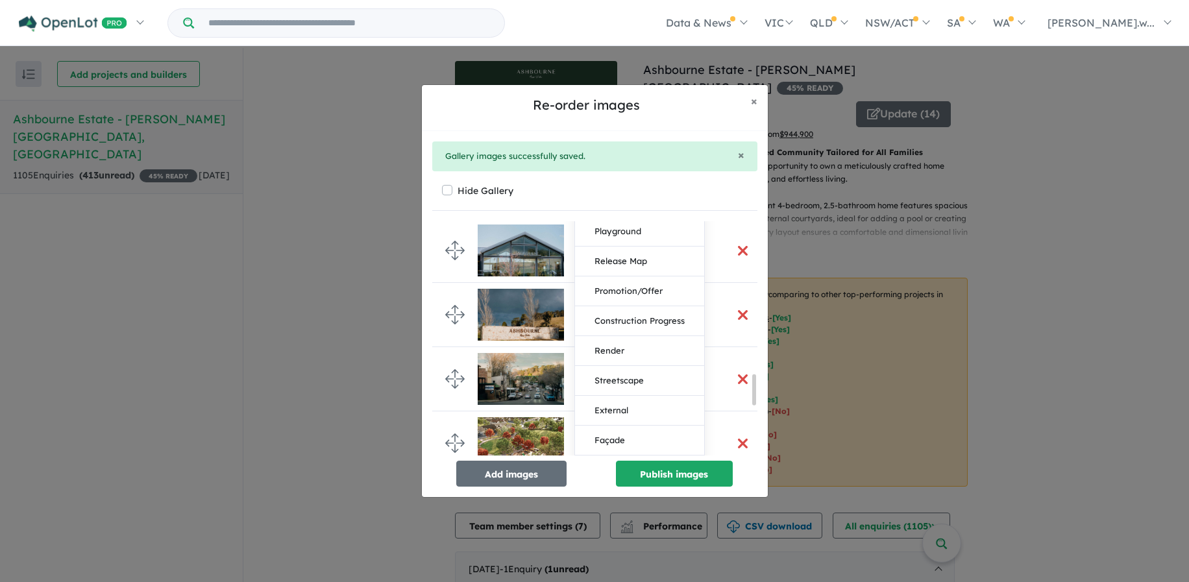
scroll to position [1186, 0]
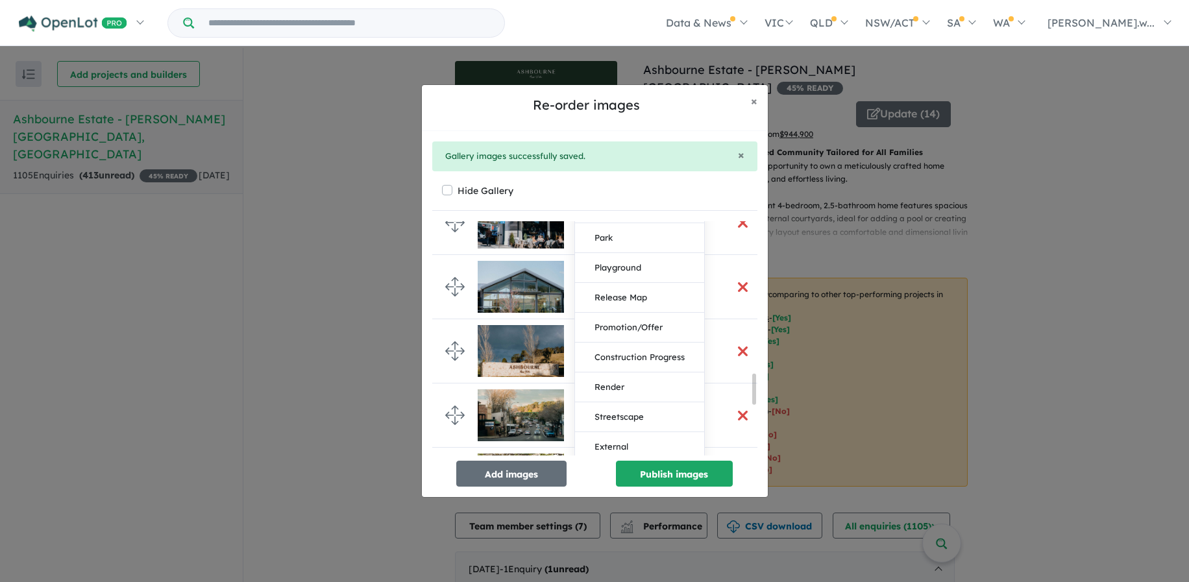
click at [514, 356] on img at bounding box center [520, 351] width 86 height 52
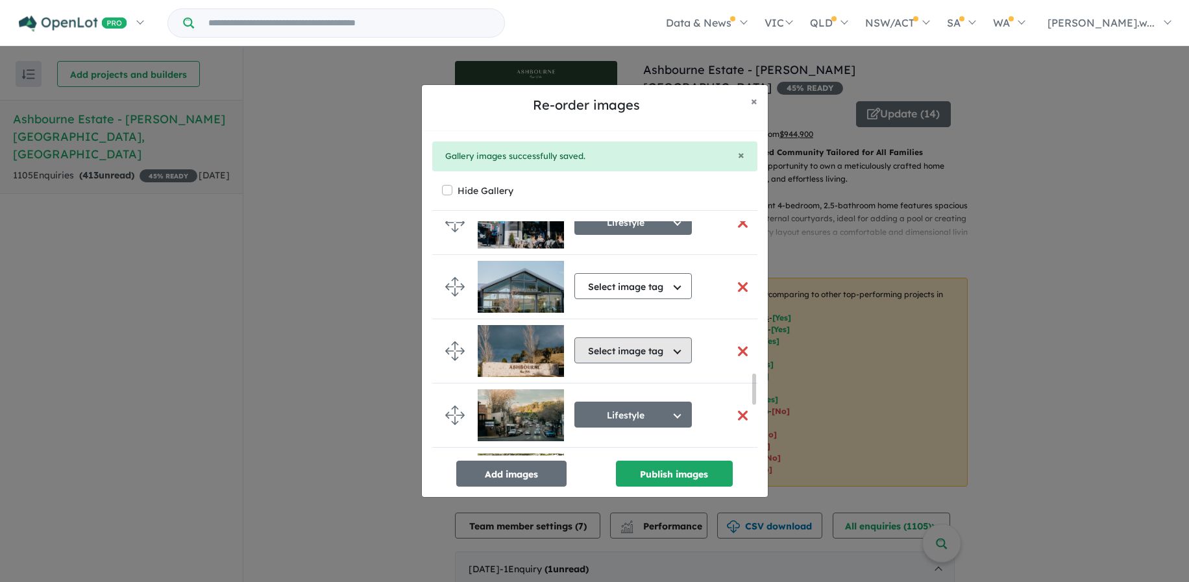
click at [679, 350] on button "Select image tag" at bounding box center [632, 350] width 117 height 26
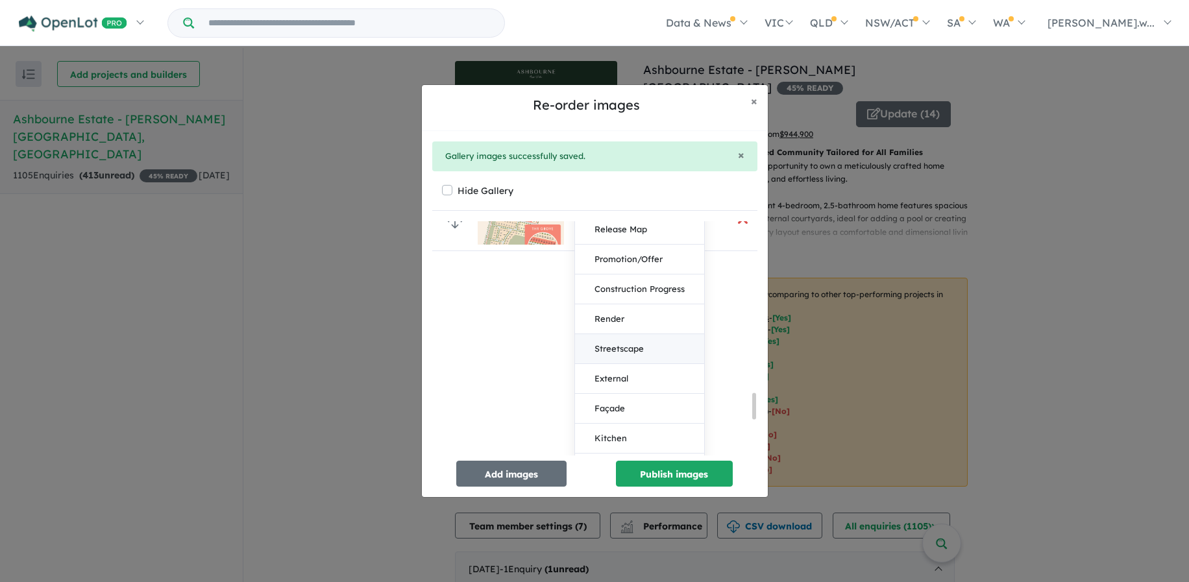
click at [679, 354] on button "Streetscape" at bounding box center [639, 349] width 129 height 30
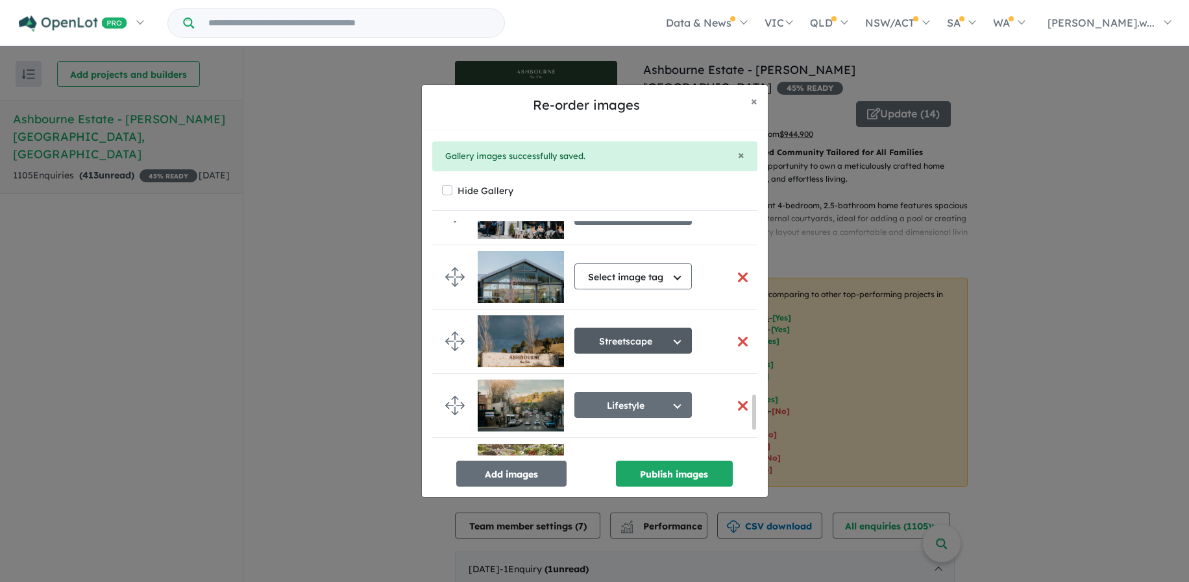
drag, startPoint x: 657, startPoint y: 344, endPoint x: 575, endPoint y: 344, distance: 81.7
click at [575, 344] on button "Streetscape" at bounding box center [632, 341] width 117 height 26
click at [651, 333] on button "Streetscape" at bounding box center [632, 341] width 117 height 26
click at [618, 279] on button "Select image tag" at bounding box center [632, 276] width 117 height 26
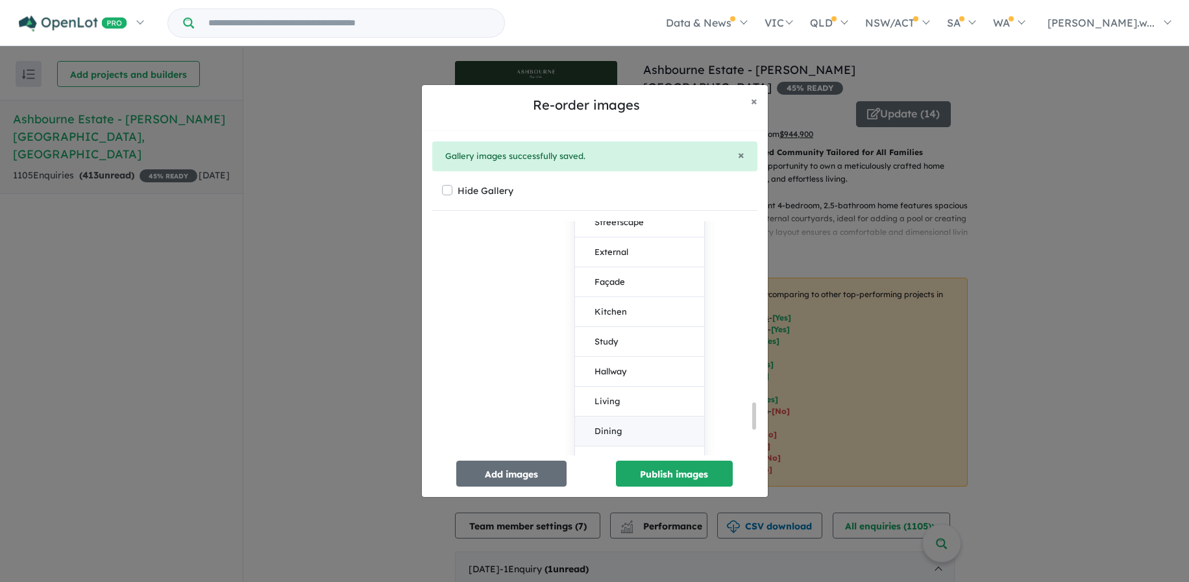
scroll to position [1573, 0]
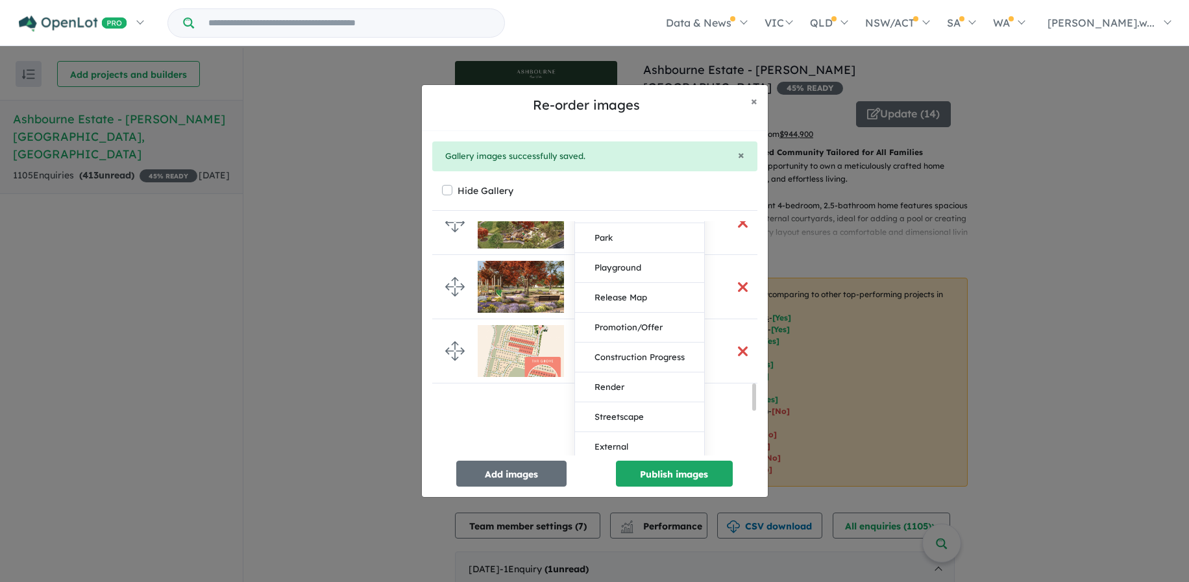
click at [524, 412] on div "Select image tag Select image tag Aerial Location Map Masterplan Lifestyle Amen…" at bounding box center [599, 343] width 335 height 244
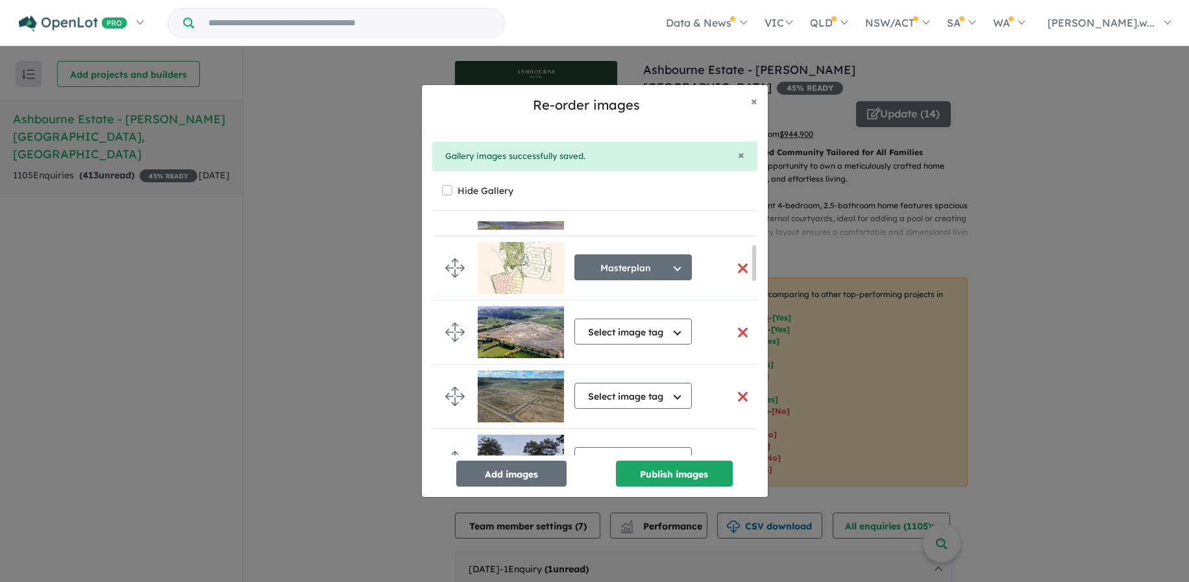
scroll to position [0, 0]
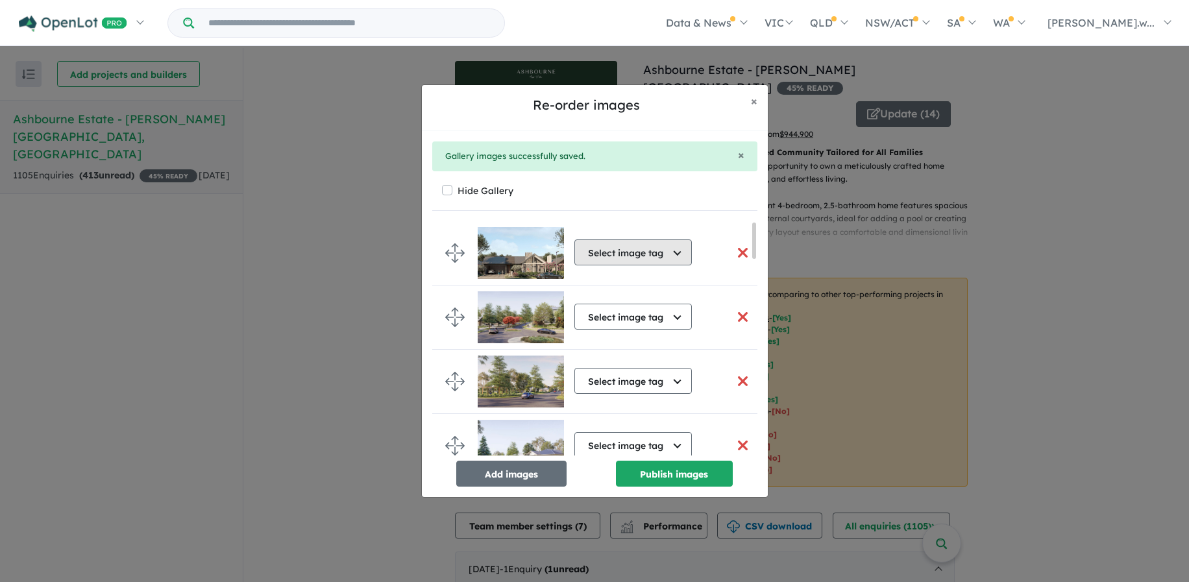
click at [669, 254] on button "Select image tag" at bounding box center [632, 252] width 117 height 26
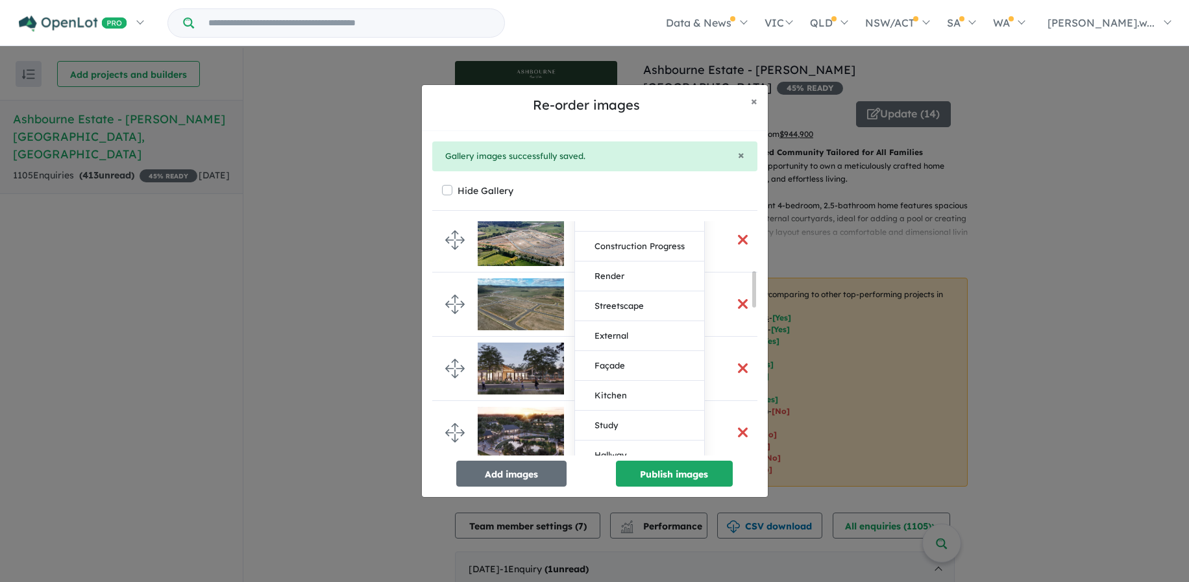
scroll to position [324, 0]
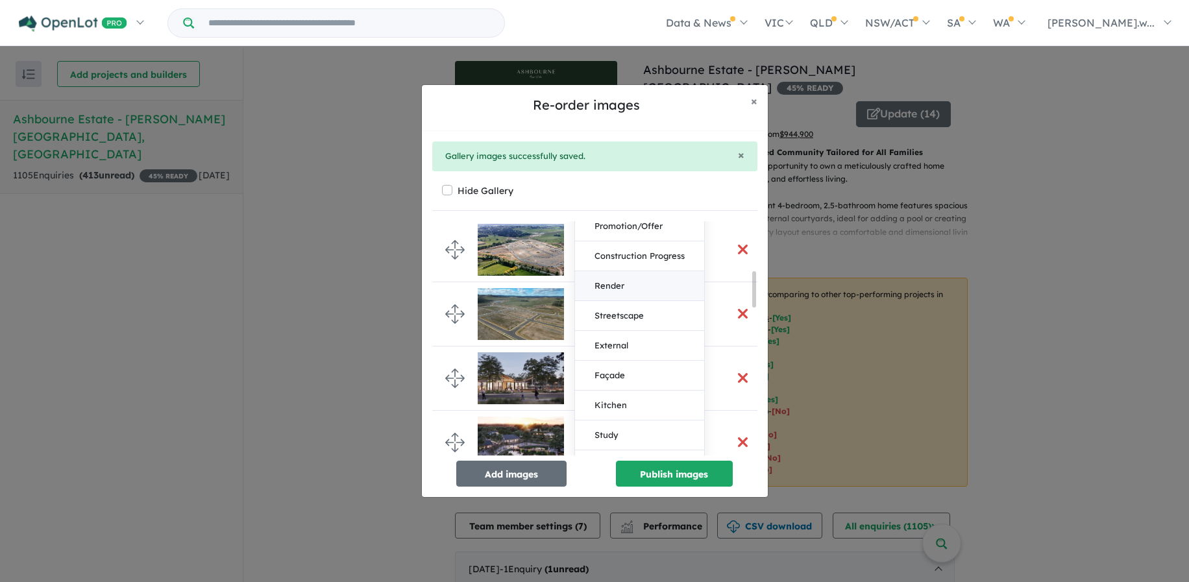
click at [644, 291] on button "Render" at bounding box center [639, 286] width 129 height 30
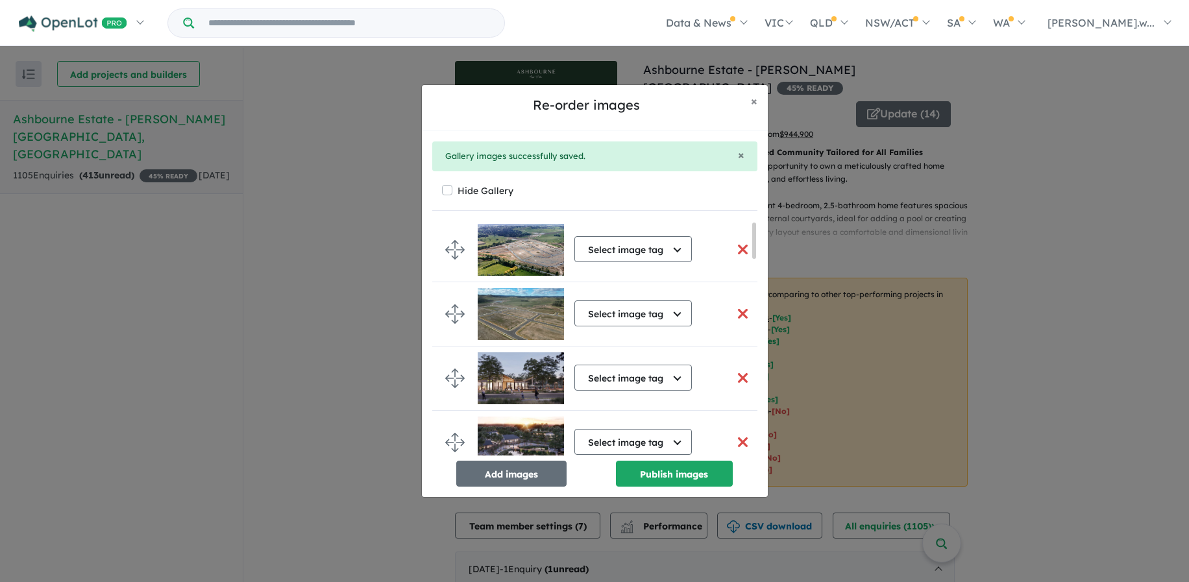
scroll to position [0, 0]
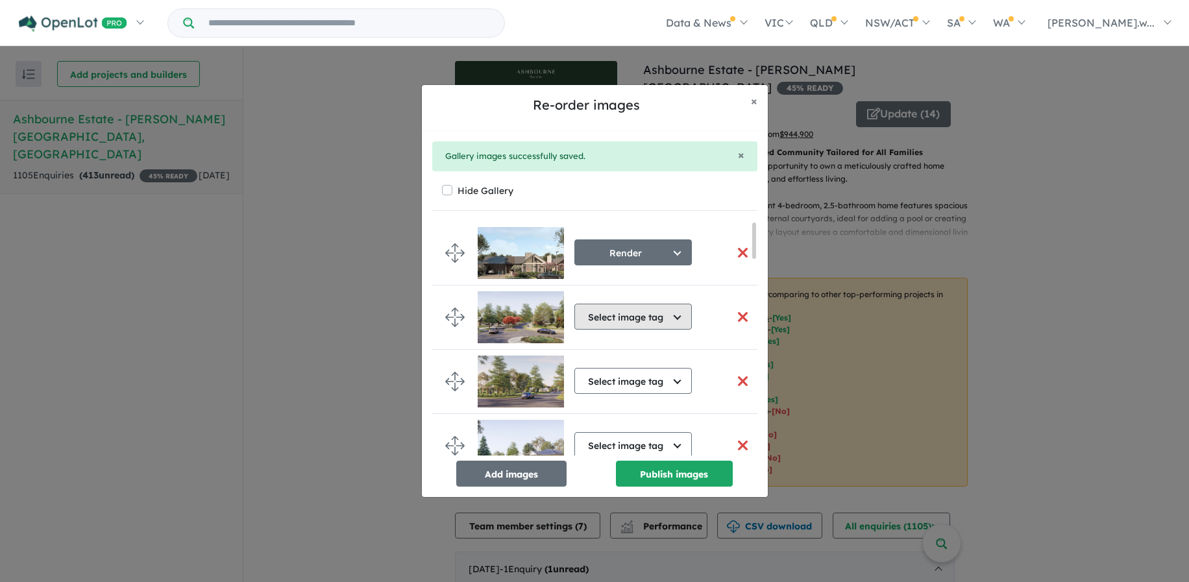
click at [655, 319] on button "Select image tag" at bounding box center [632, 317] width 117 height 26
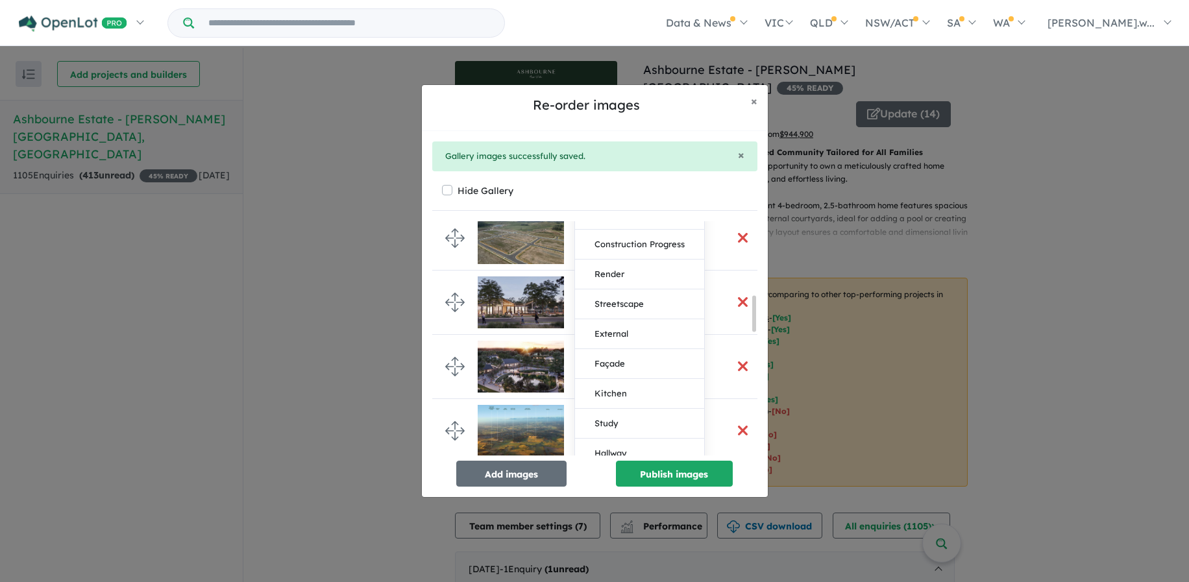
scroll to position [389, 0]
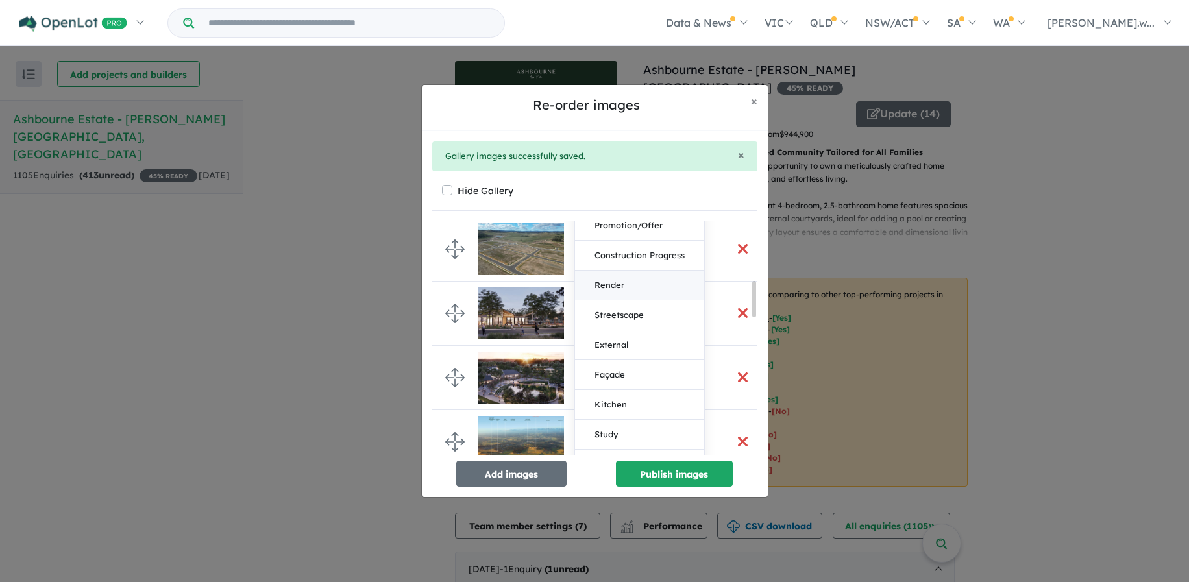
click at [655, 291] on button "Render" at bounding box center [639, 286] width 129 height 30
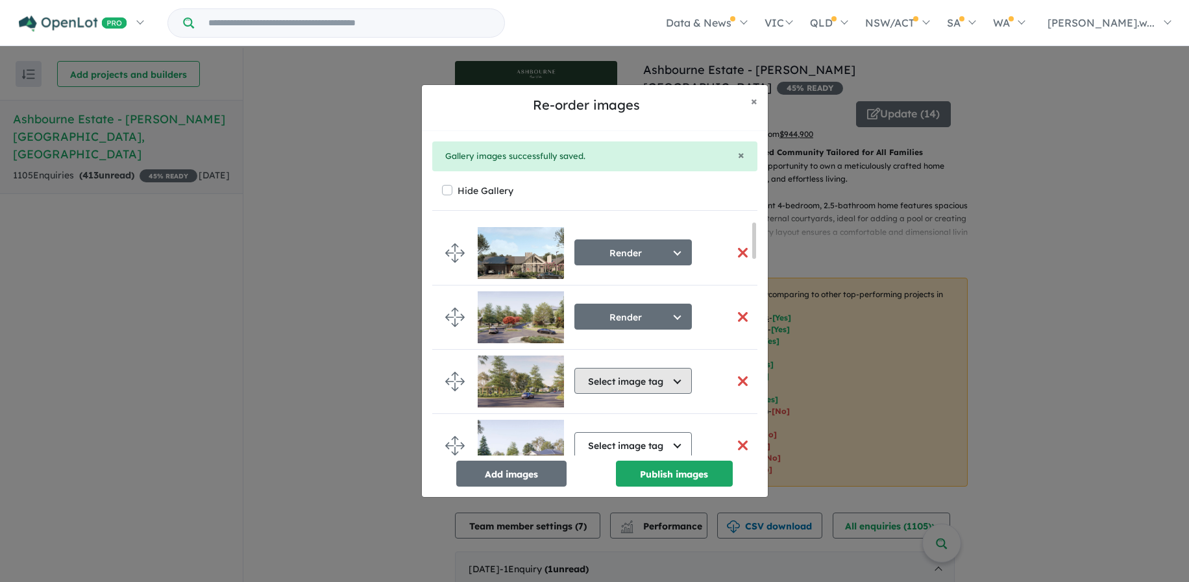
click at [668, 375] on button "Select image tag" at bounding box center [632, 381] width 117 height 26
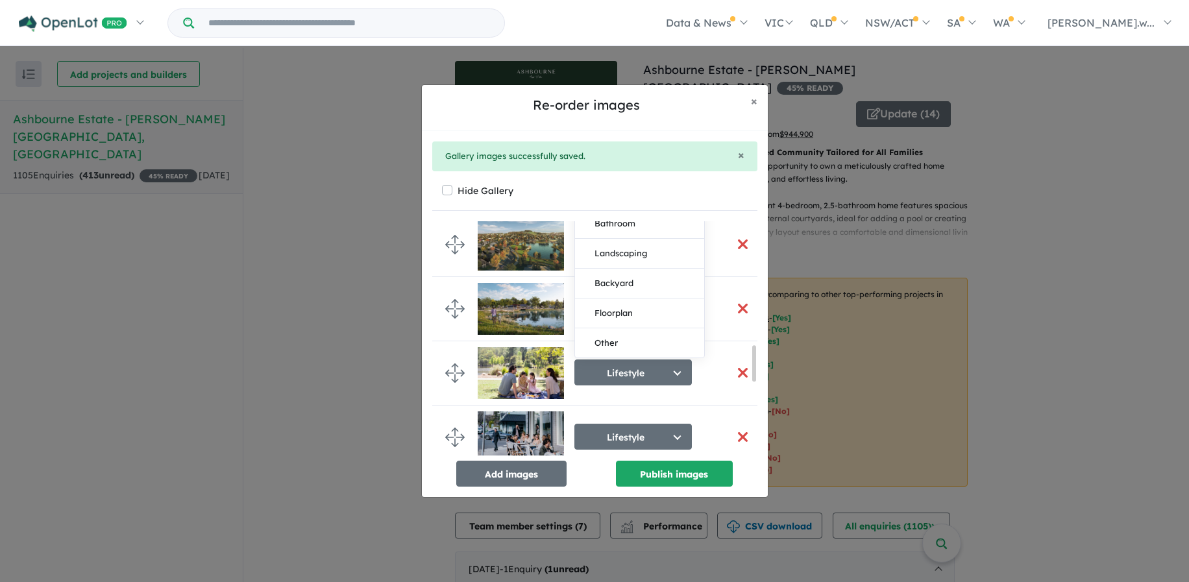
scroll to position [714, 0]
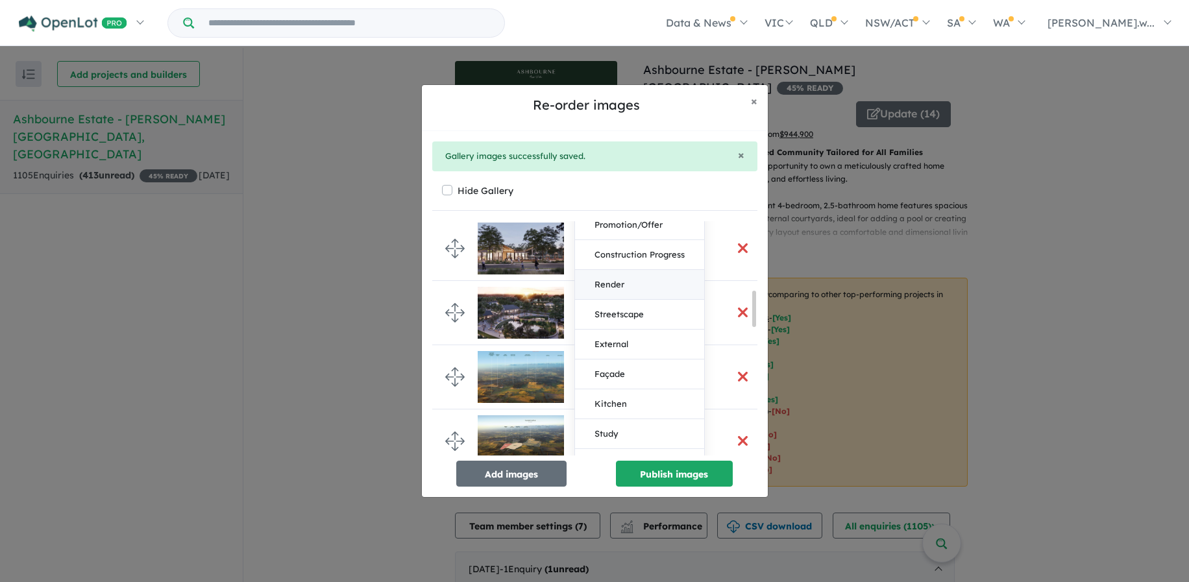
click at [615, 289] on button "Render" at bounding box center [639, 285] width 129 height 30
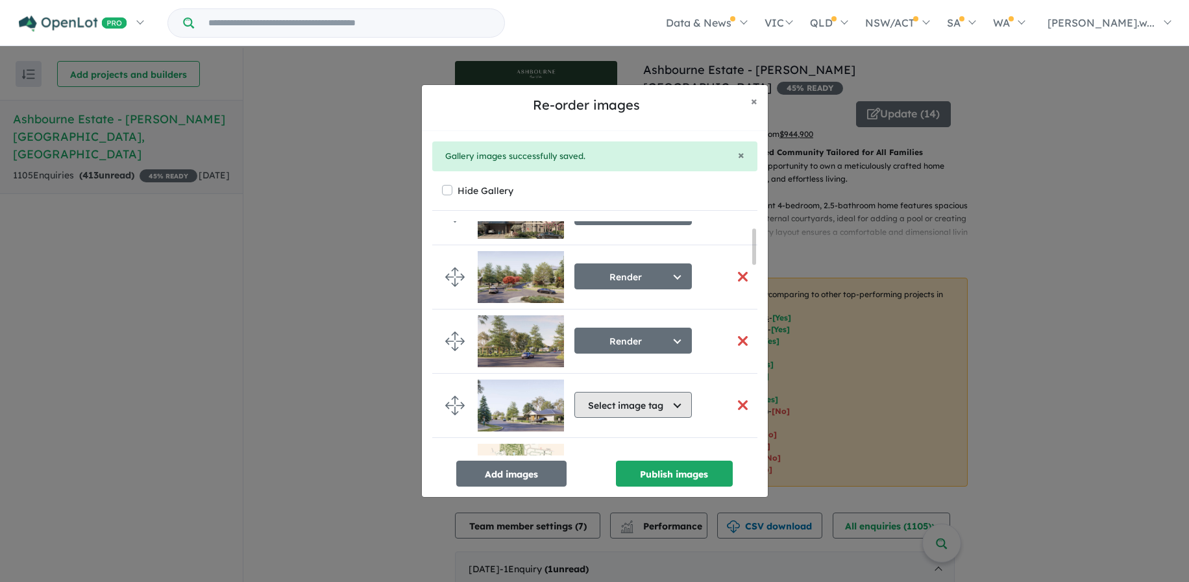
click at [649, 404] on button "Select image tag" at bounding box center [632, 405] width 117 height 26
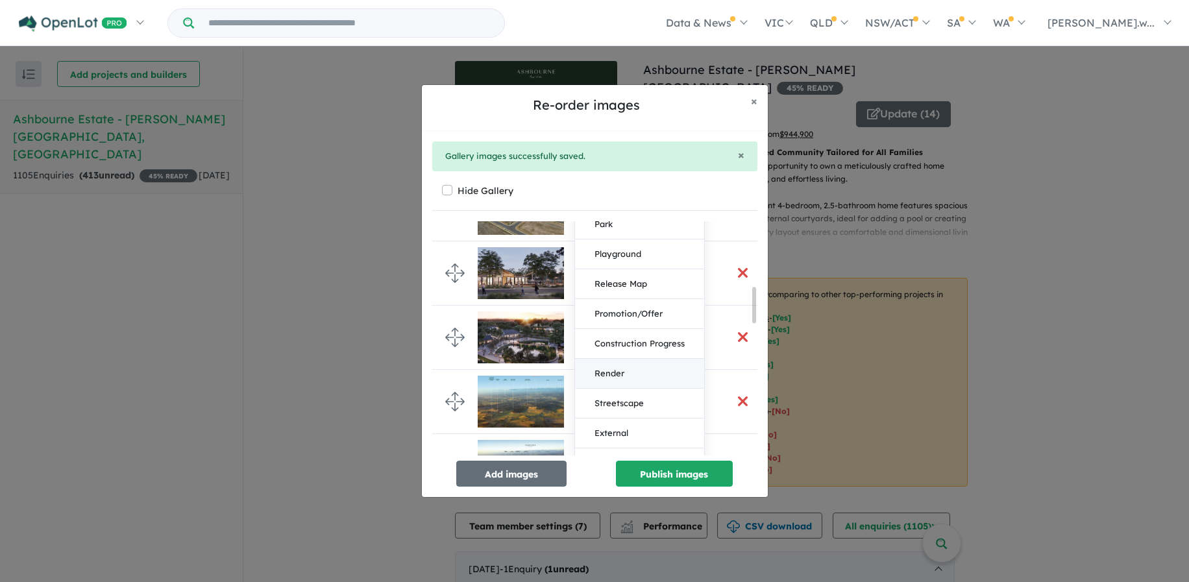
click at [648, 372] on button "Render" at bounding box center [639, 374] width 129 height 30
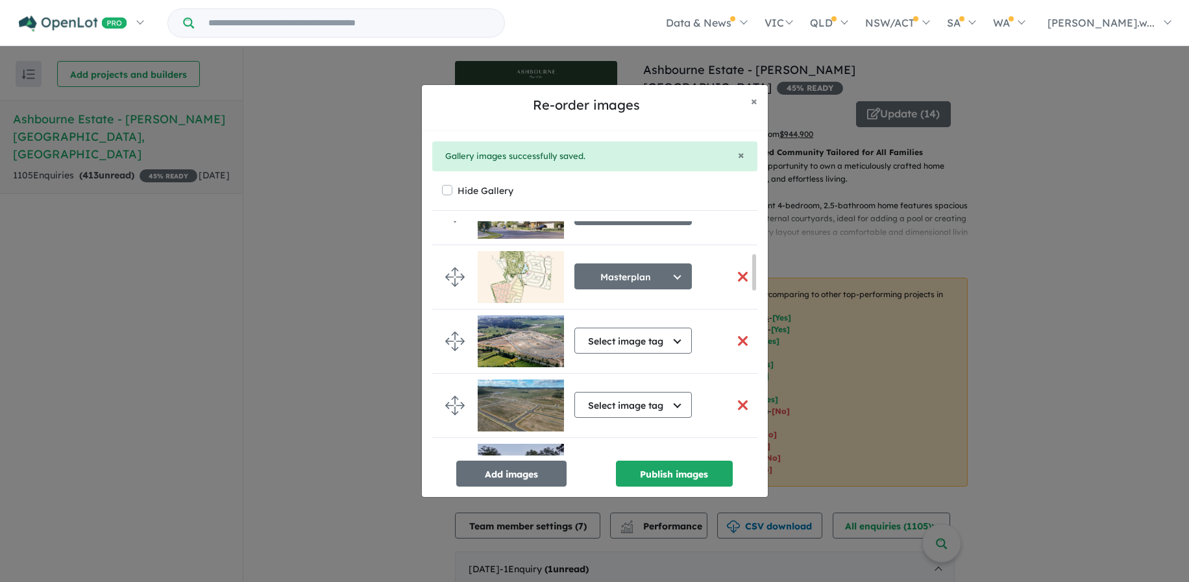
scroll to position [234, 0]
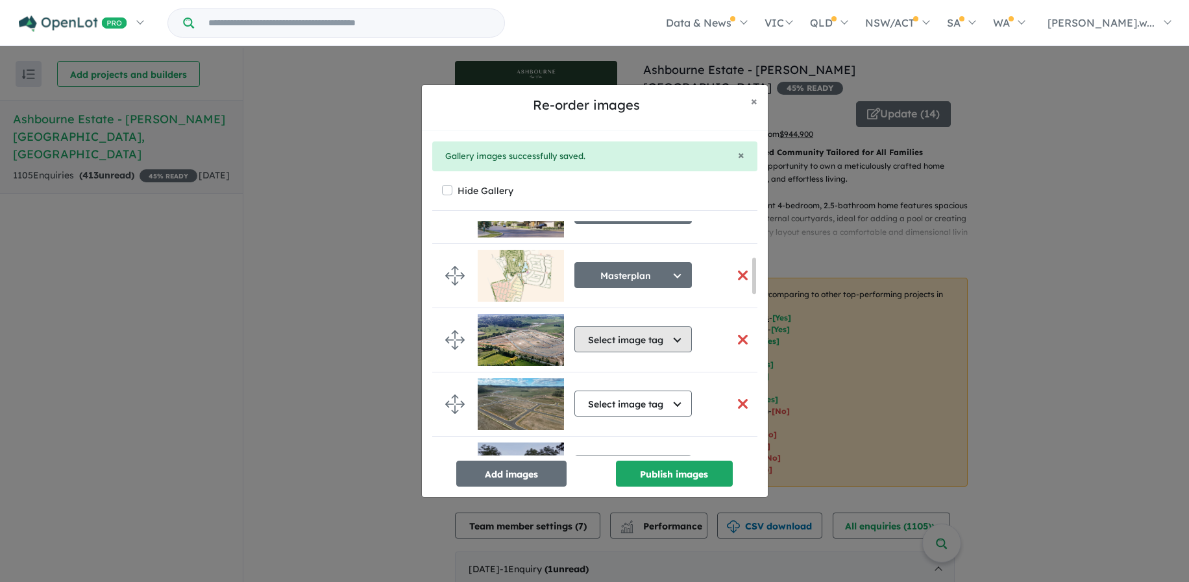
click at [645, 339] on button "Select image tag" at bounding box center [632, 339] width 117 height 26
click at [633, 400] on button "Aerial" at bounding box center [639, 399] width 129 height 30
click at [633, 400] on button "Select image tag" at bounding box center [632, 404] width 117 height 26
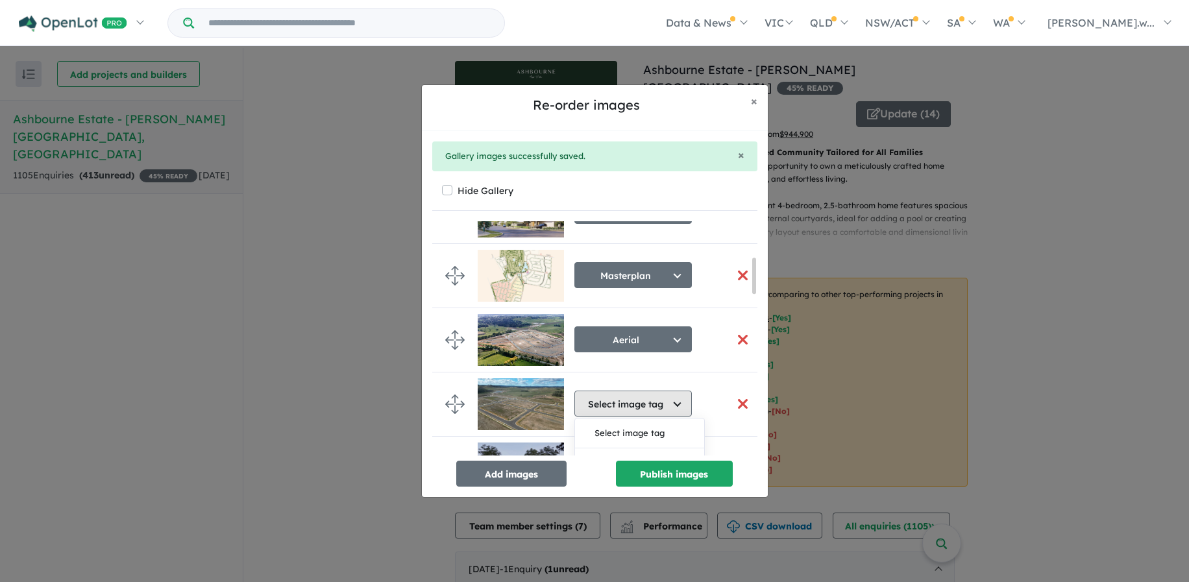
scroll to position [299, 0]
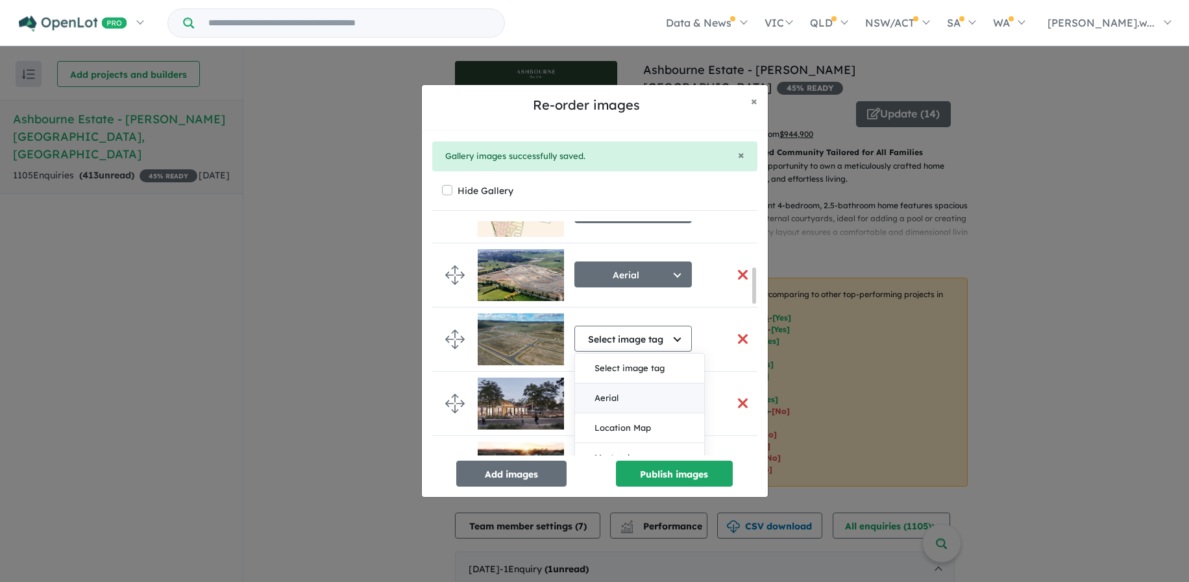
click at [631, 400] on button "Aerial" at bounding box center [639, 398] width 129 height 30
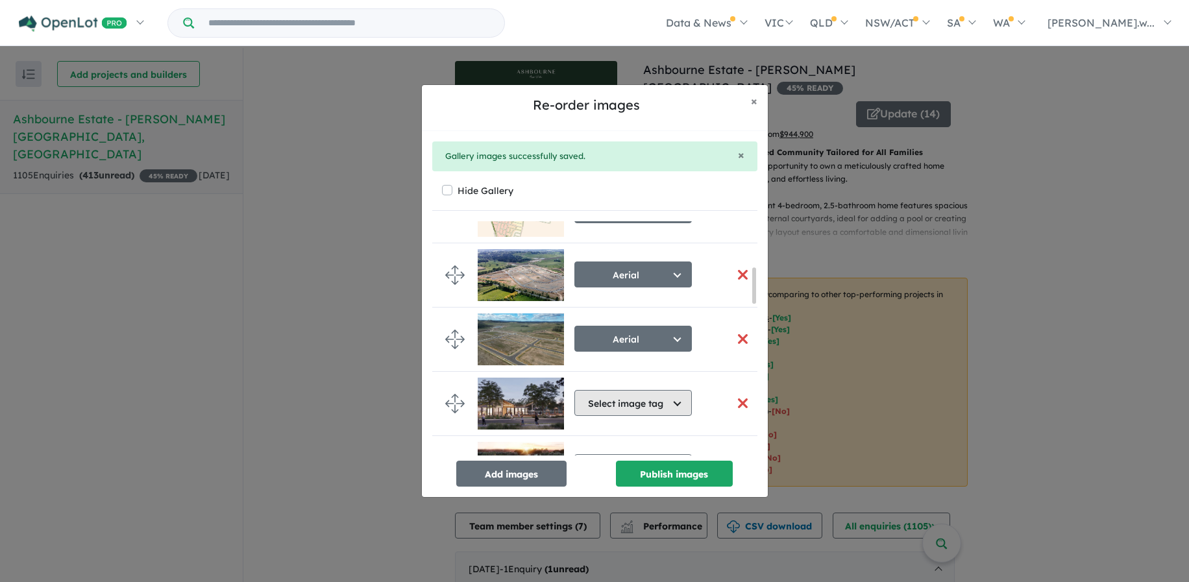
click at [634, 396] on button "Select image tag" at bounding box center [632, 403] width 117 height 26
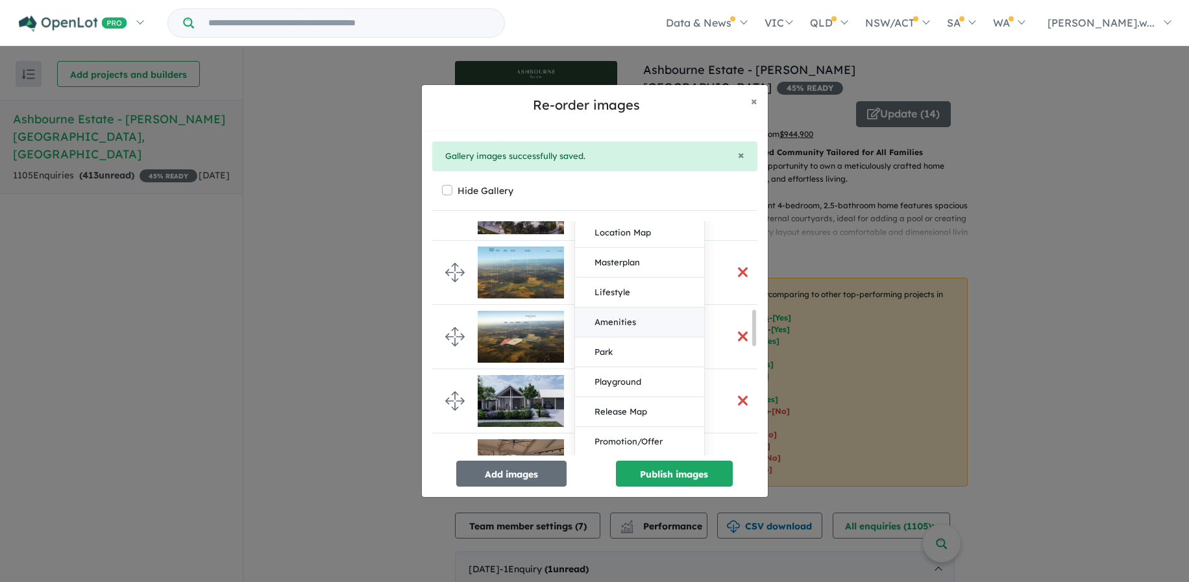
scroll to position [623, 0]
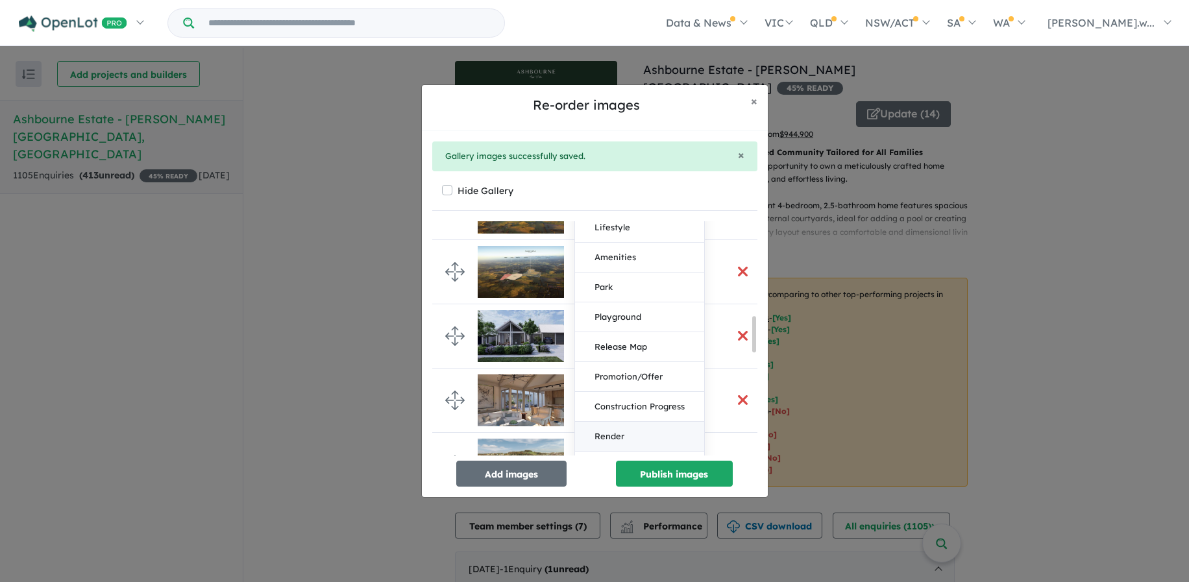
click at [617, 433] on button "Render" at bounding box center [639, 437] width 129 height 30
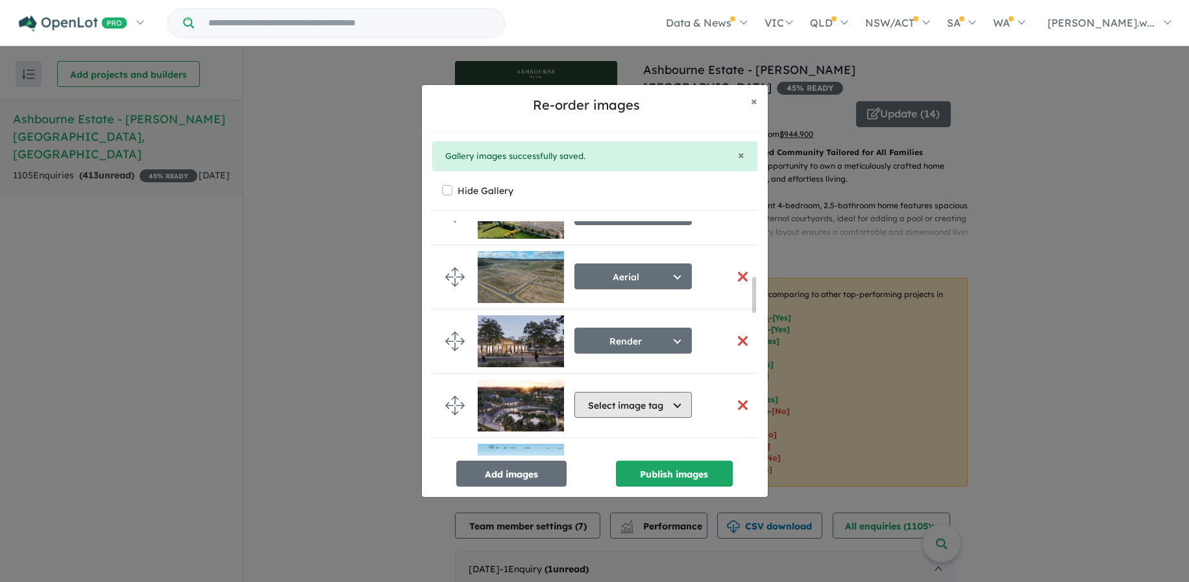
click at [675, 404] on button "Select image tag" at bounding box center [632, 405] width 117 height 26
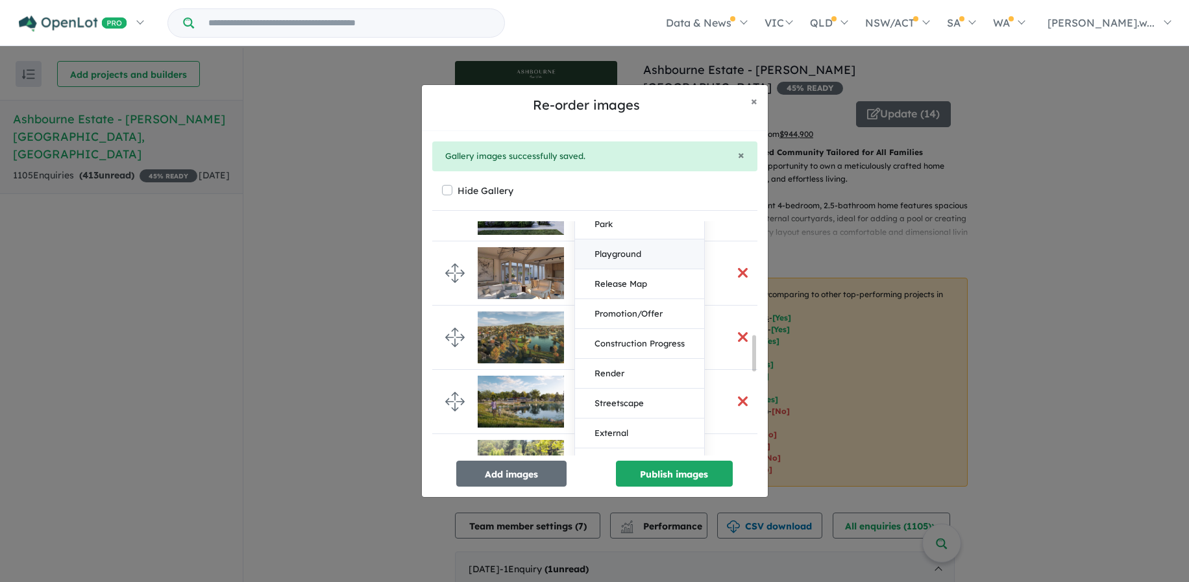
click at [638, 371] on button "Render" at bounding box center [639, 374] width 129 height 30
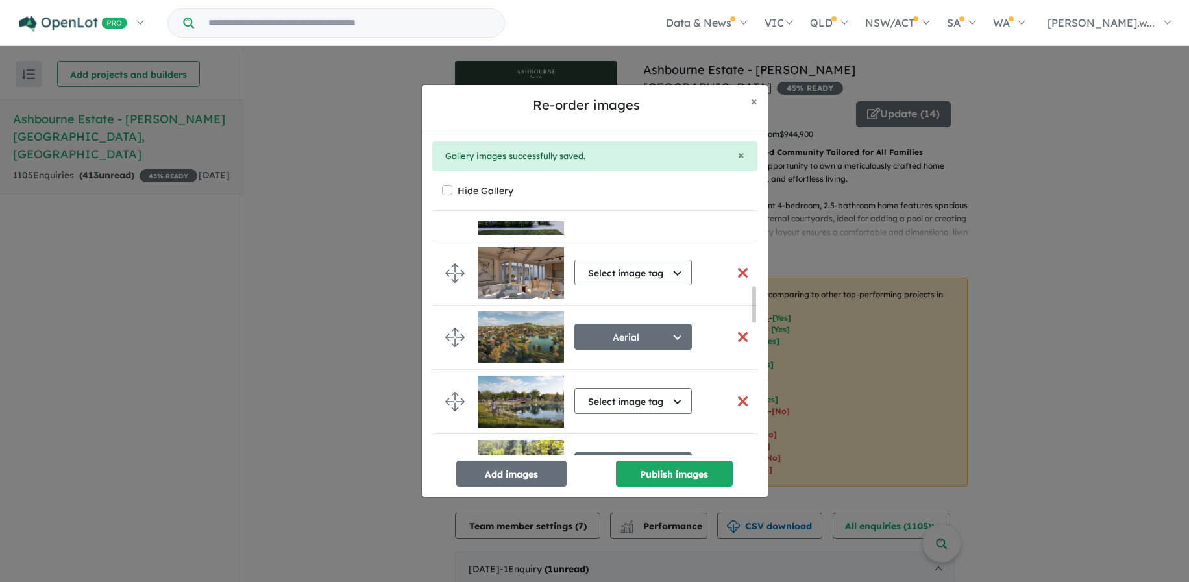
scroll to position [426, 0]
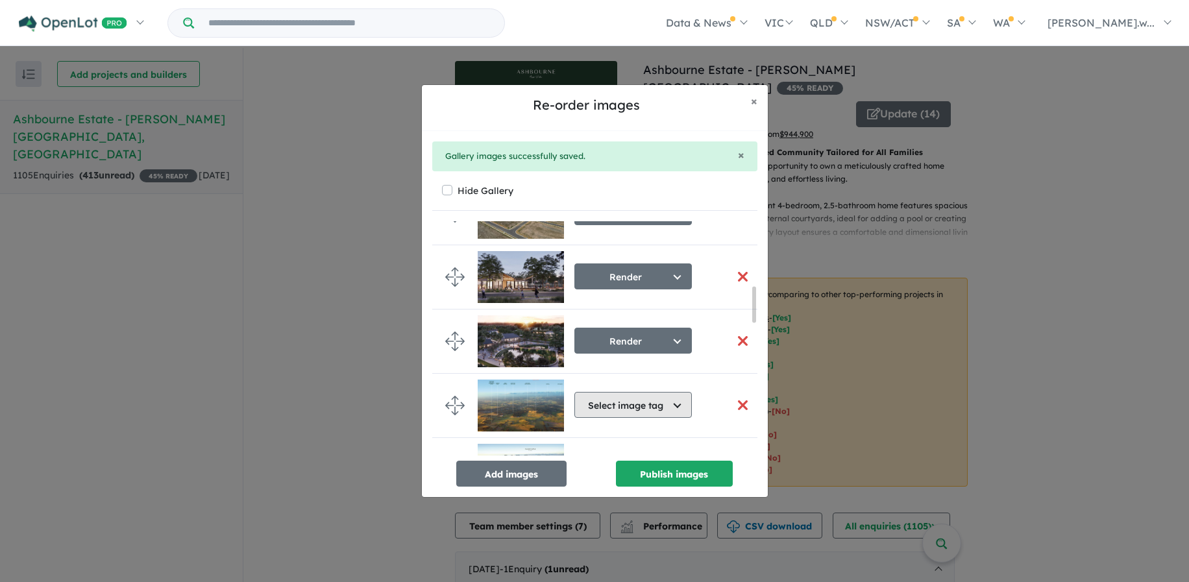
click at [646, 407] on button "Select image tag" at bounding box center [632, 405] width 117 height 26
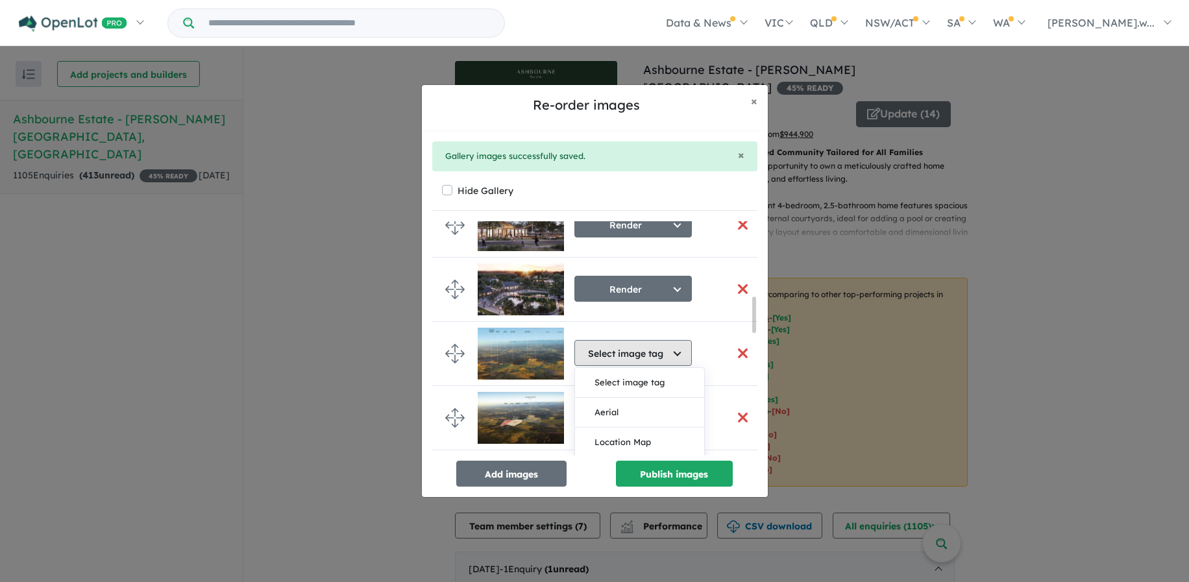
scroll to position [555, 0]
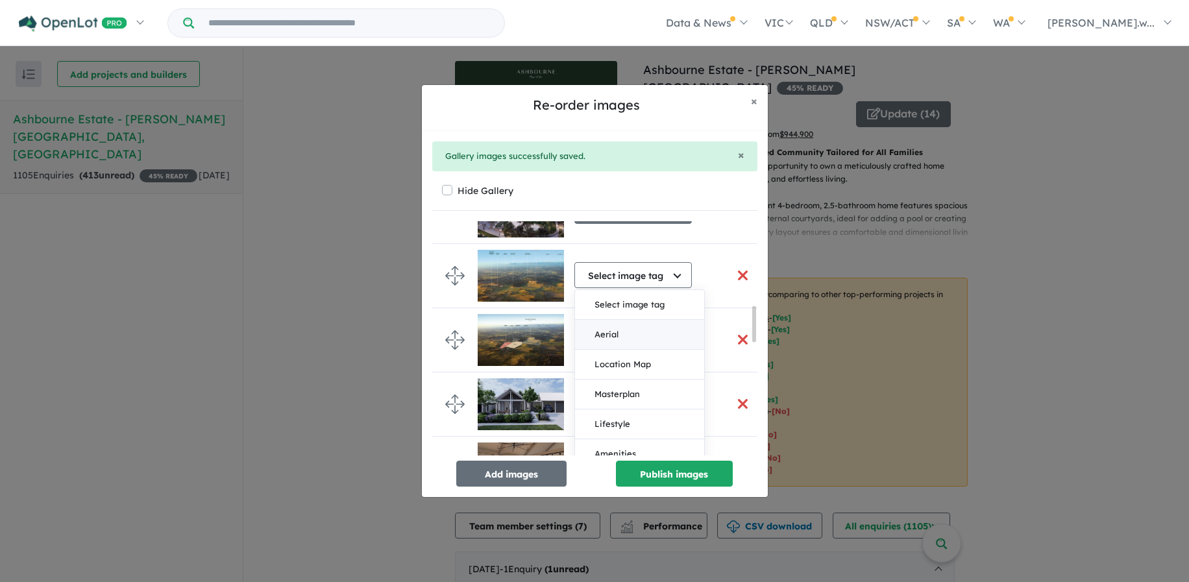
click at [623, 335] on button "Aerial" at bounding box center [639, 335] width 129 height 30
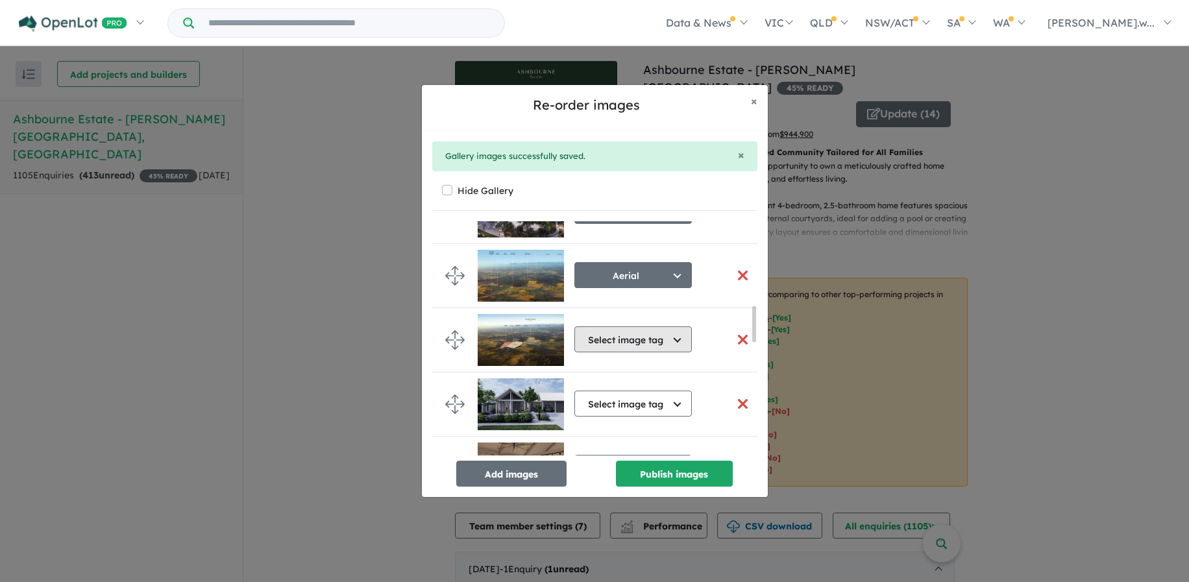
click at [673, 343] on button "Select image tag" at bounding box center [632, 339] width 117 height 26
click at [643, 400] on button "Aerial" at bounding box center [639, 399] width 129 height 30
click at [657, 398] on button "Select image tag" at bounding box center [632, 404] width 117 height 26
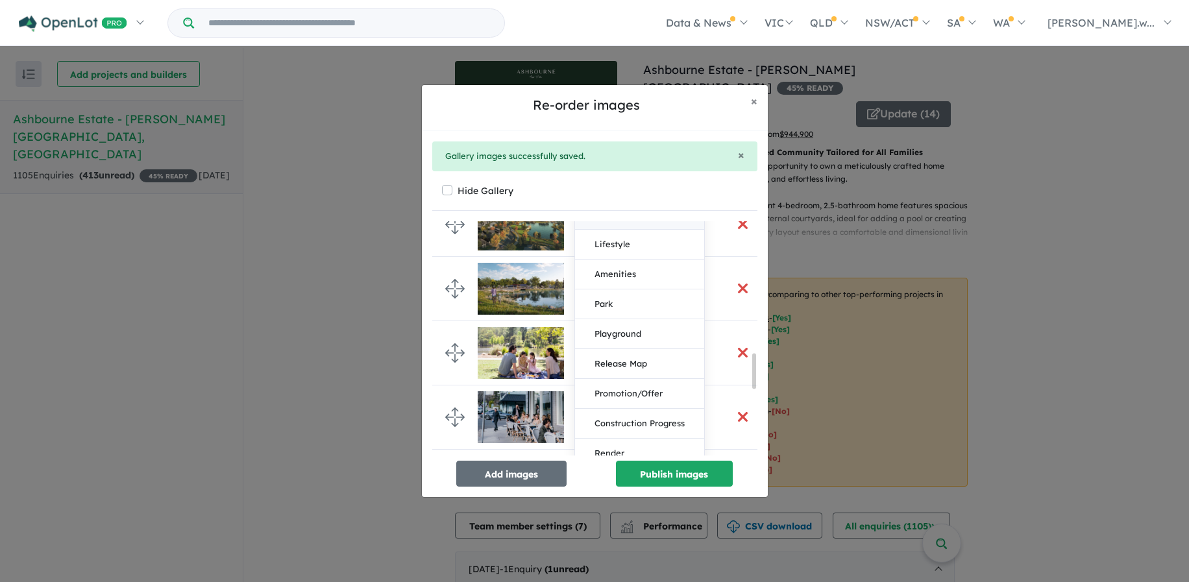
scroll to position [880, 0]
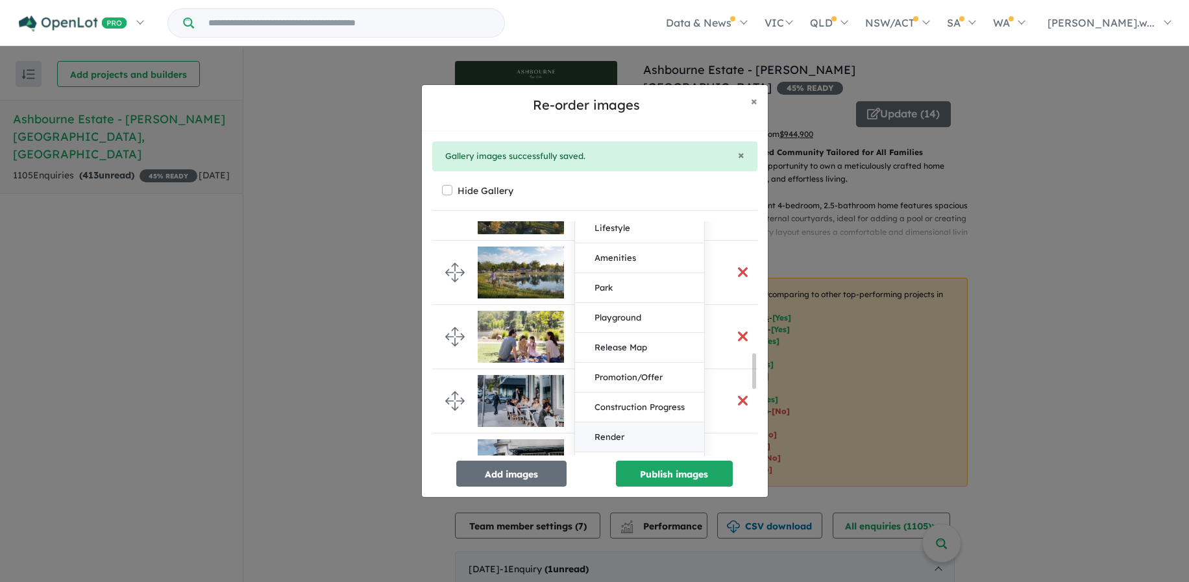
click at [619, 440] on button "Render" at bounding box center [639, 437] width 129 height 30
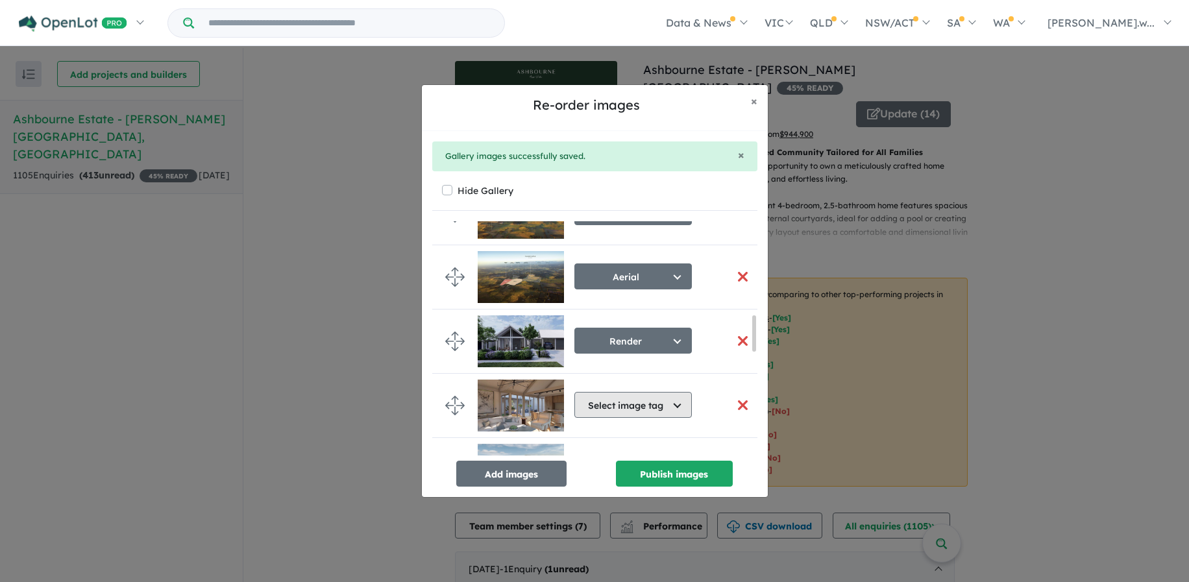
click at [618, 396] on button "Select image tag" at bounding box center [632, 405] width 117 height 26
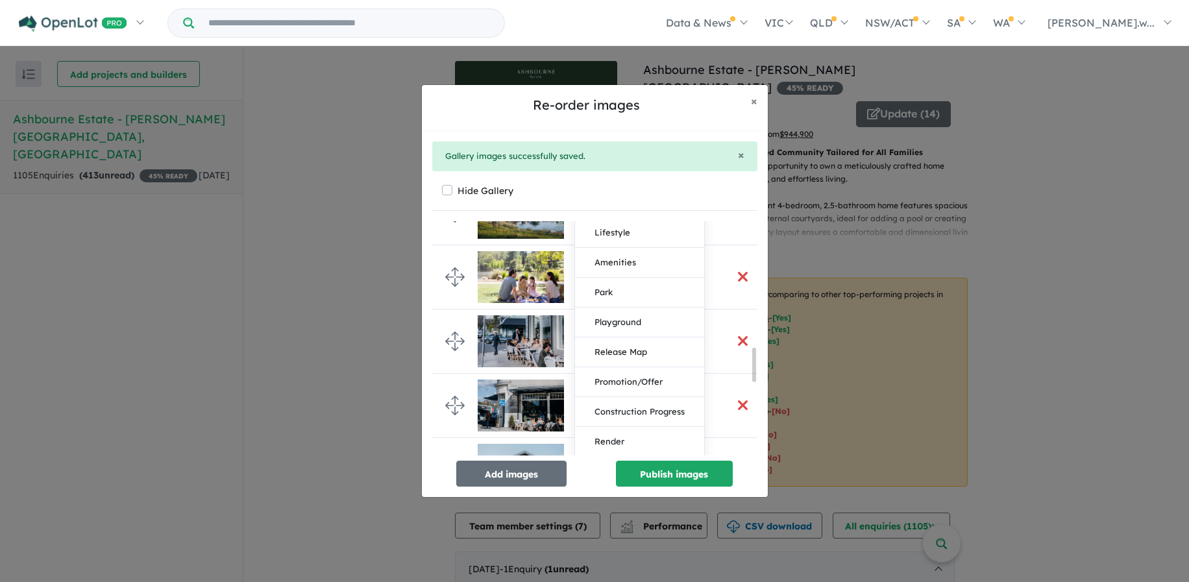
scroll to position [943, 0]
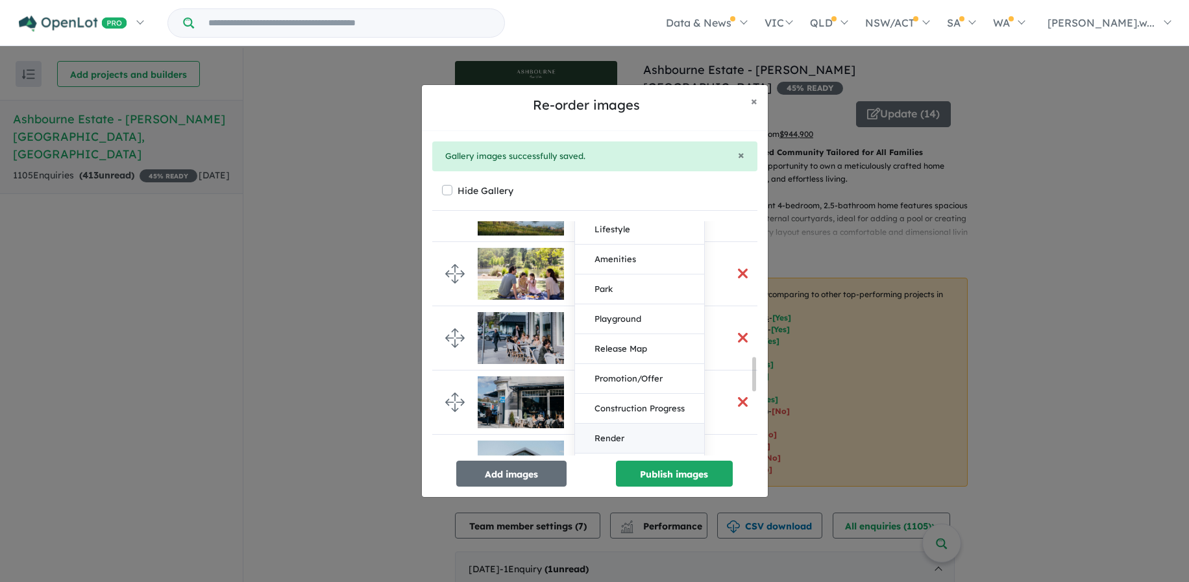
click at [623, 436] on button "Render" at bounding box center [639, 439] width 129 height 30
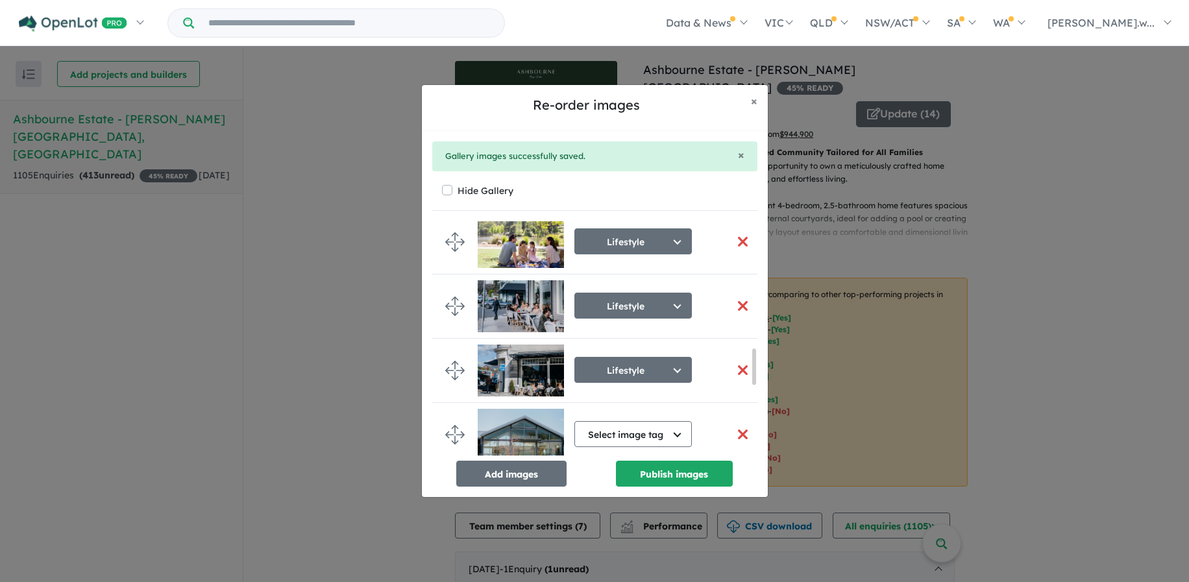
scroll to position [1007, 0]
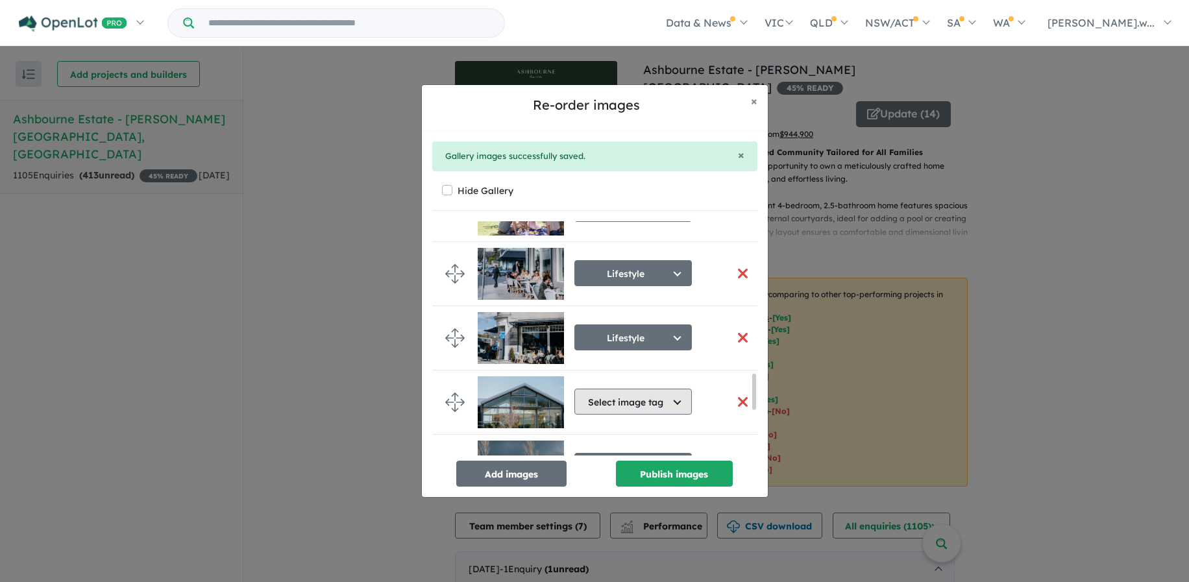
click at [672, 393] on button "Select image tag" at bounding box center [632, 402] width 117 height 26
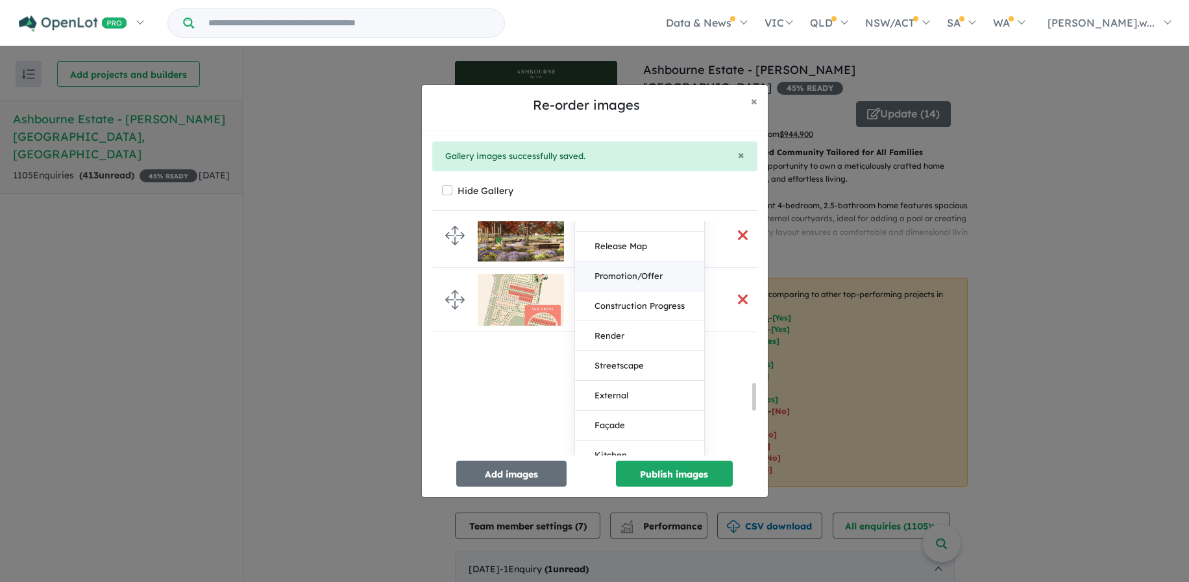
scroll to position [1461, 0]
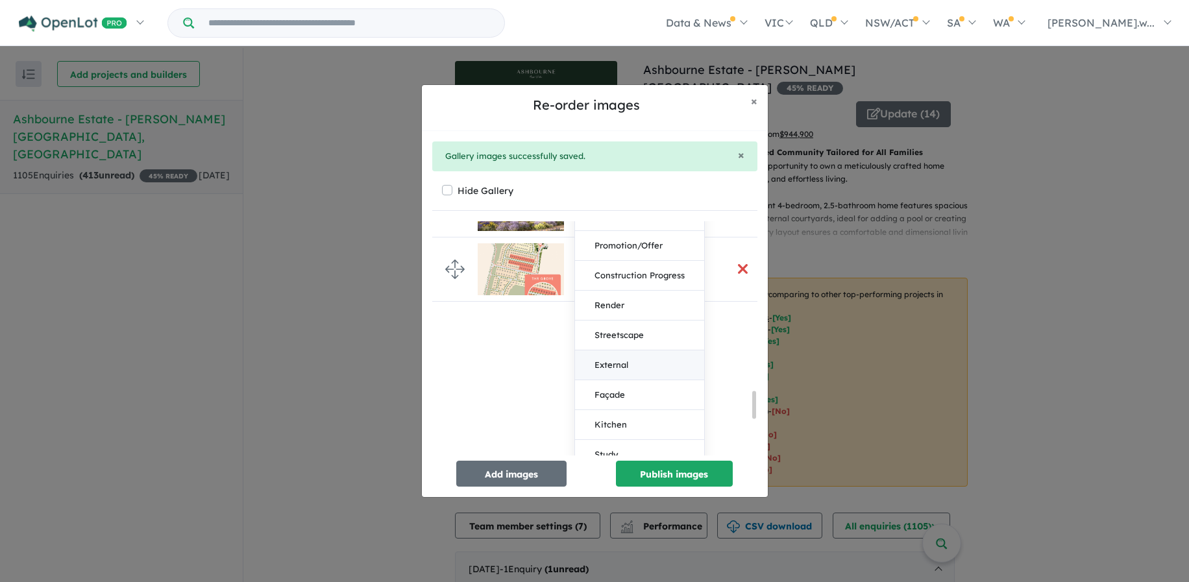
click at [676, 365] on button "External" at bounding box center [639, 365] width 129 height 30
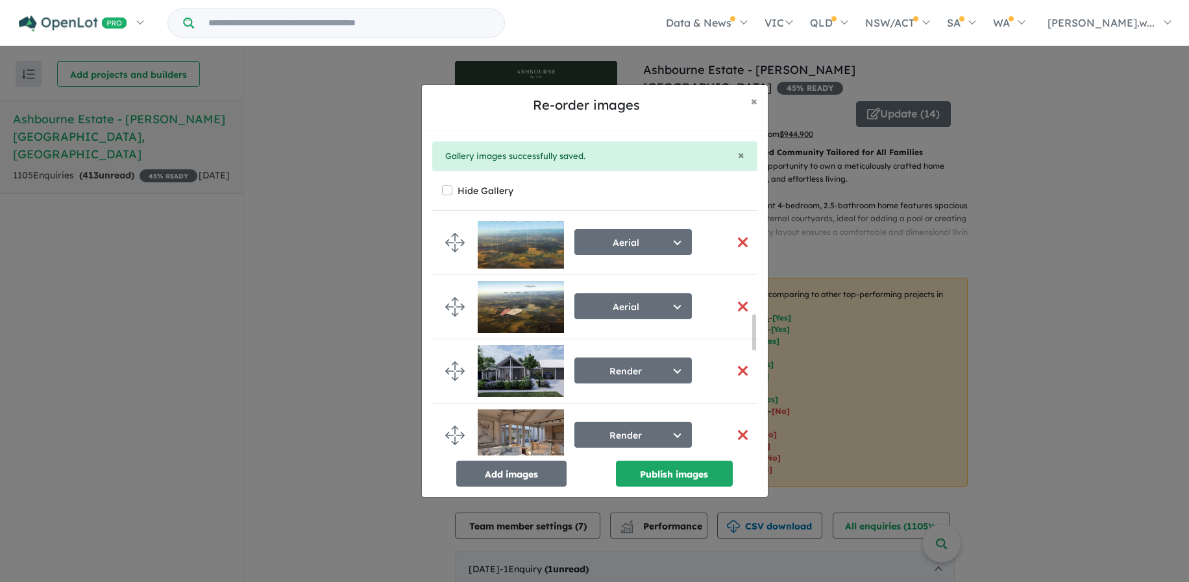
scroll to position [783, 0]
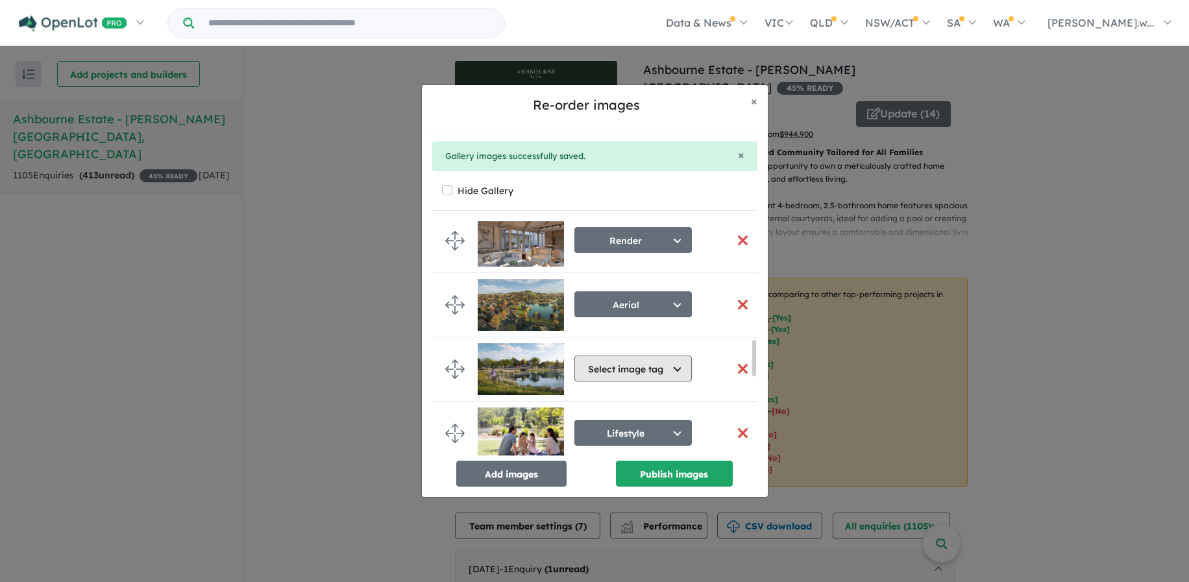
click at [666, 369] on button "Select image tag" at bounding box center [632, 369] width 117 height 26
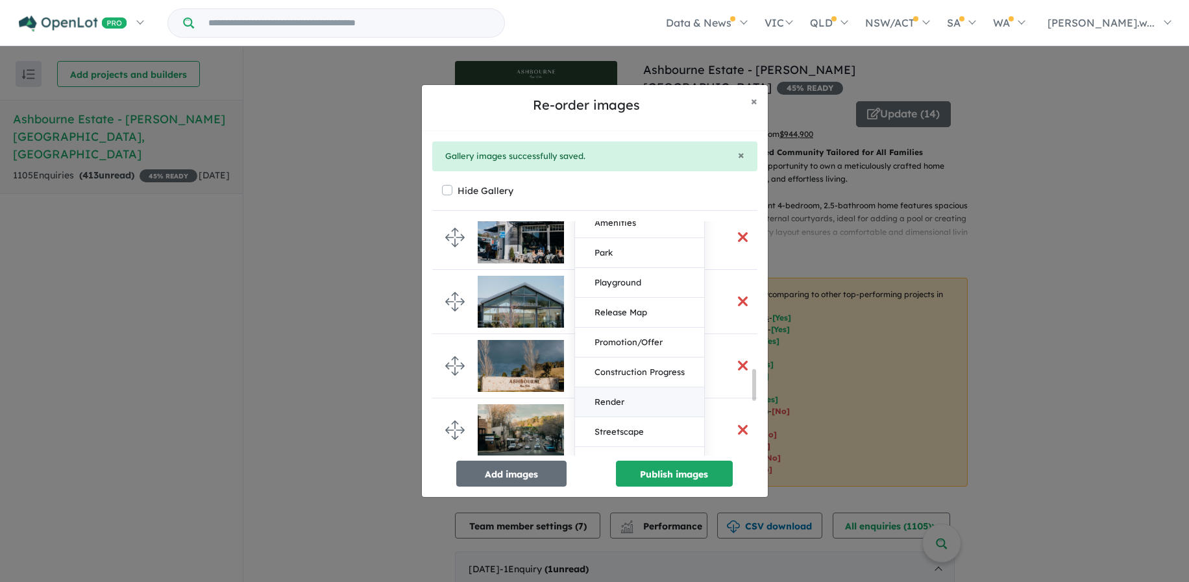
click at [633, 402] on button "Render" at bounding box center [639, 402] width 129 height 30
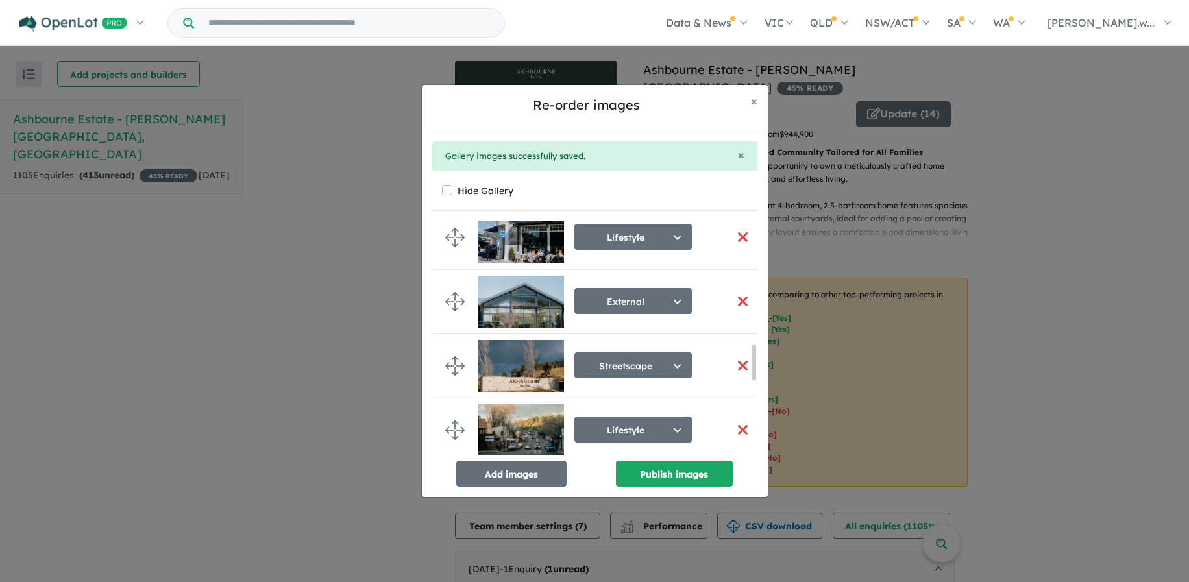
scroll to position [811, 0]
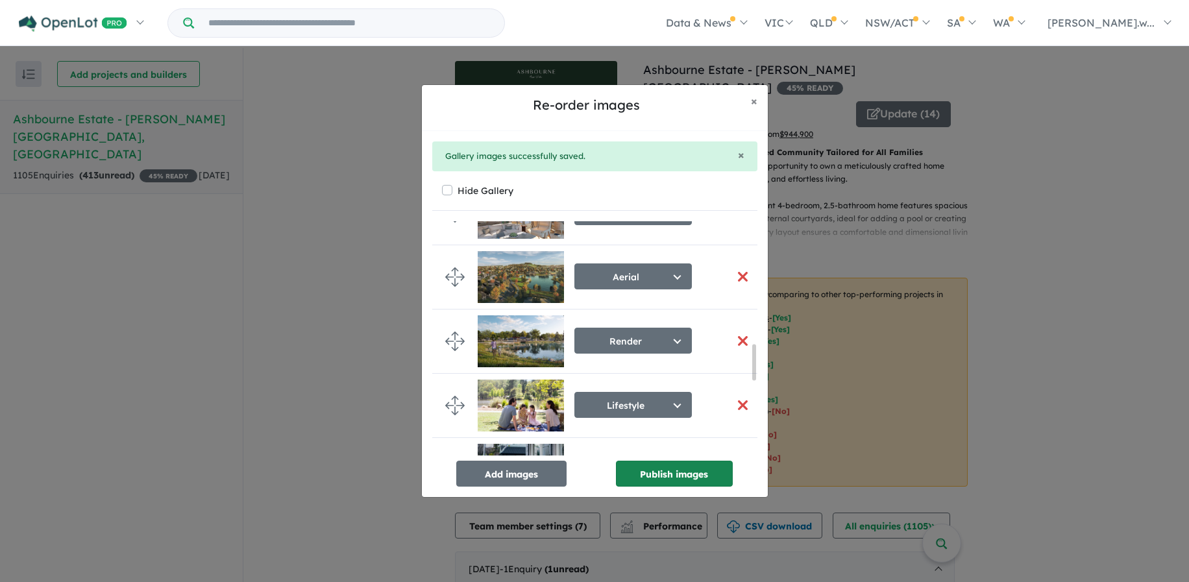
click at [652, 482] on button "Publish images" at bounding box center [674, 474] width 117 height 26
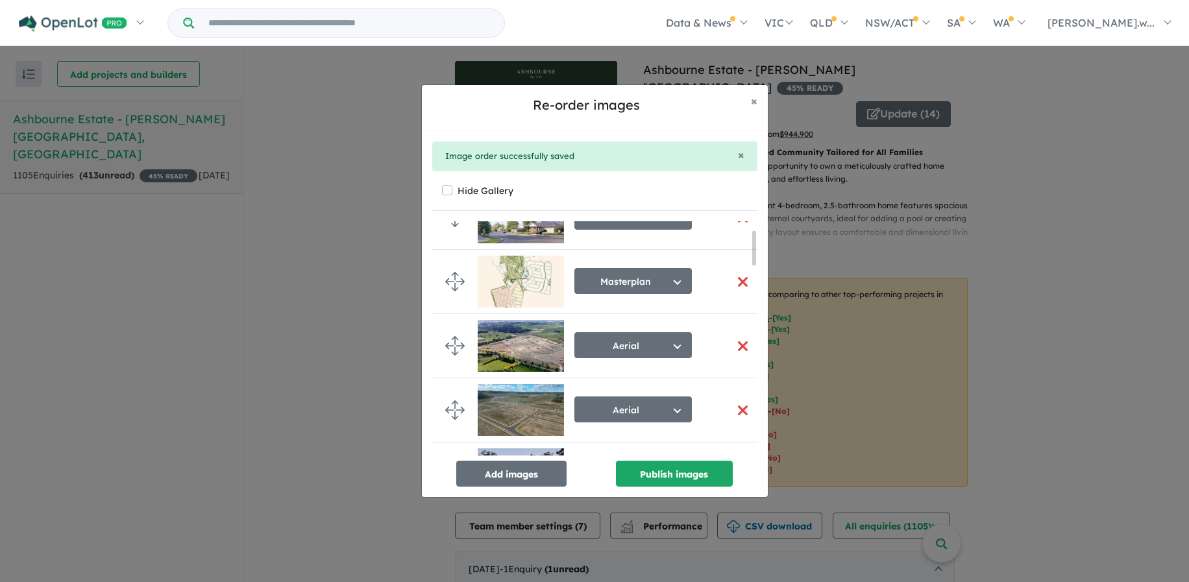
scroll to position [0, 0]
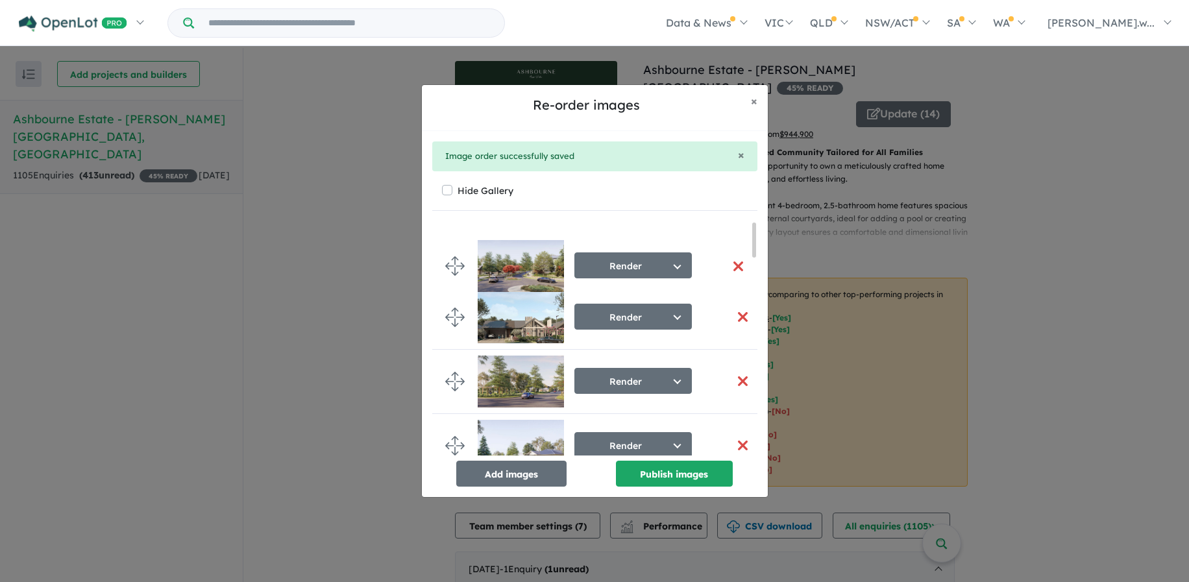
drag, startPoint x: 453, startPoint y: 321, endPoint x: 453, endPoint y: 254, distance: 67.5
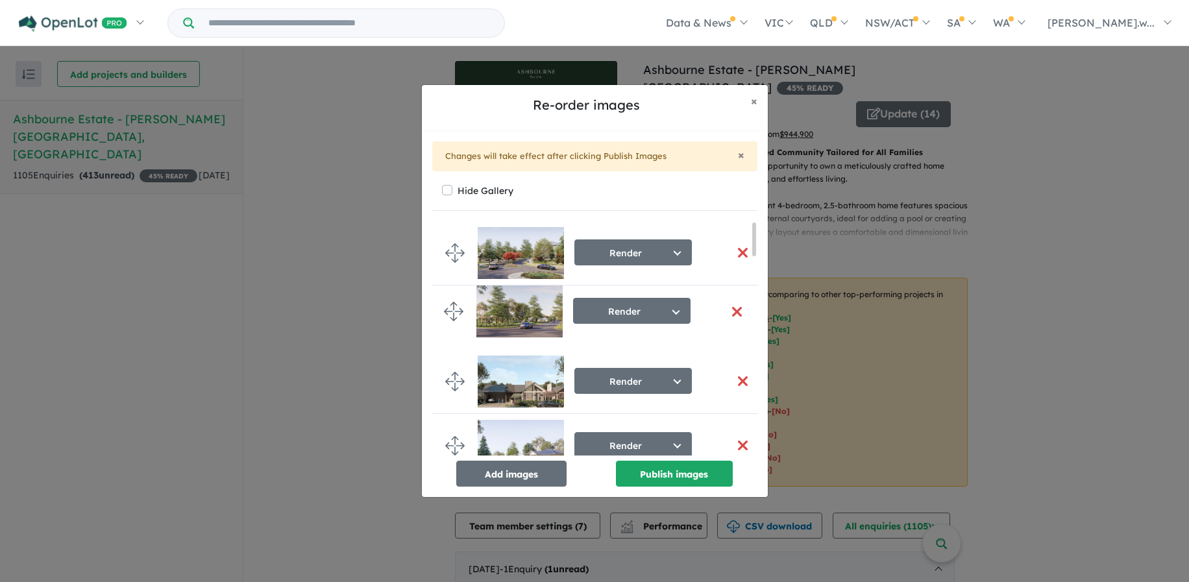
drag, startPoint x: 452, startPoint y: 380, endPoint x: 450, endPoint y: 296, distance: 84.4
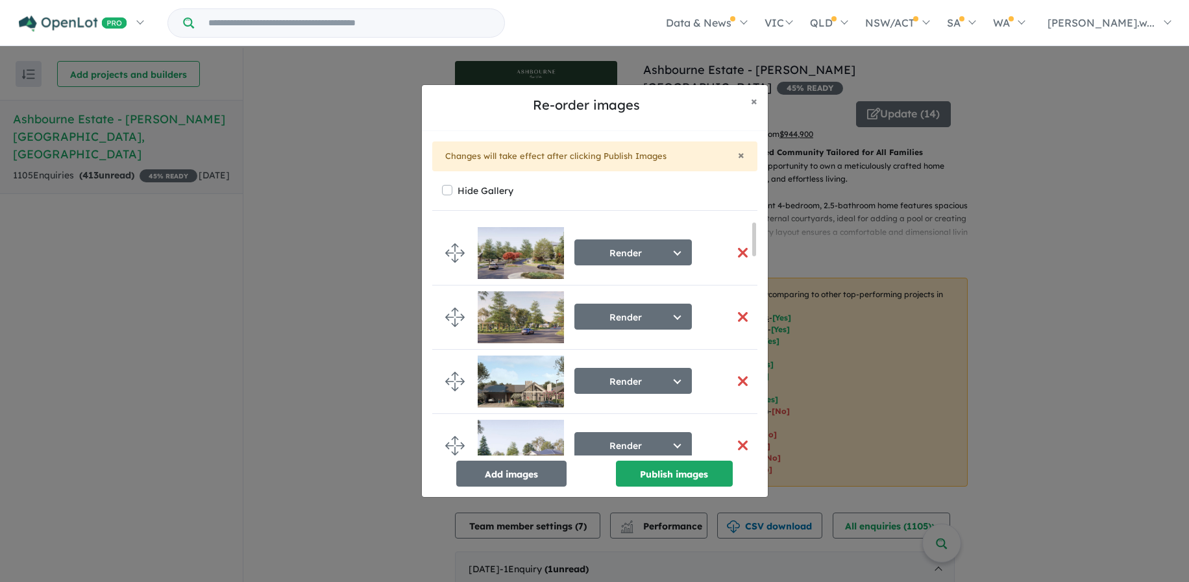
scroll to position [65, 0]
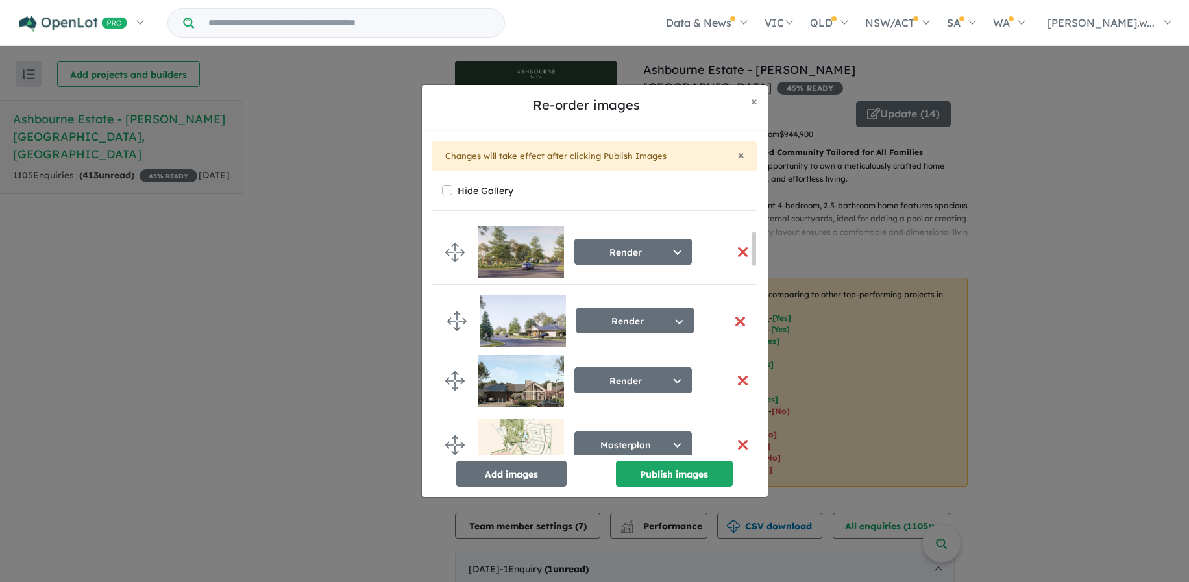
drag, startPoint x: 452, startPoint y: 383, endPoint x: 453, endPoint y: 323, distance: 59.7
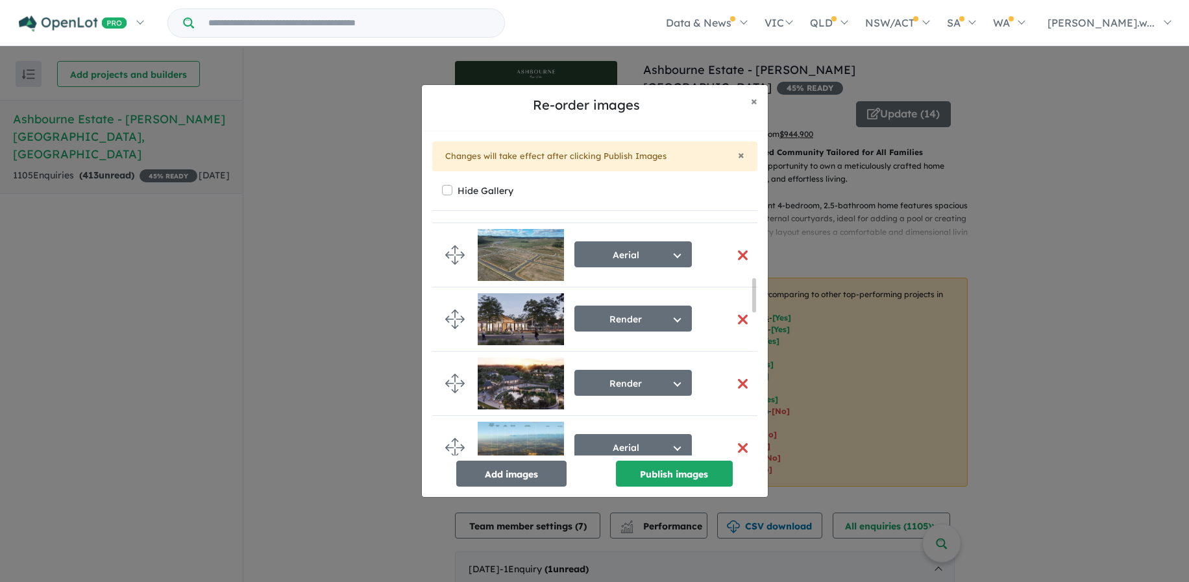
scroll to position [389, 0]
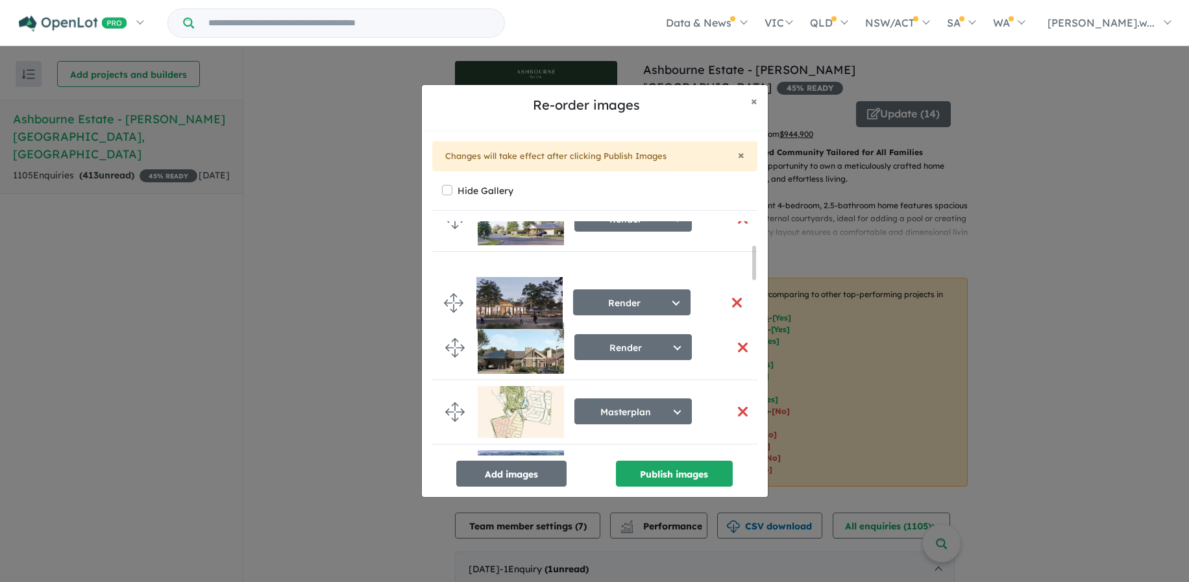
drag, startPoint x: 456, startPoint y: 326, endPoint x: 454, endPoint y: 308, distance: 18.3
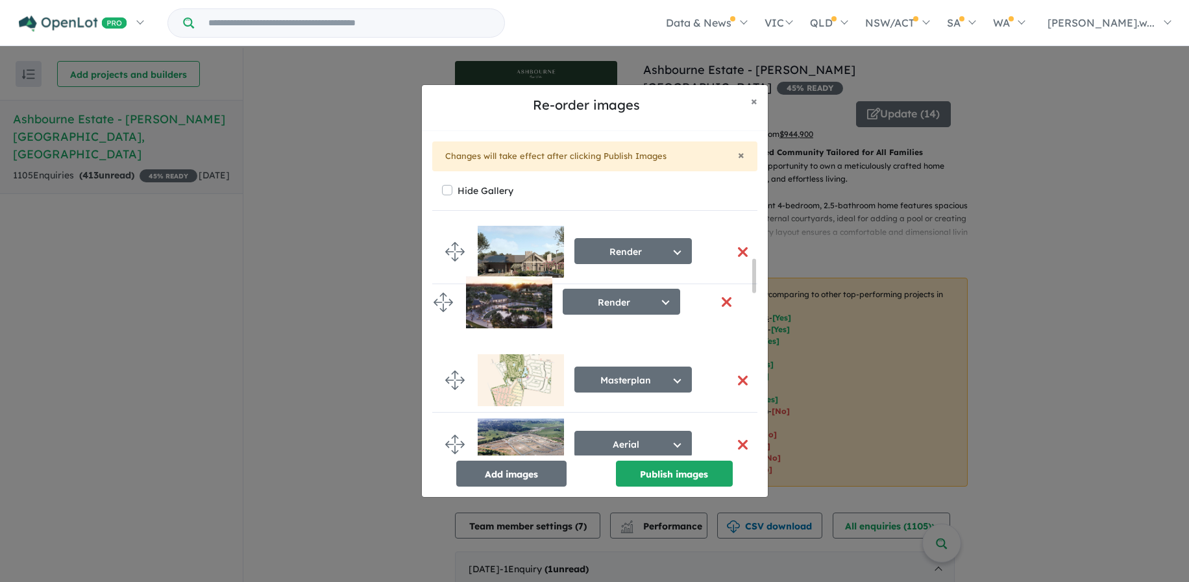
scroll to position [256, 0]
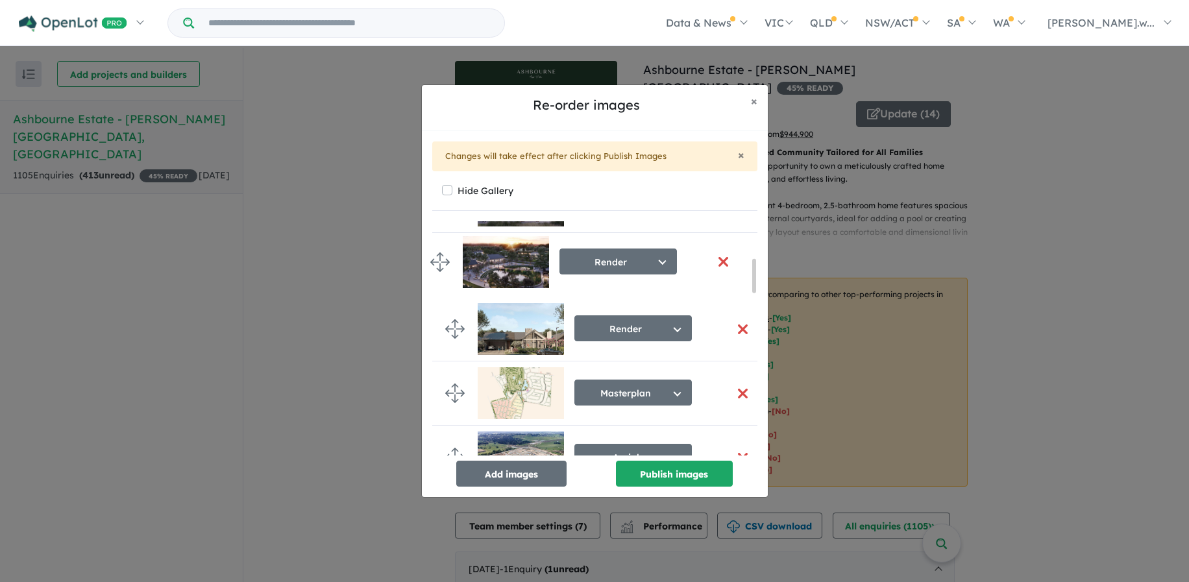
drag, startPoint x: 453, startPoint y: 421, endPoint x: 438, endPoint y: 260, distance: 162.2
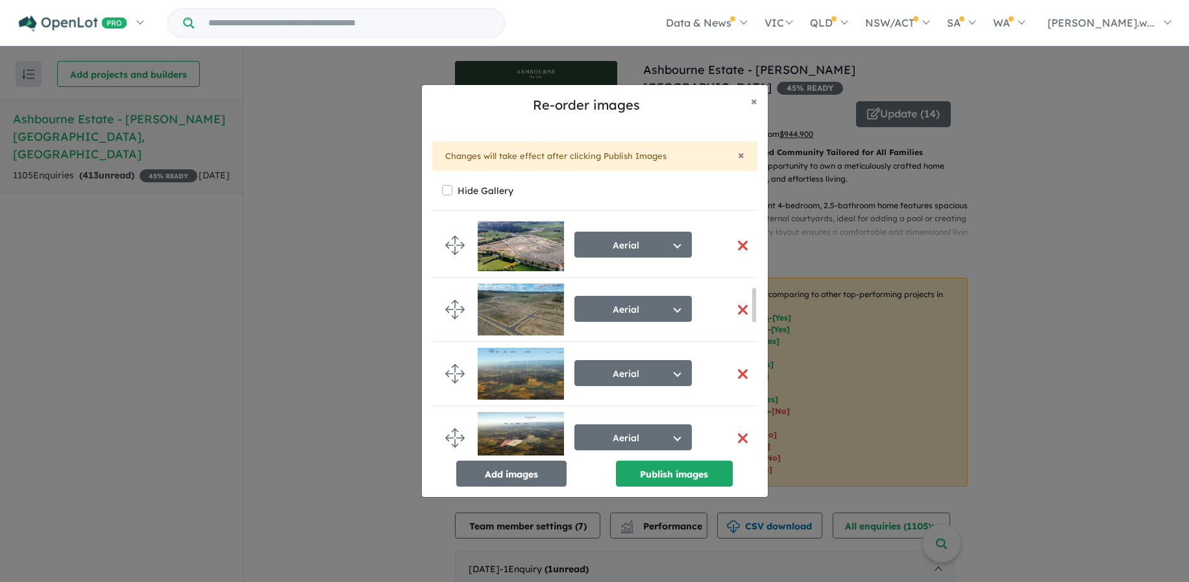
scroll to position [450, 0]
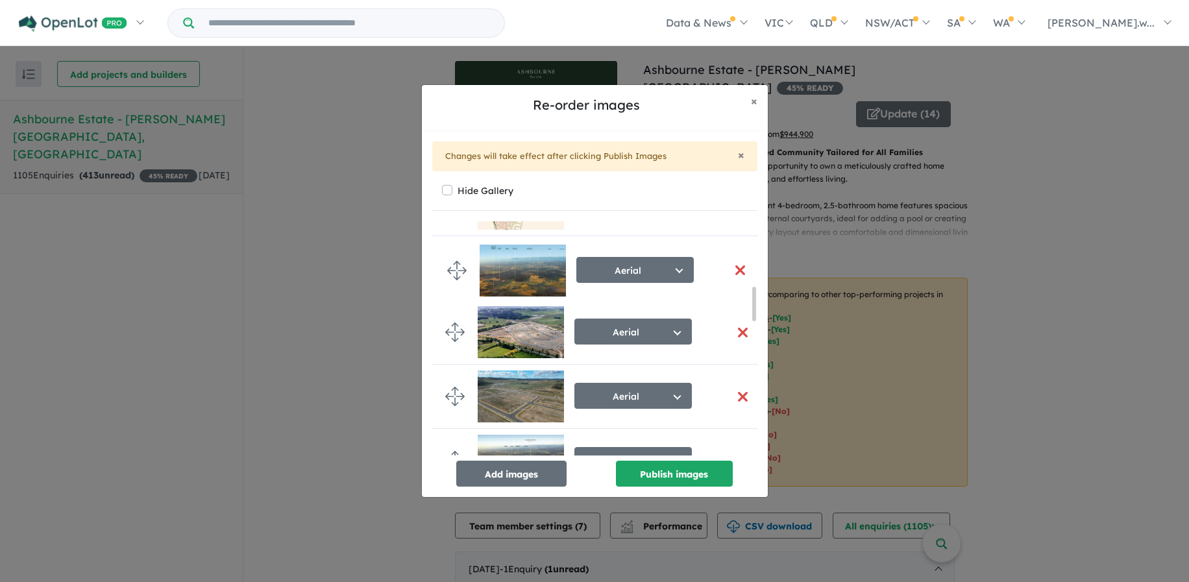
drag, startPoint x: 453, startPoint y: 397, endPoint x: 455, endPoint y: 271, distance: 126.5
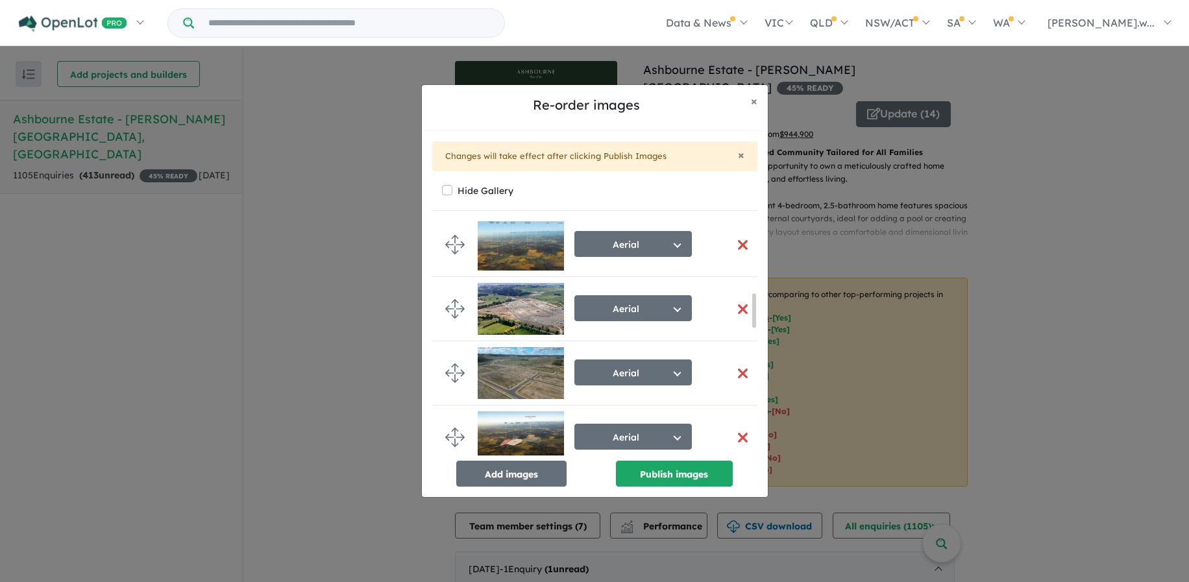
scroll to position [513, 0]
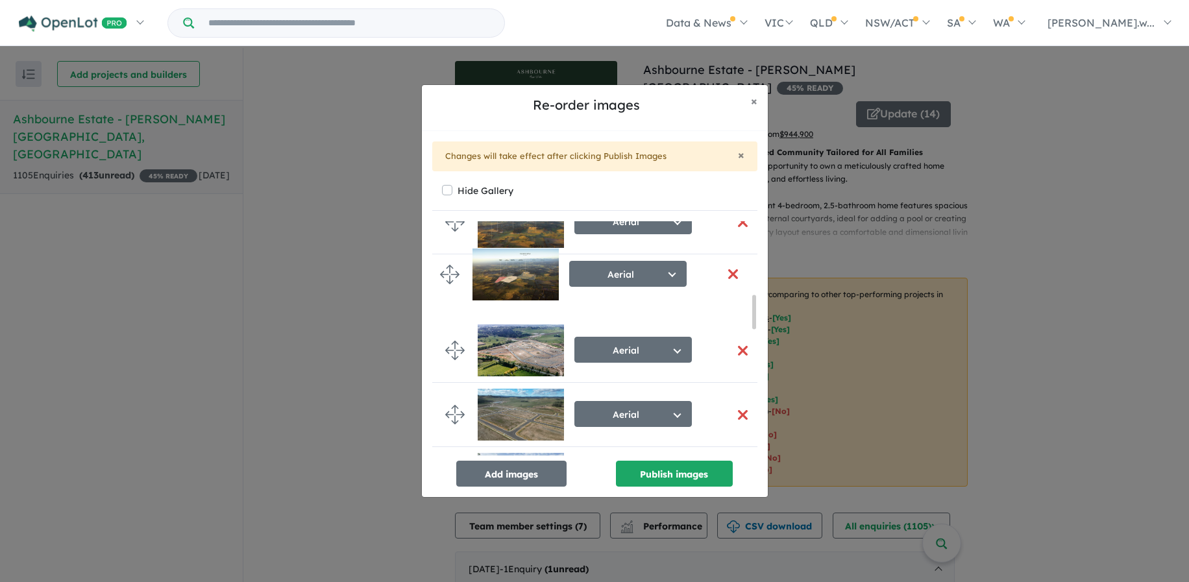
drag, startPoint x: 455, startPoint y: 413, endPoint x: 450, endPoint y: 272, distance: 140.9
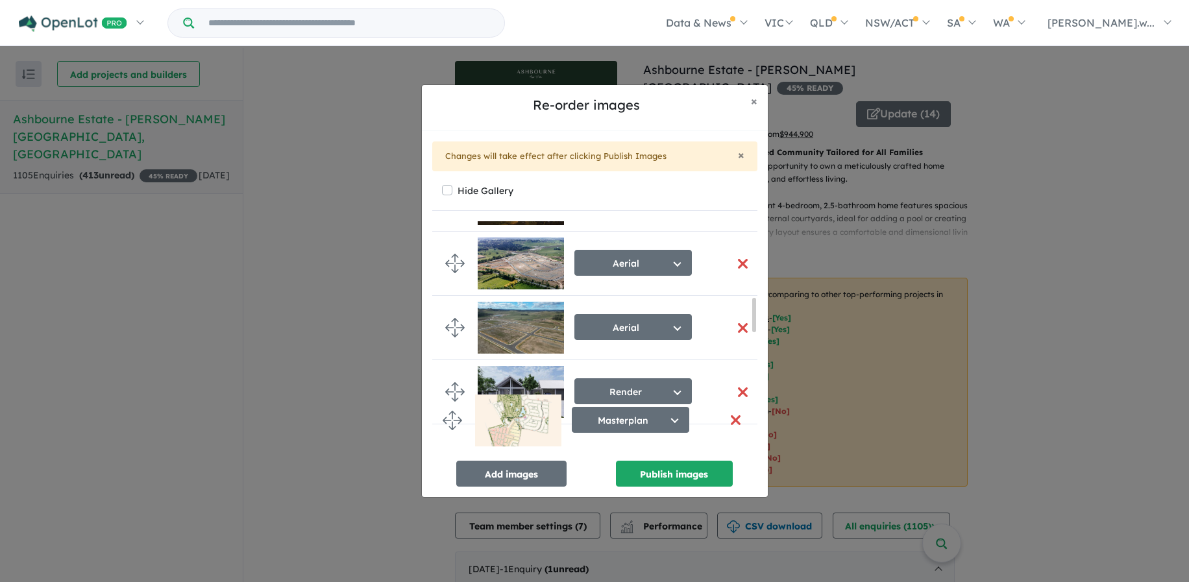
scroll to position [527, 0]
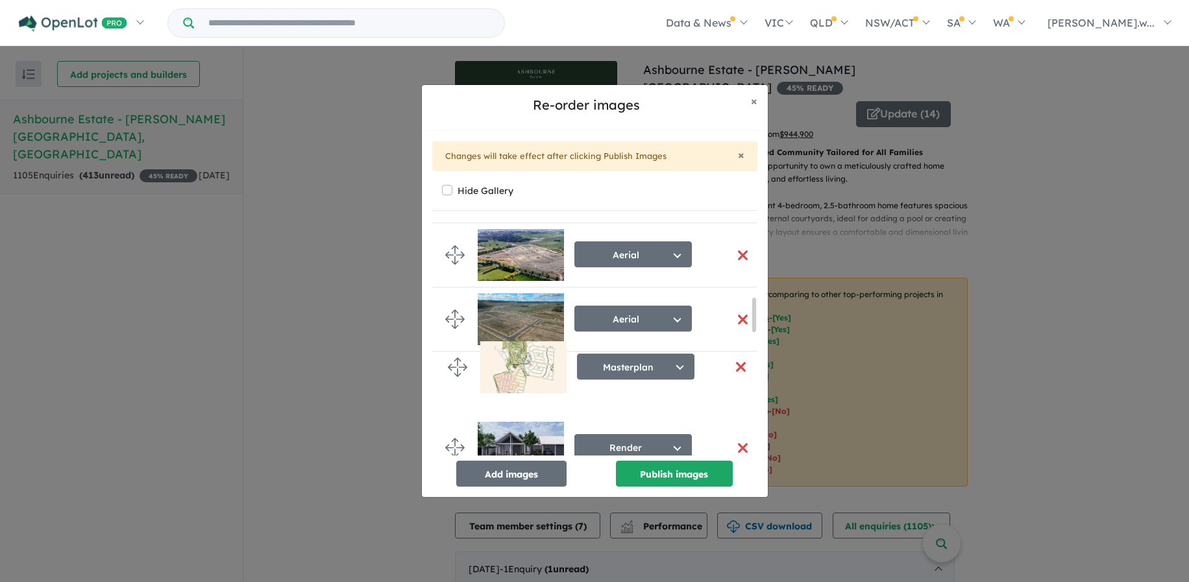
drag, startPoint x: 457, startPoint y: 269, endPoint x: 459, endPoint y: 365, distance: 96.0
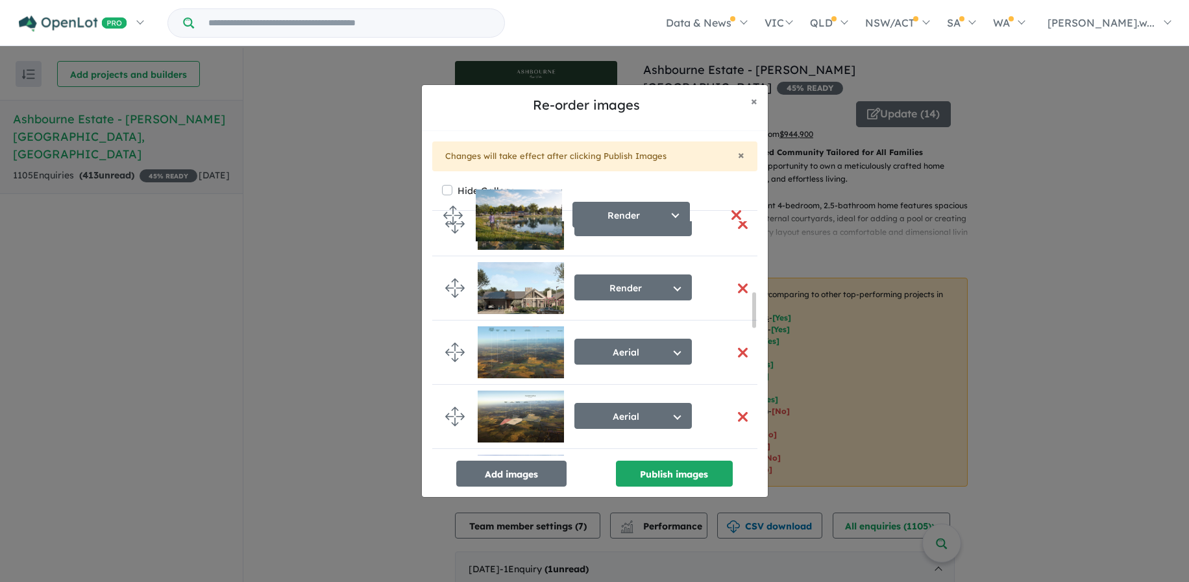
scroll to position [420, 0]
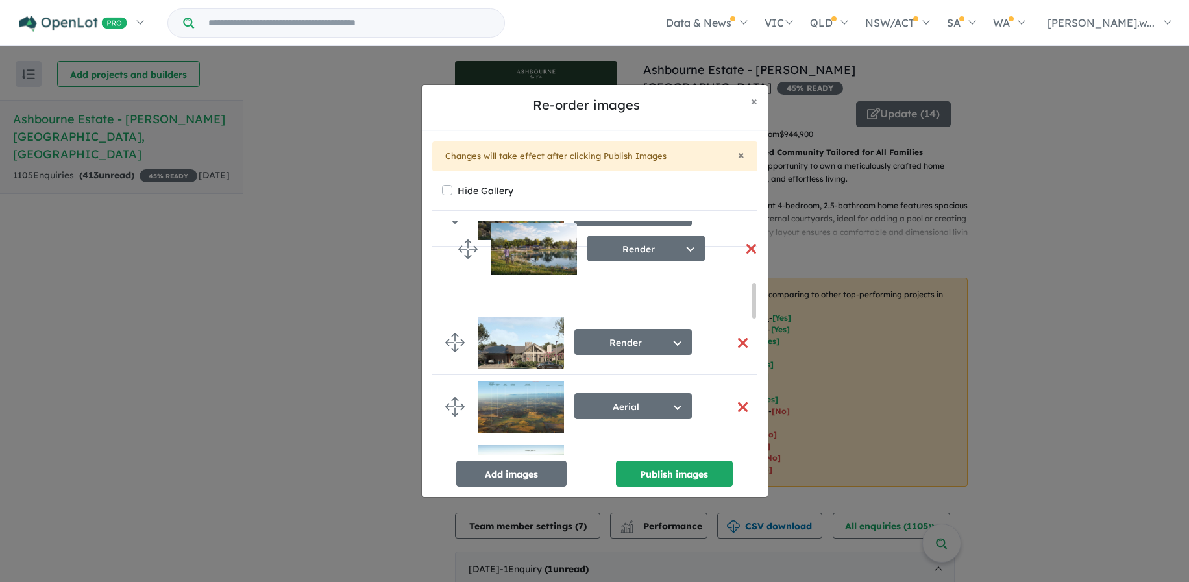
drag, startPoint x: 452, startPoint y: 367, endPoint x: 465, endPoint y: 247, distance: 121.4
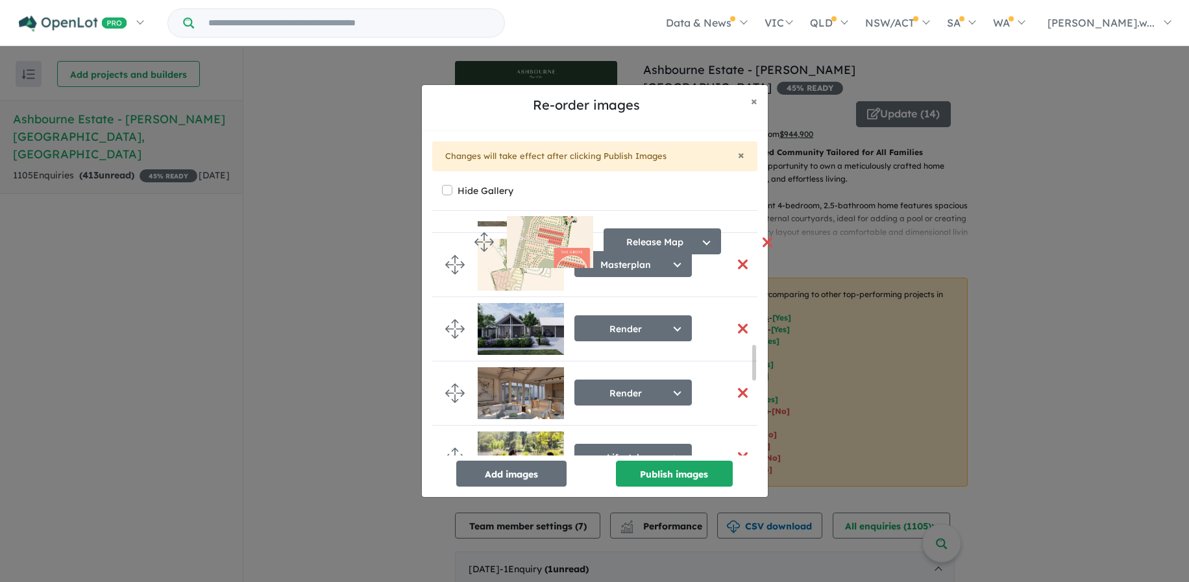
scroll to position [810, 0]
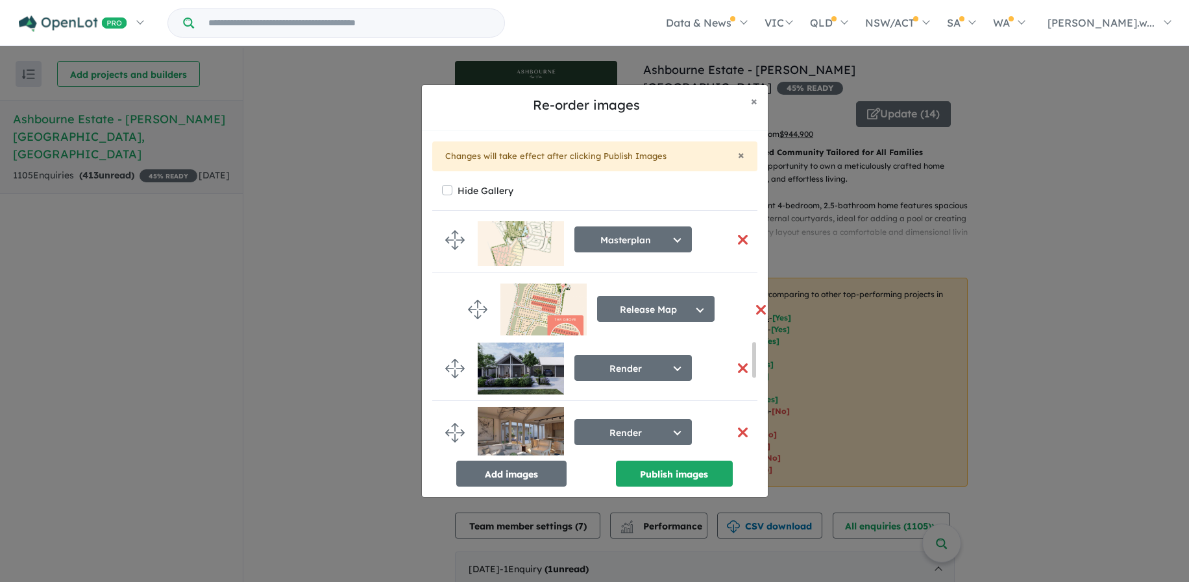
drag, startPoint x: 457, startPoint y: 424, endPoint x: 480, endPoint y: 306, distance: 120.9
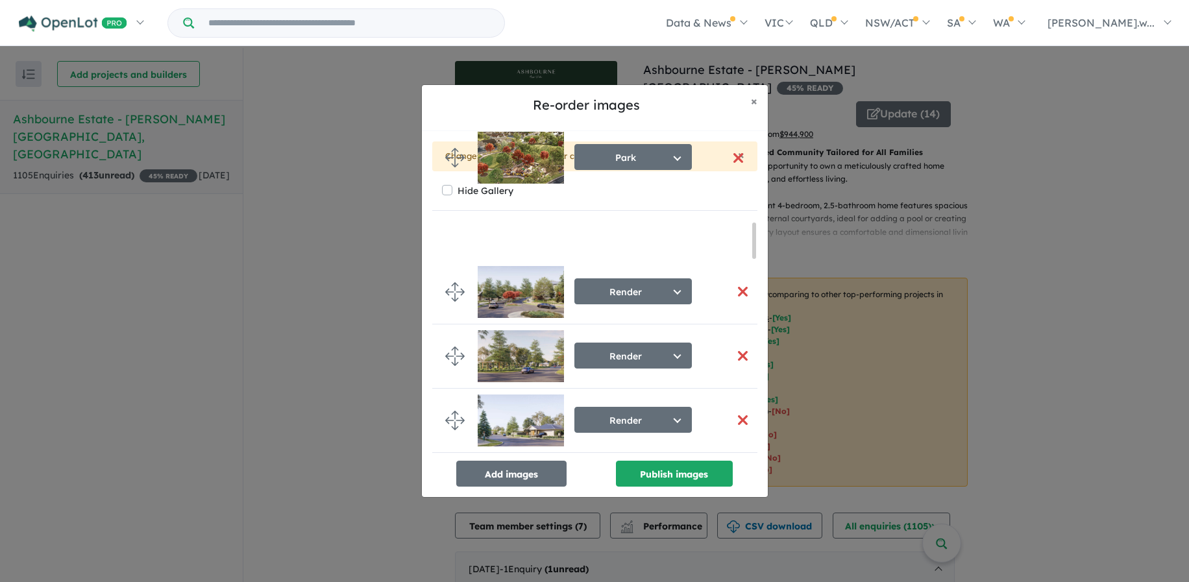
scroll to position [0, 0]
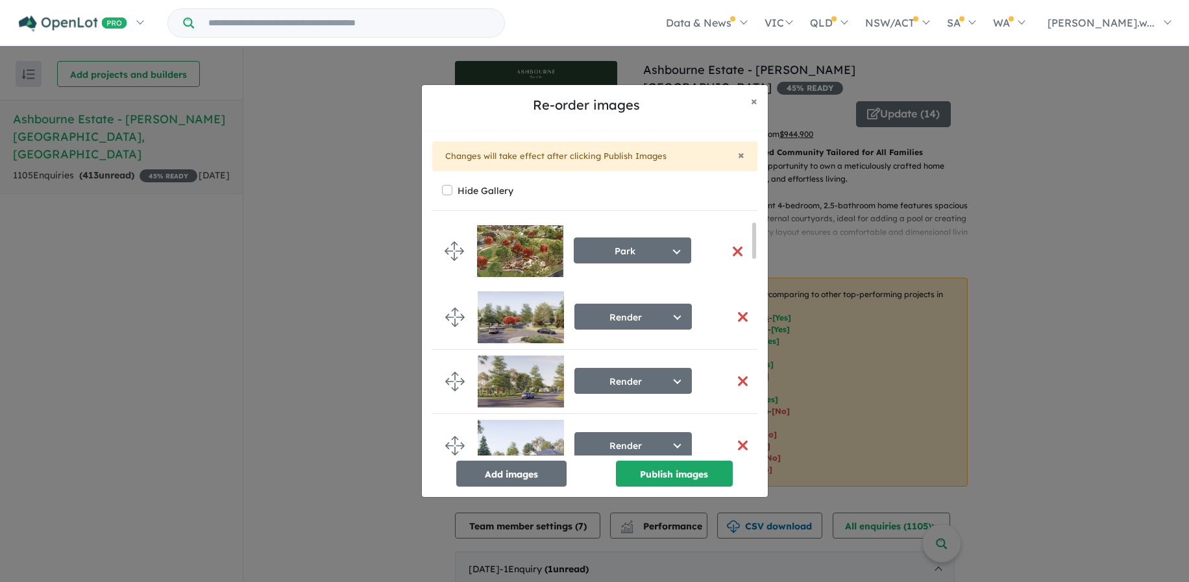
drag, startPoint x: 459, startPoint y: 368, endPoint x: 459, endPoint y: 254, distance: 113.5
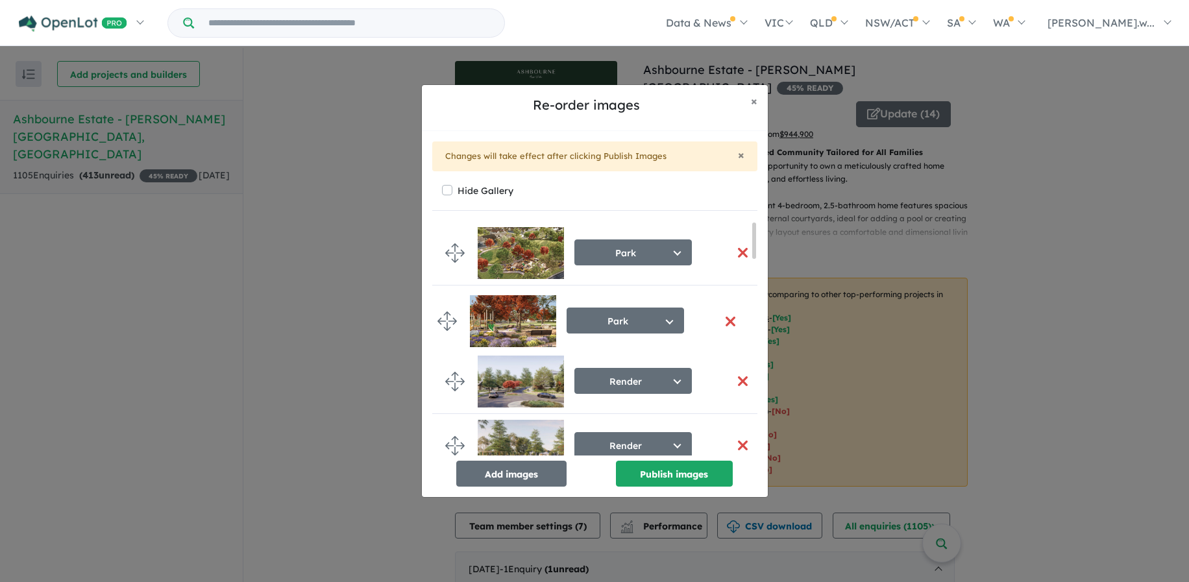
drag, startPoint x: 453, startPoint y: 408, endPoint x: 445, endPoint y: 320, distance: 88.0
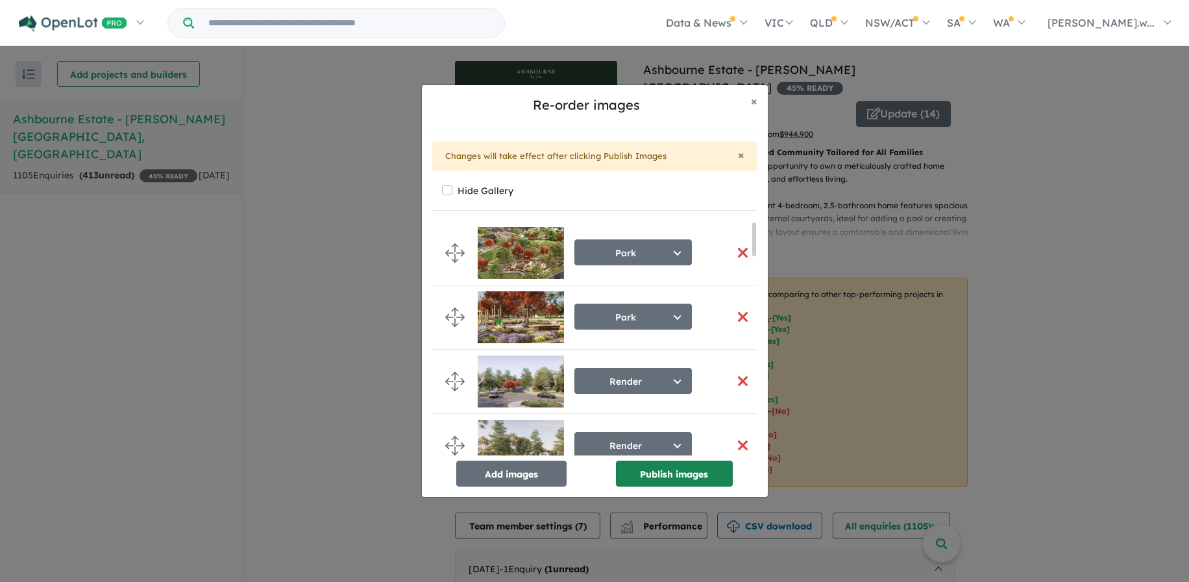
click at [698, 473] on button "Publish images" at bounding box center [674, 474] width 117 height 26
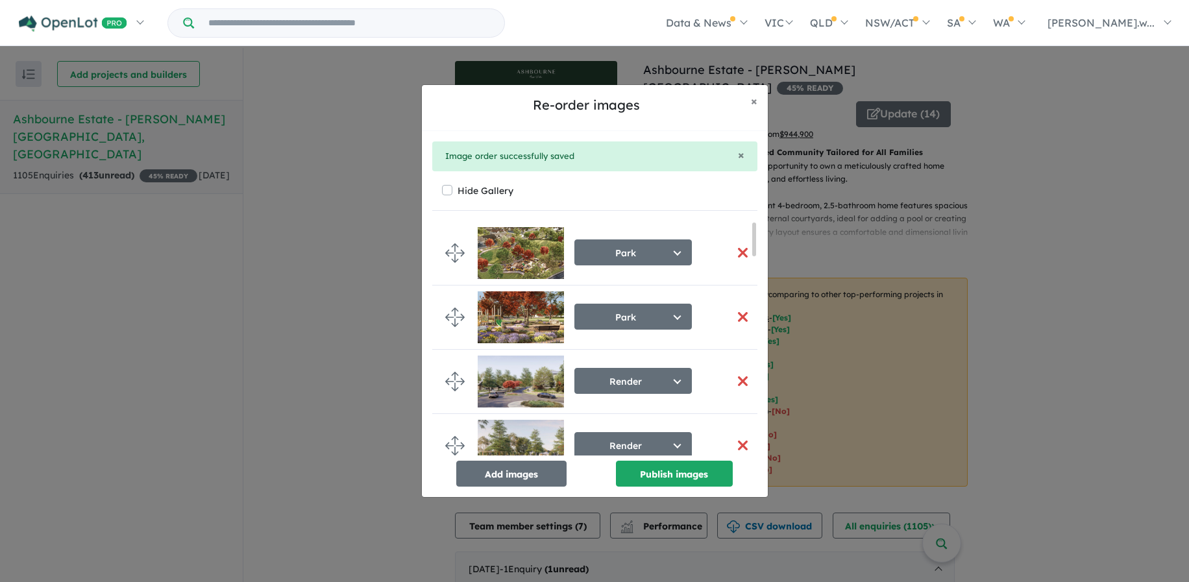
click at [341, 418] on div "Re-order images × Close × Image order successfully saved Hide Gallery Park Sele…" at bounding box center [594, 291] width 1189 height 582
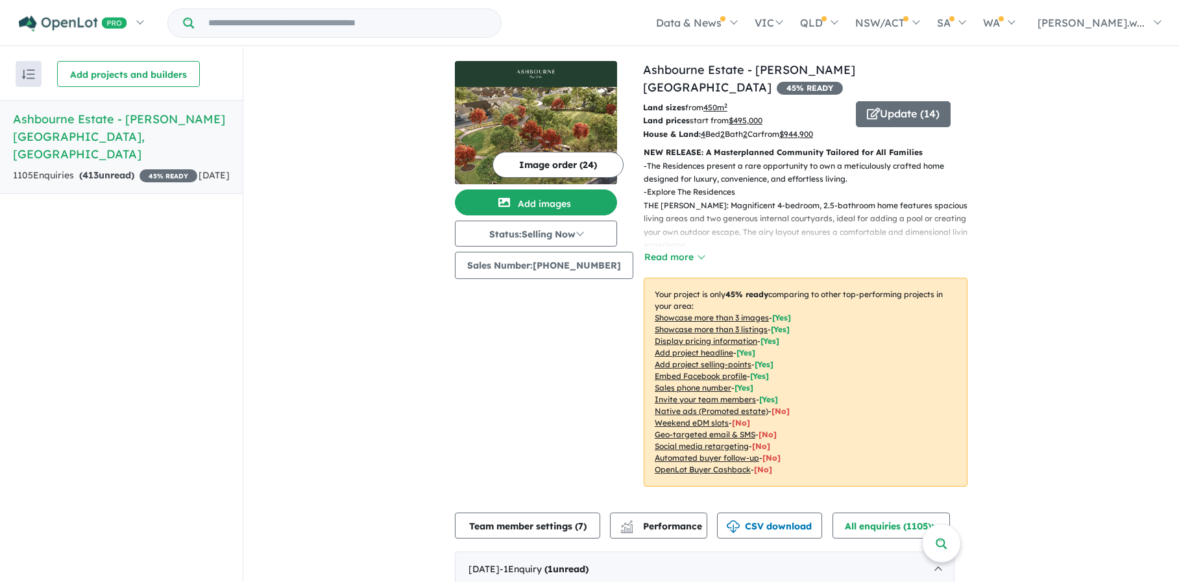
click at [881, 101] on button "Update ( 14 )" at bounding box center [903, 114] width 95 height 26
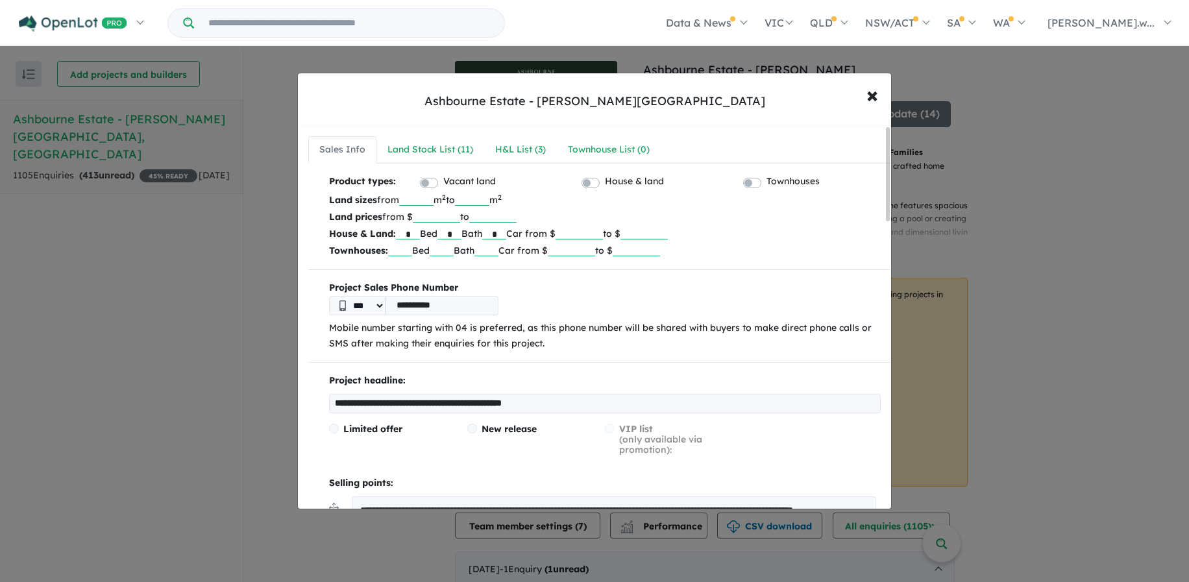
drag, startPoint x: 589, startPoint y: 405, endPoint x: 308, endPoint y: 404, distance: 280.9
click at [622, 404] on input "**********" at bounding box center [604, 403] width 551 height 19
click at [594, 407] on input "**********" at bounding box center [604, 403] width 551 height 19
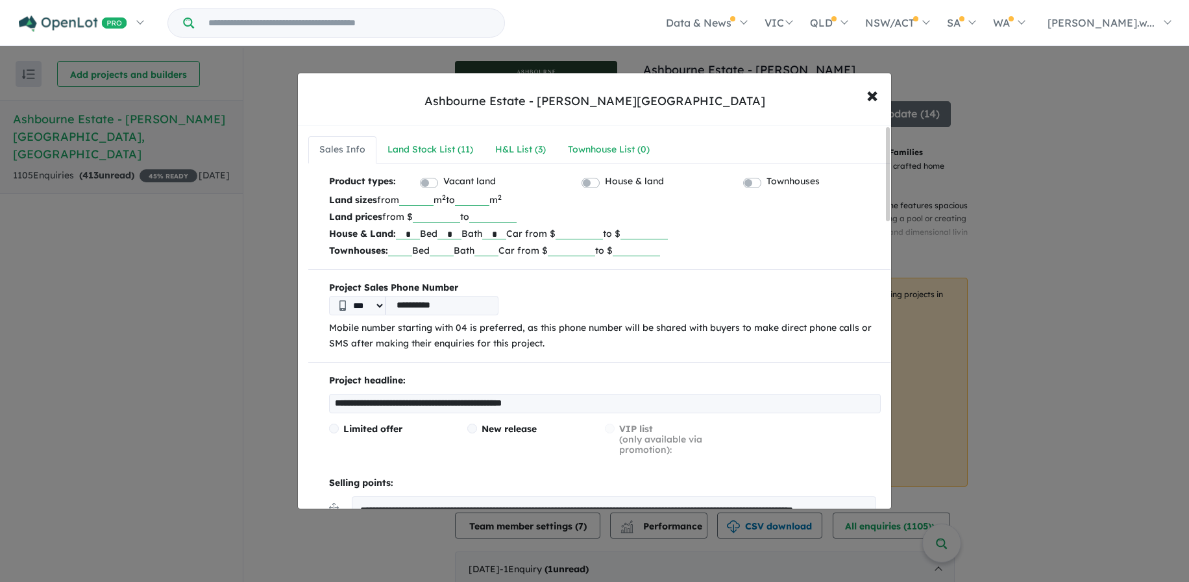
click at [594, 407] on input "**********" at bounding box center [604, 403] width 551 height 19
click at [591, 405] on input "**********" at bounding box center [604, 403] width 551 height 19
click at [598, 403] on input "**********" at bounding box center [604, 403] width 551 height 19
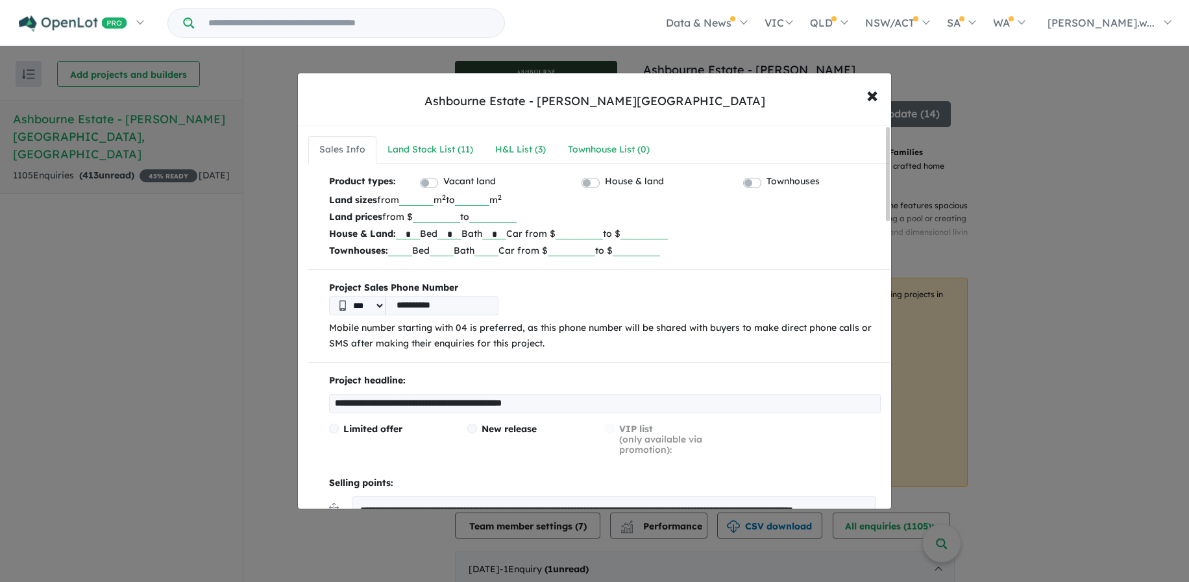
paste input "********"
click at [679, 394] on input "**********" at bounding box center [604, 403] width 551 height 19
type input "**********"
